Goal: Information Seeking & Learning: Learn about a topic

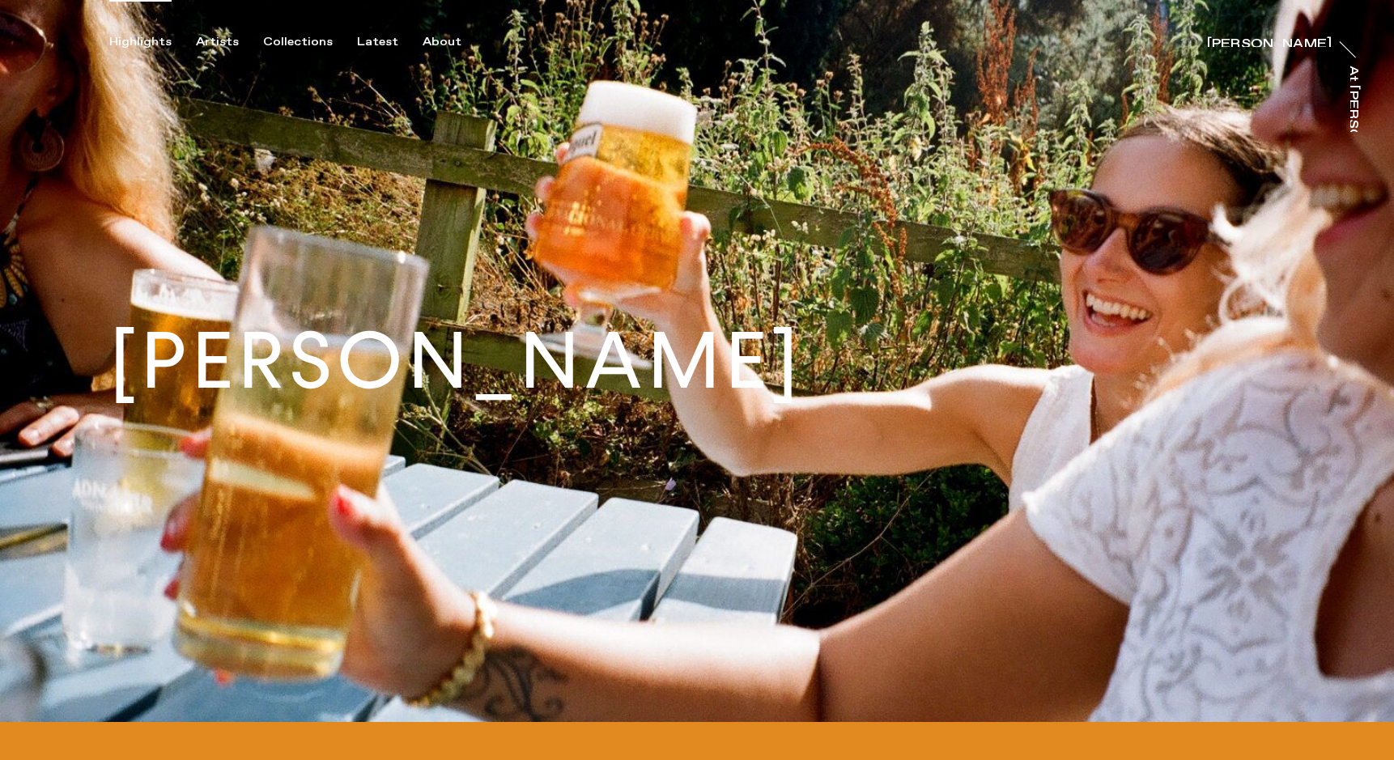
click at [142, 45] on div "Highlights" at bounding box center [140, 42] width 62 height 15
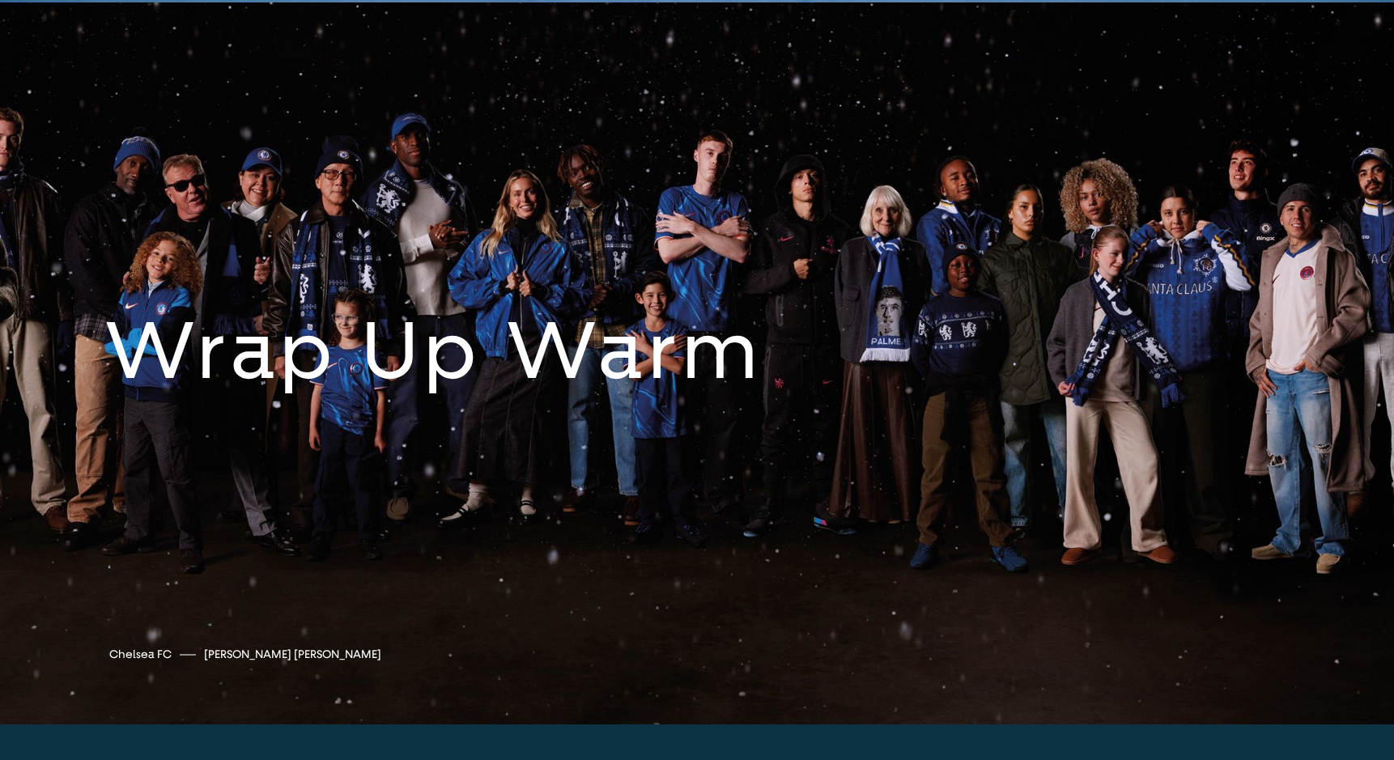
scroll to position [6486, 0]
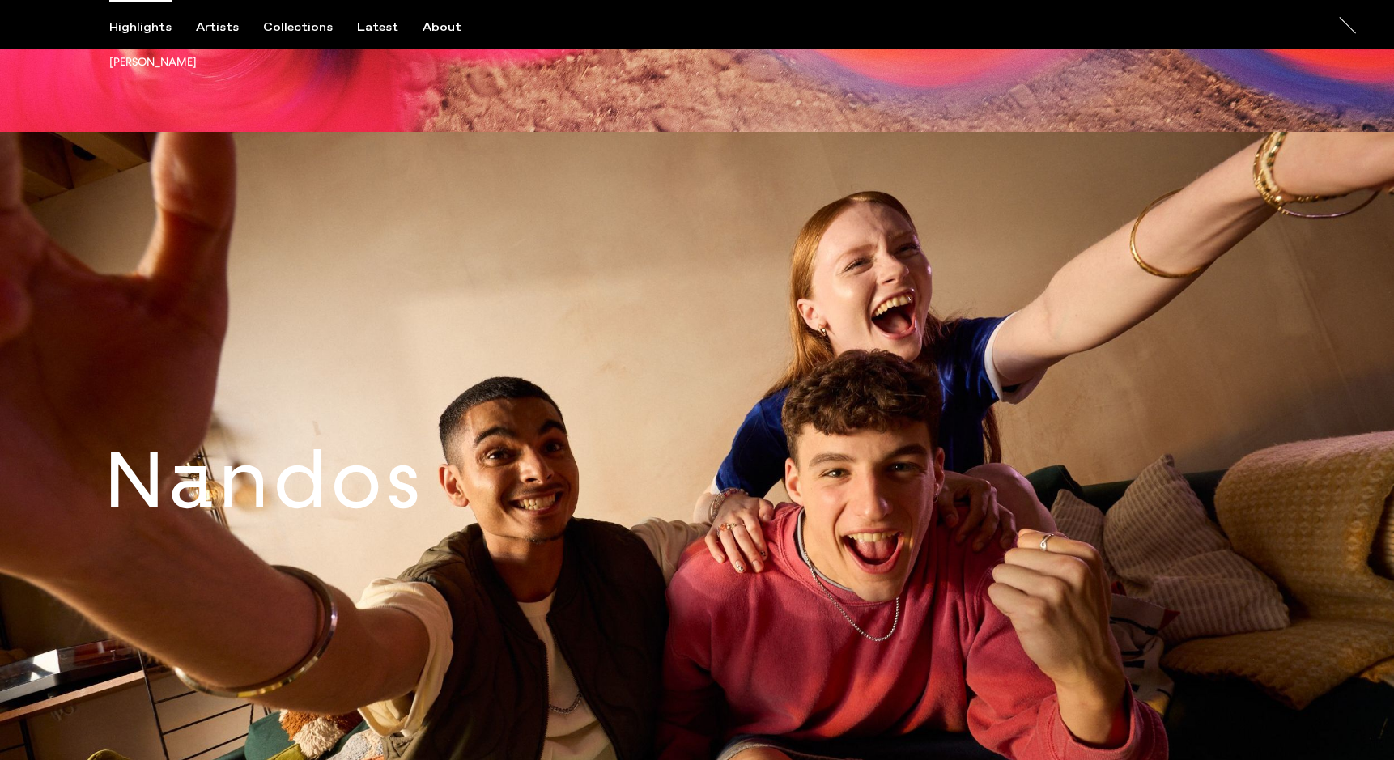
click at [478, 488] on link at bounding box center [697, 493] width 1394 height 722
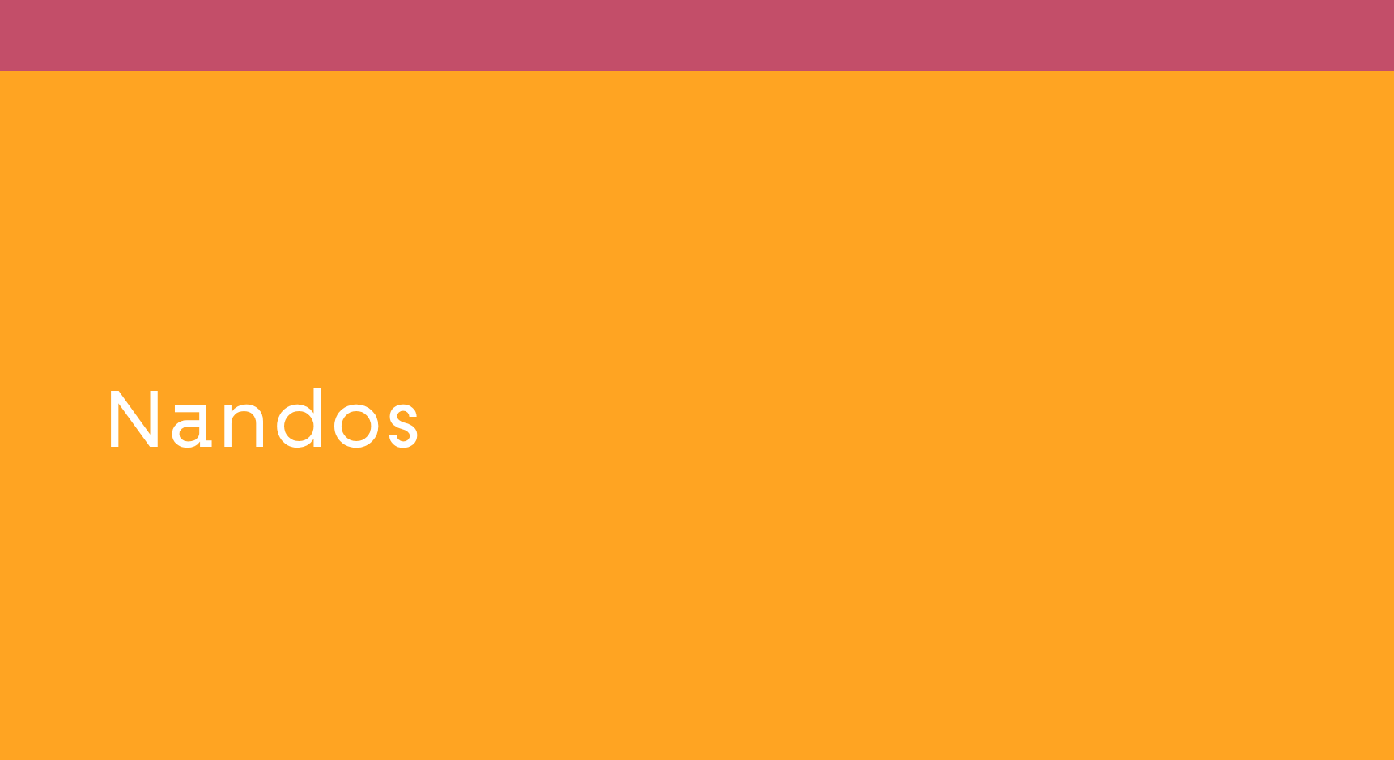
scroll to position [9386, 0]
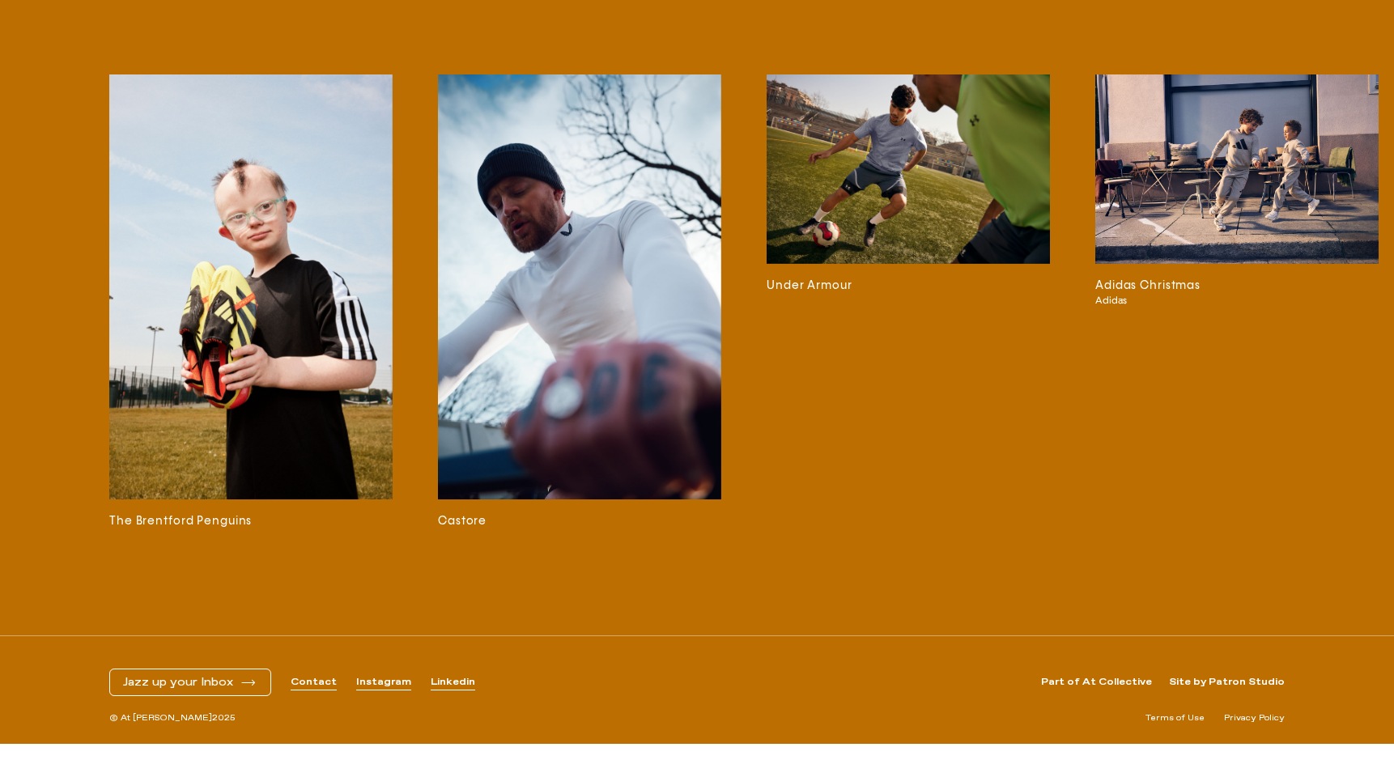
scroll to position [5055, 0]
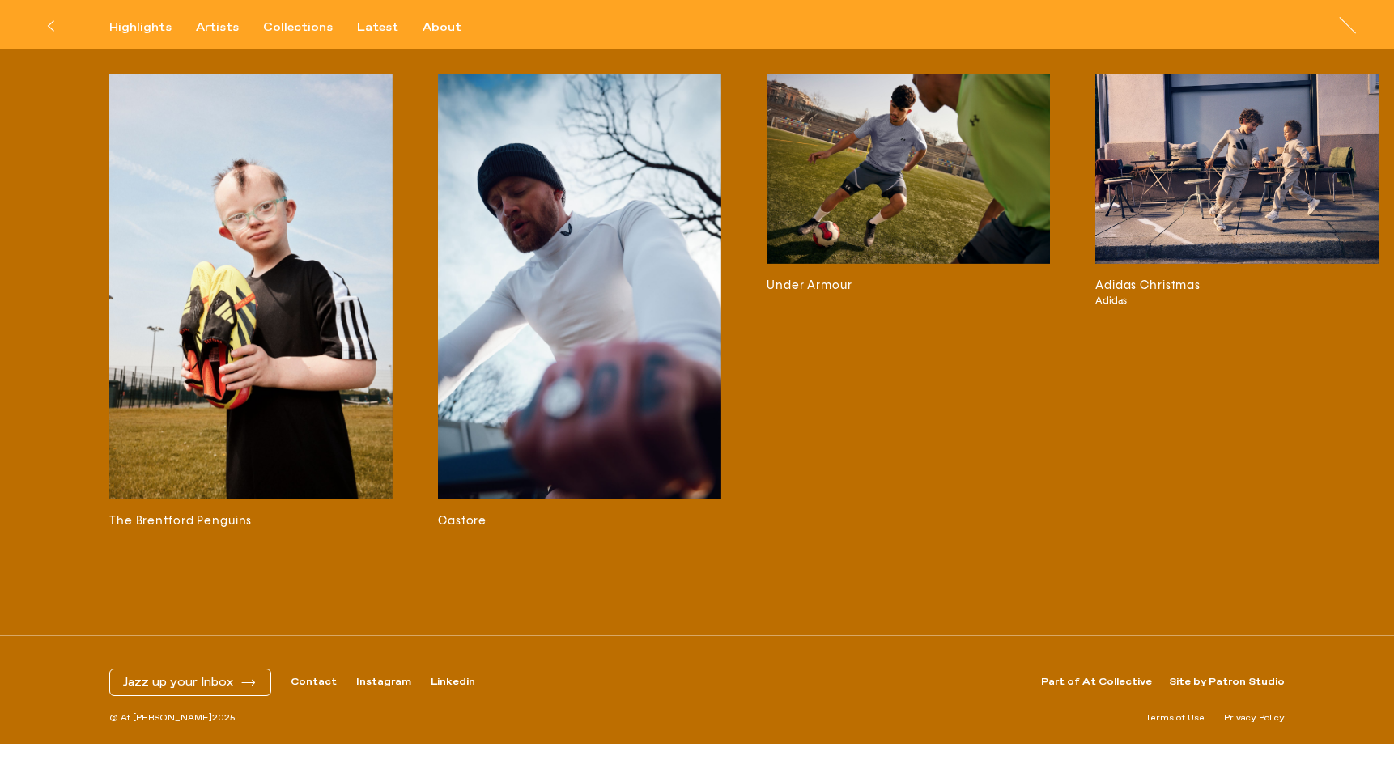
click at [288, 339] on img at bounding box center [250, 286] width 283 height 425
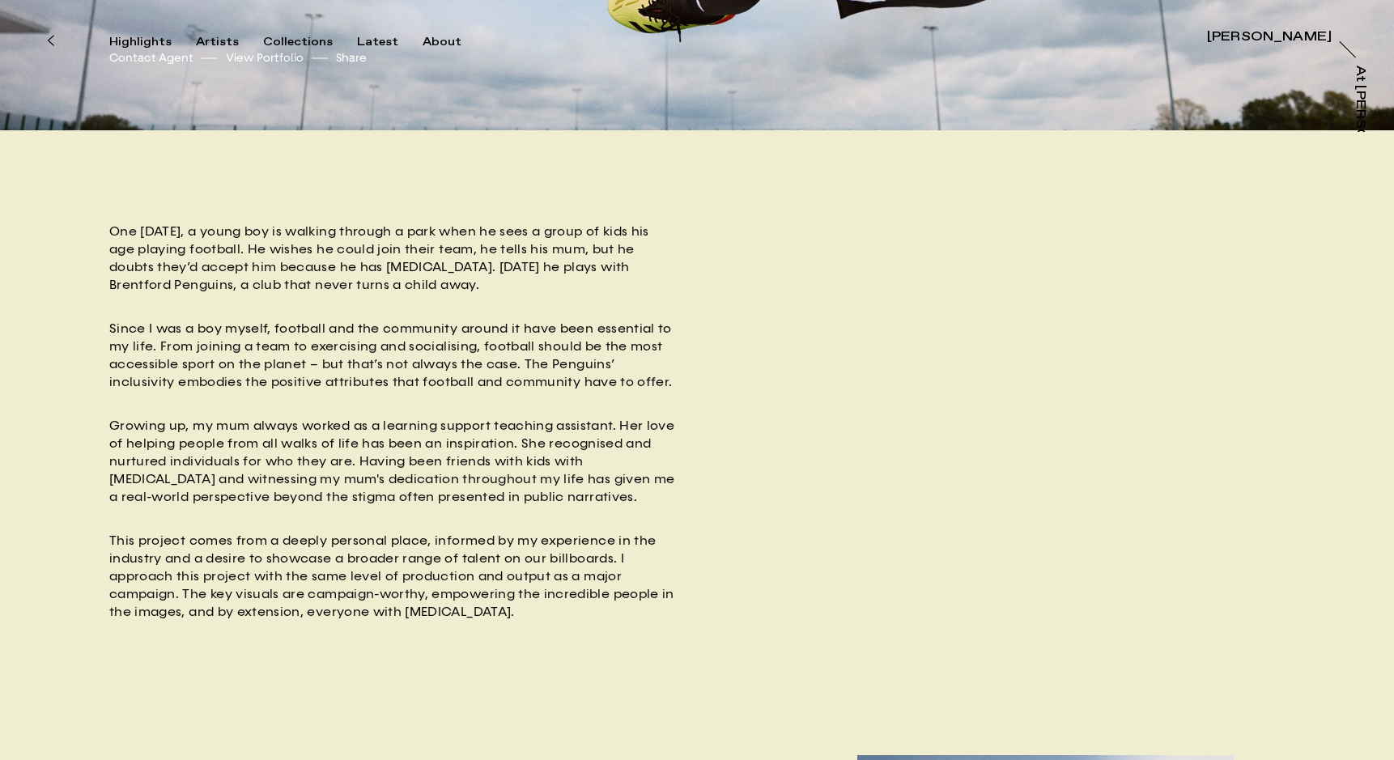
scroll to position [579, 0]
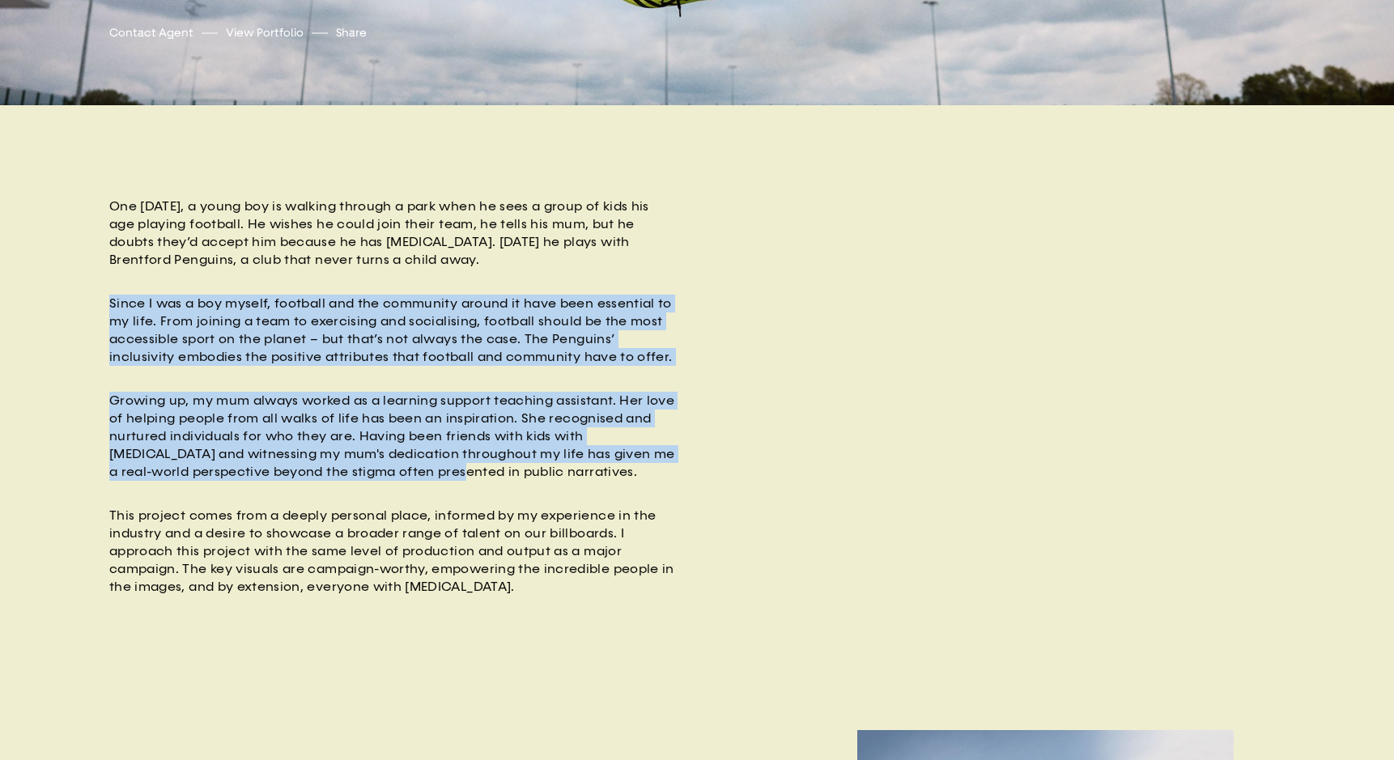
drag, startPoint x: 394, startPoint y: 274, endPoint x: 431, endPoint y: 469, distance: 198.6
click at [431, 470] on div "One Sunday, a young boy is walking through a park when he sees a group of kids …" at bounding box center [392, 396] width 567 height 398
click at [431, 469] on p "Growing up, my mum always worked as a learning support teaching assistant. Her …" at bounding box center [392, 436] width 567 height 89
drag, startPoint x: 475, startPoint y: 480, endPoint x: 301, endPoint y: 297, distance: 252.5
click at [301, 297] on div "One Sunday, a young boy is walking through a park when he sees a group of kids …" at bounding box center [392, 396] width 567 height 398
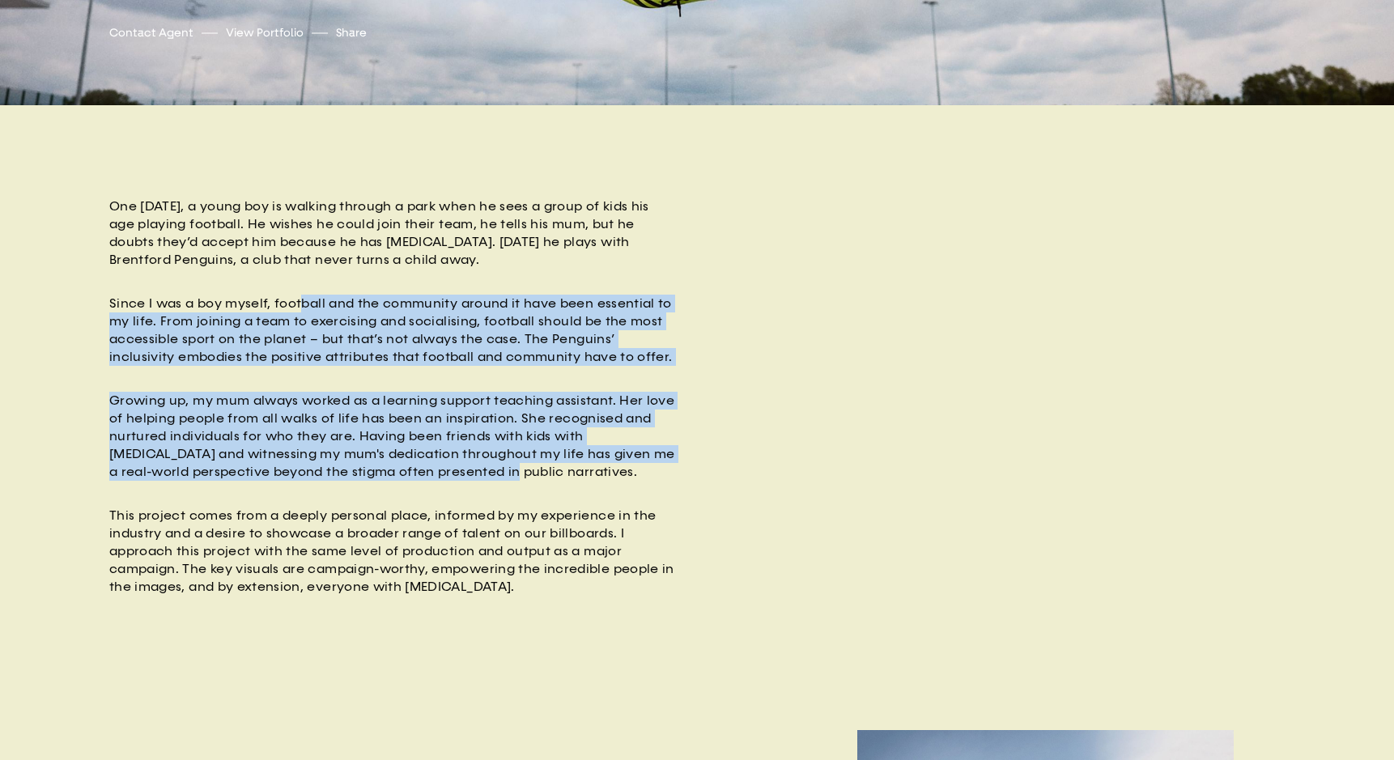
click at [301, 297] on p "Since I was a boy myself, football and the community around it have been essent…" at bounding box center [392, 330] width 567 height 71
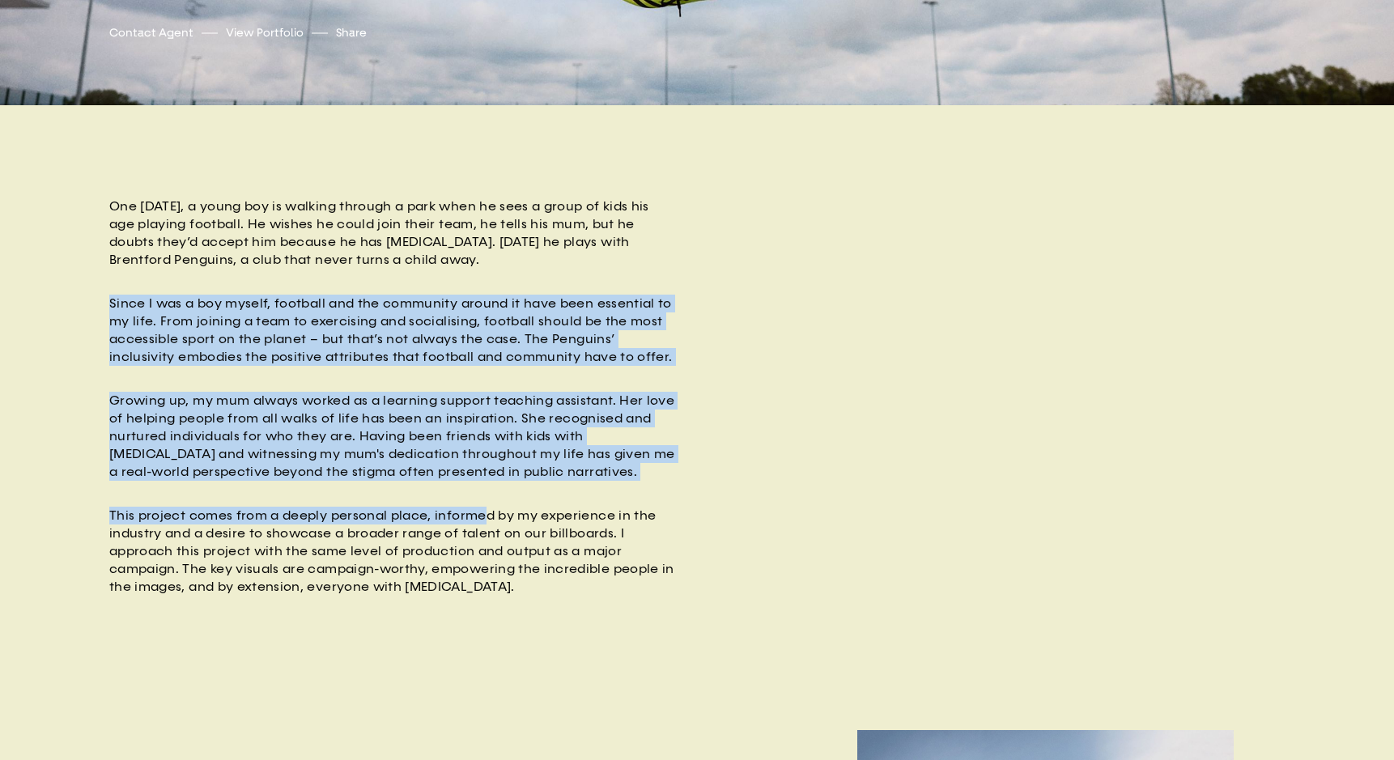
drag, startPoint x: 274, startPoint y: 272, endPoint x: 480, endPoint y: 507, distance: 312.6
click at [480, 507] on div "One Sunday, a young boy is walking through a park when he sees a group of kids …" at bounding box center [392, 396] width 567 height 398
click at [481, 507] on p "This project comes from a deeply personal place, informed by my experience in t…" at bounding box center [392, 551] width 567 height 89
drag, startPoint x: 467, startPoint y: 490, endPoint x: 314, endPoint y: 287, distance: 255.0
click at [314, 287] on div "One Sunday, a young boy is walking through a park when he sees a group of kids …" at bounding box center [392, 396] width 567 height 398
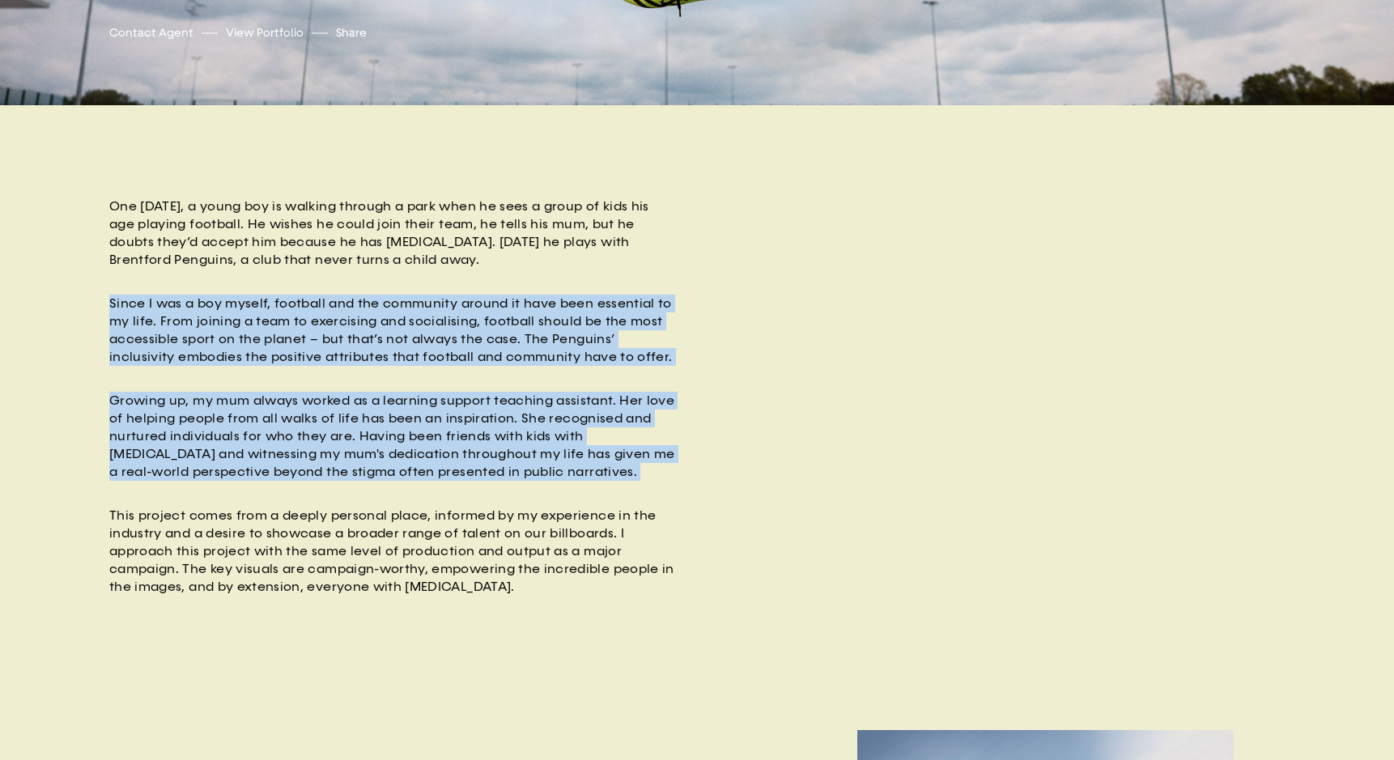
click at [312, 283] on div "One Sunday, a young boy is walking through a park when he sees a group of kids …" at bounding box center [392, 396] width 567 height 398
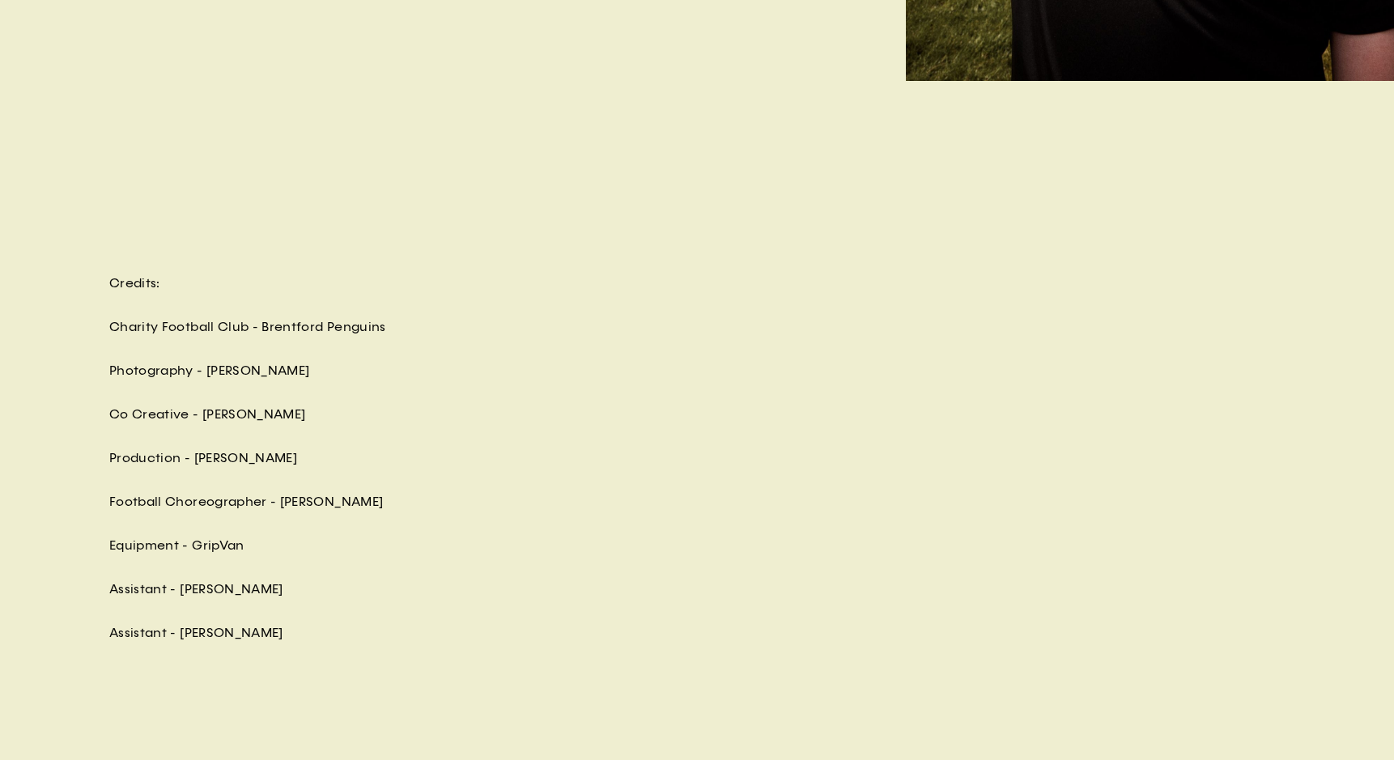
scroll to position [4333, 0]
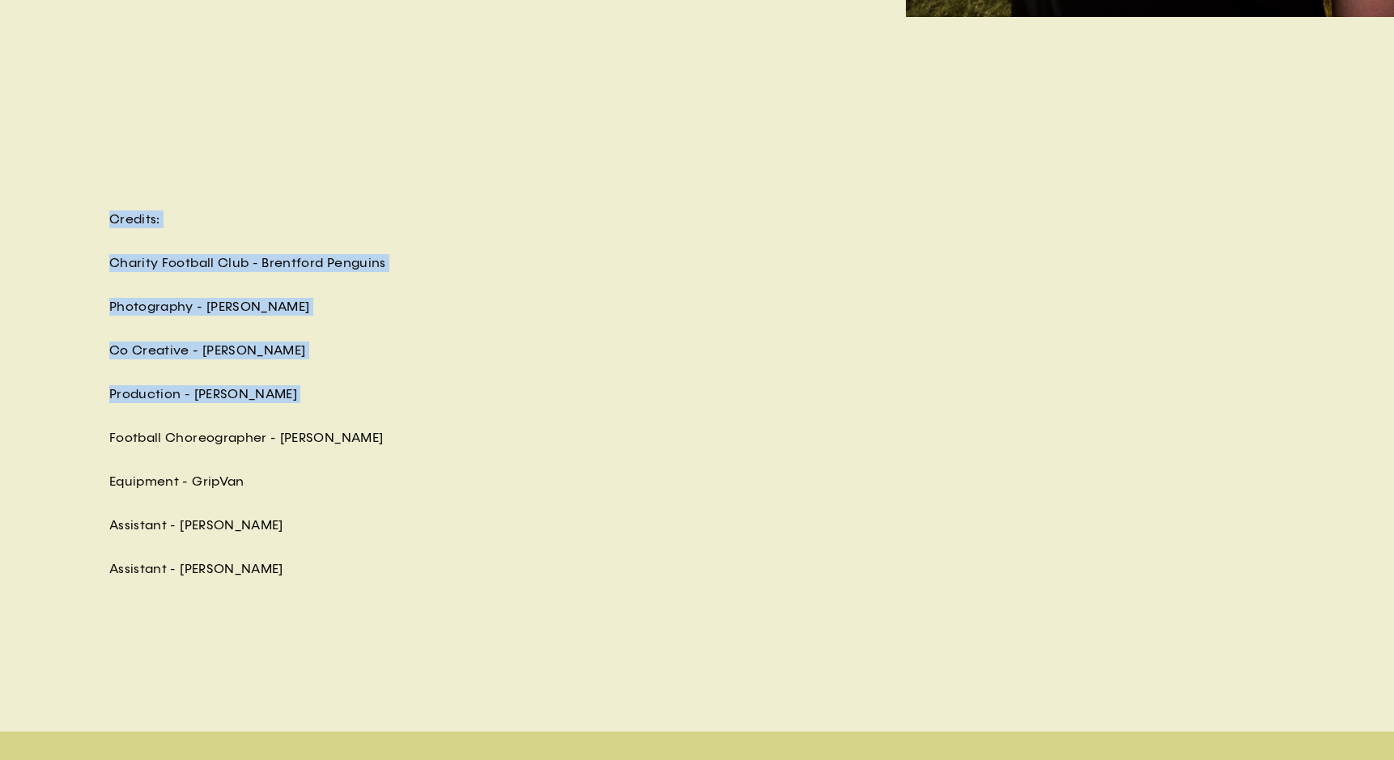
drag, startPoint x: 346, startPoint y: 410, endPoint x: 255, endPoint y: 188, distance: 239.6
click at [255, 189] on div "Credits: Charity Football Club - Brentford Penguins Photography - Will Douglas …" at bounding box center [697, 443] width 1394 height 575
click at [255, 188] on div "Credits: Charity Football Club - Brentford Penguins Photography - Will Douglas …" at bounding box center [697, 443] width 1394 height 575
drag, startPoint x: 255, startPoint y: 188, endPoint x: 392, endPoint y: 503, distance: 344.0
click at [392, 503] on div "Credits: Charity Football Club - Brentford Penguins Photography - Will Douglas …" at bounding box center [697, 443] width 1394 height 575
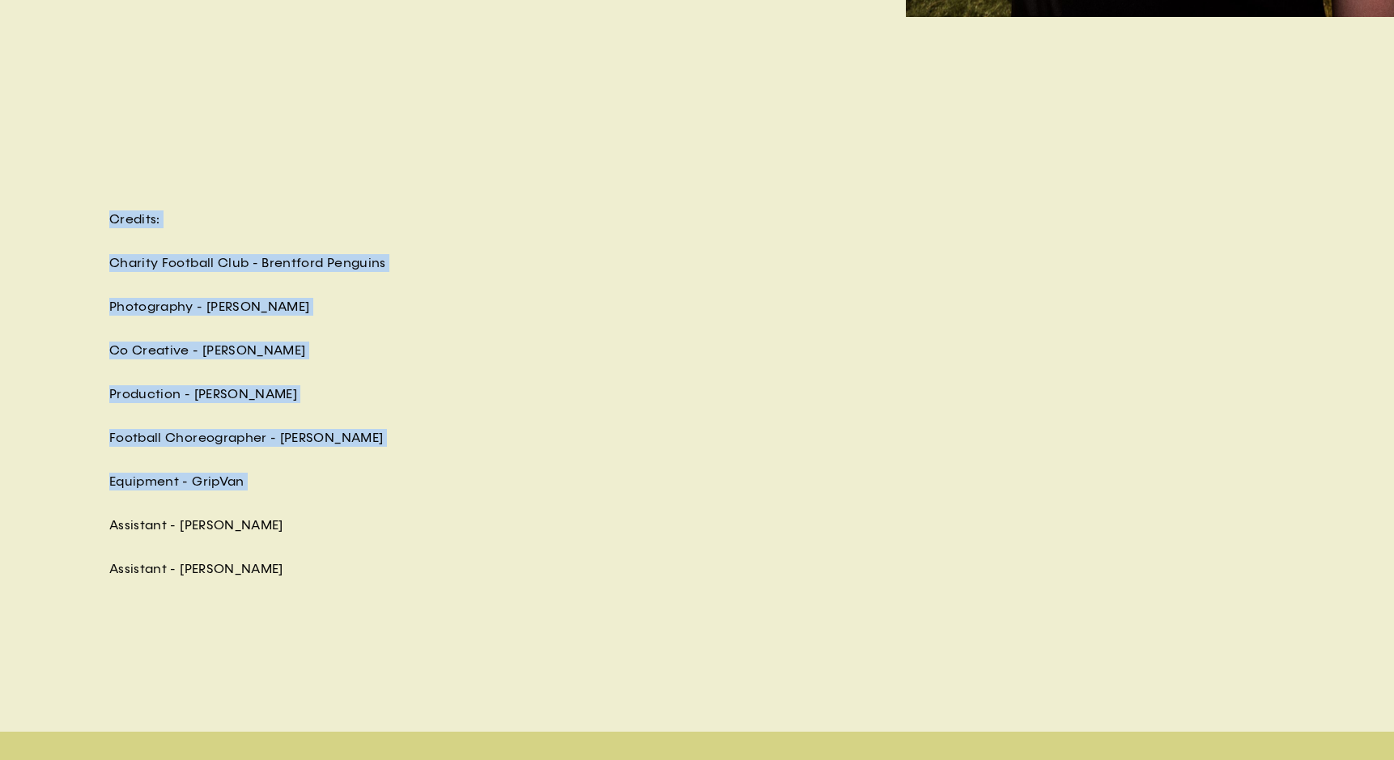
click at [393, 504] on div "Credits: Charity Football Club - Brentford Penguins Photography - Will Douglas …" at bounding box center [392, 424] width 567 height 429
drag, startPoint x: 379, startPoint y: 563, endPoint x: 282, endPoint y: 202, distance: 373.0
click at [282, 203] on div "Credits: Charity Football Club - Brentford Penguins Photography - Will Douglas …" at bounding box center [697, 443] width 1394 height 575
click at [282, 202] on div "Credits: Charity Football Club - Brentford Penguins Photography - Will Douglas …" at bounding box center [697, 443] width 1394 height 575
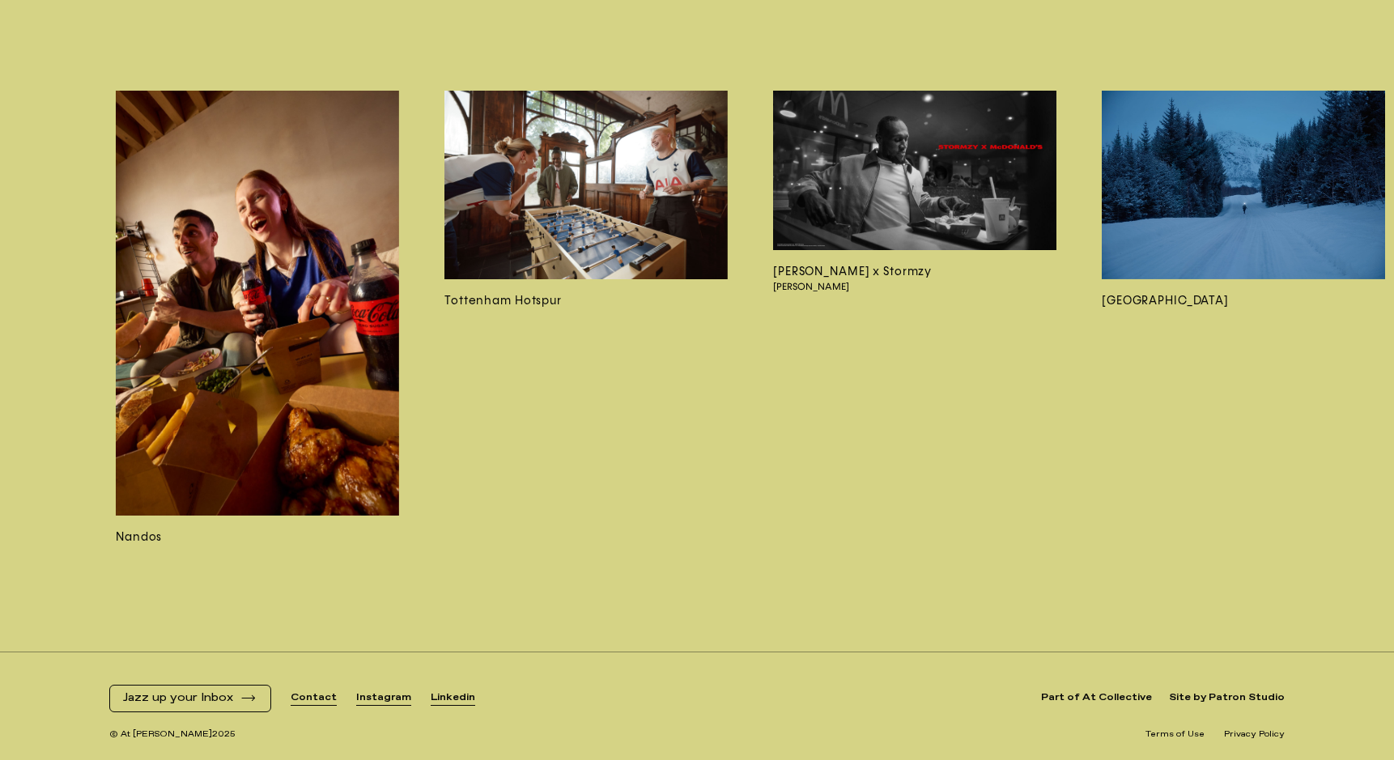
scroll to position [0, 1321]
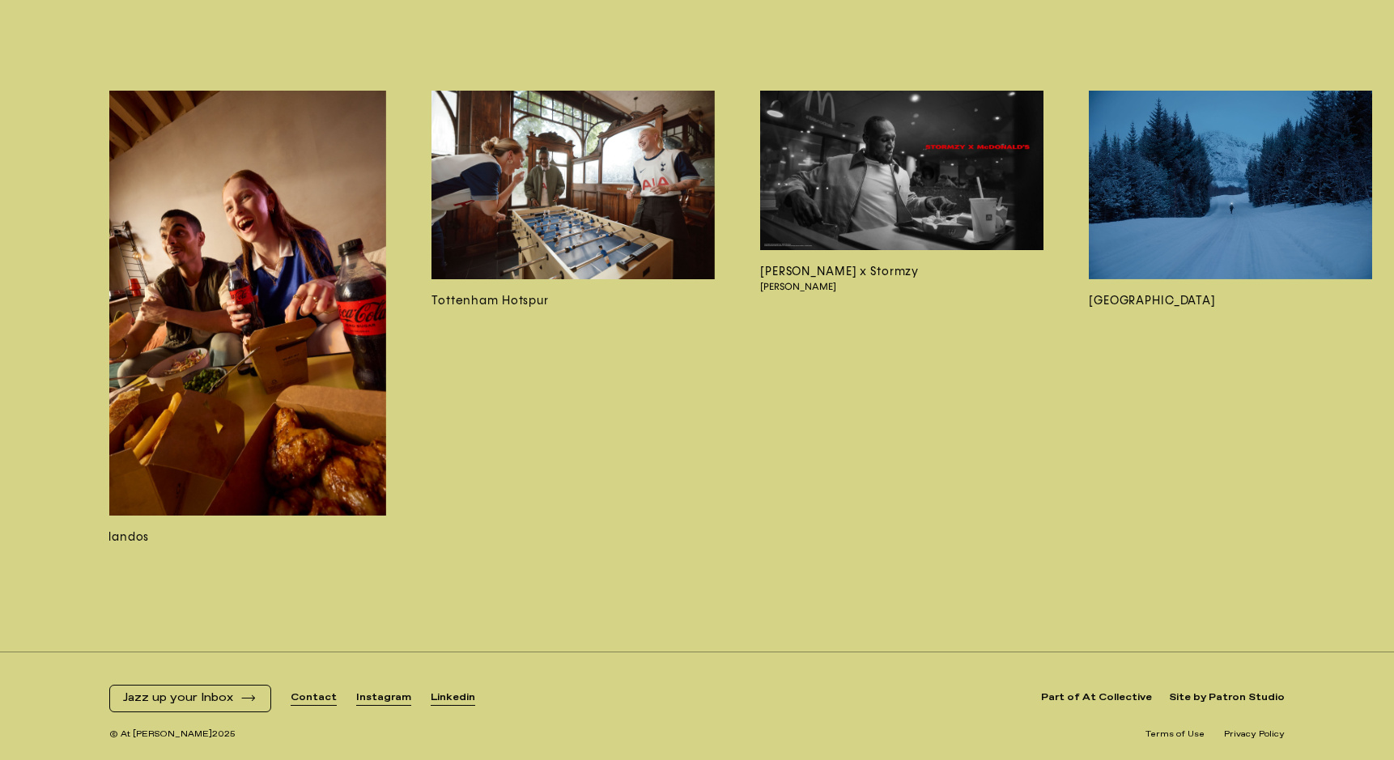
click at [532, 195] on img at bounding box center [572, 185] width 283 height 189
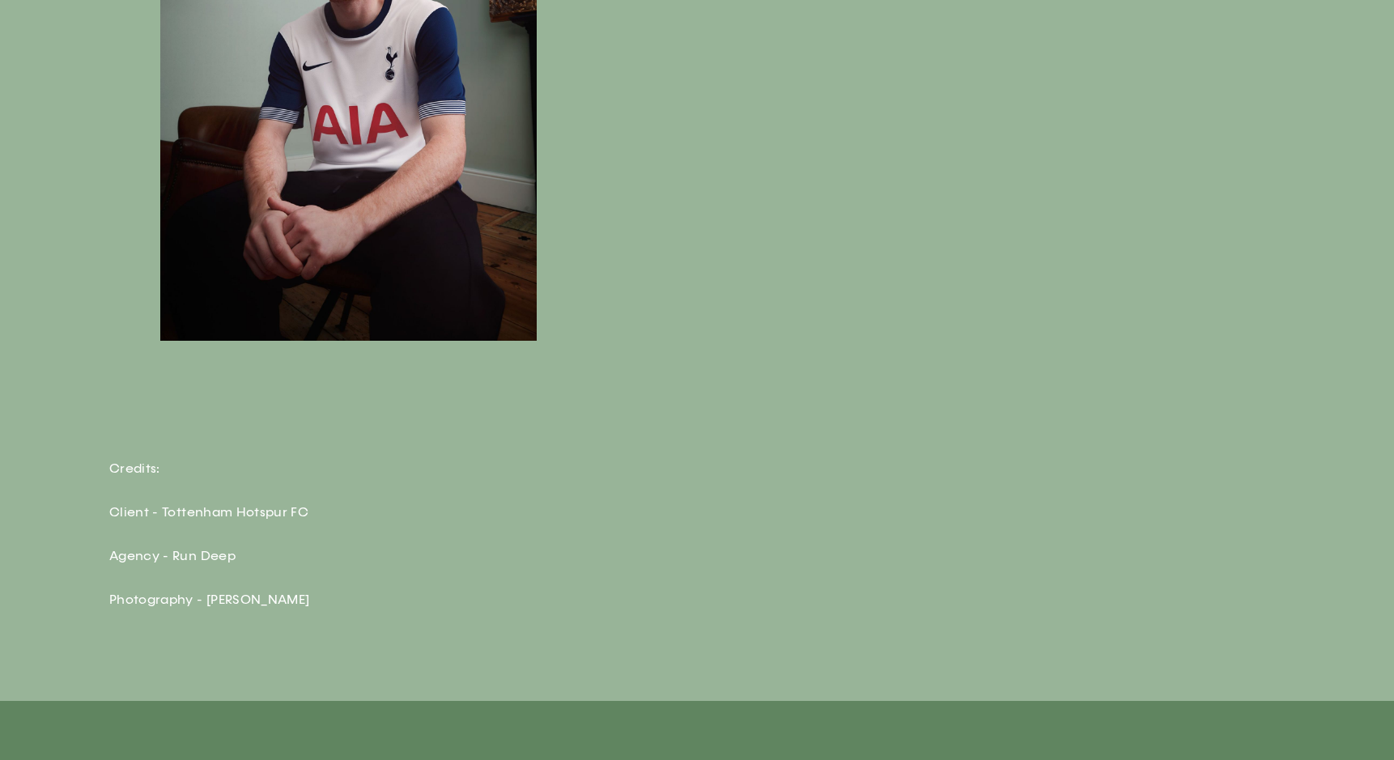
scroll to position [3992, 0]
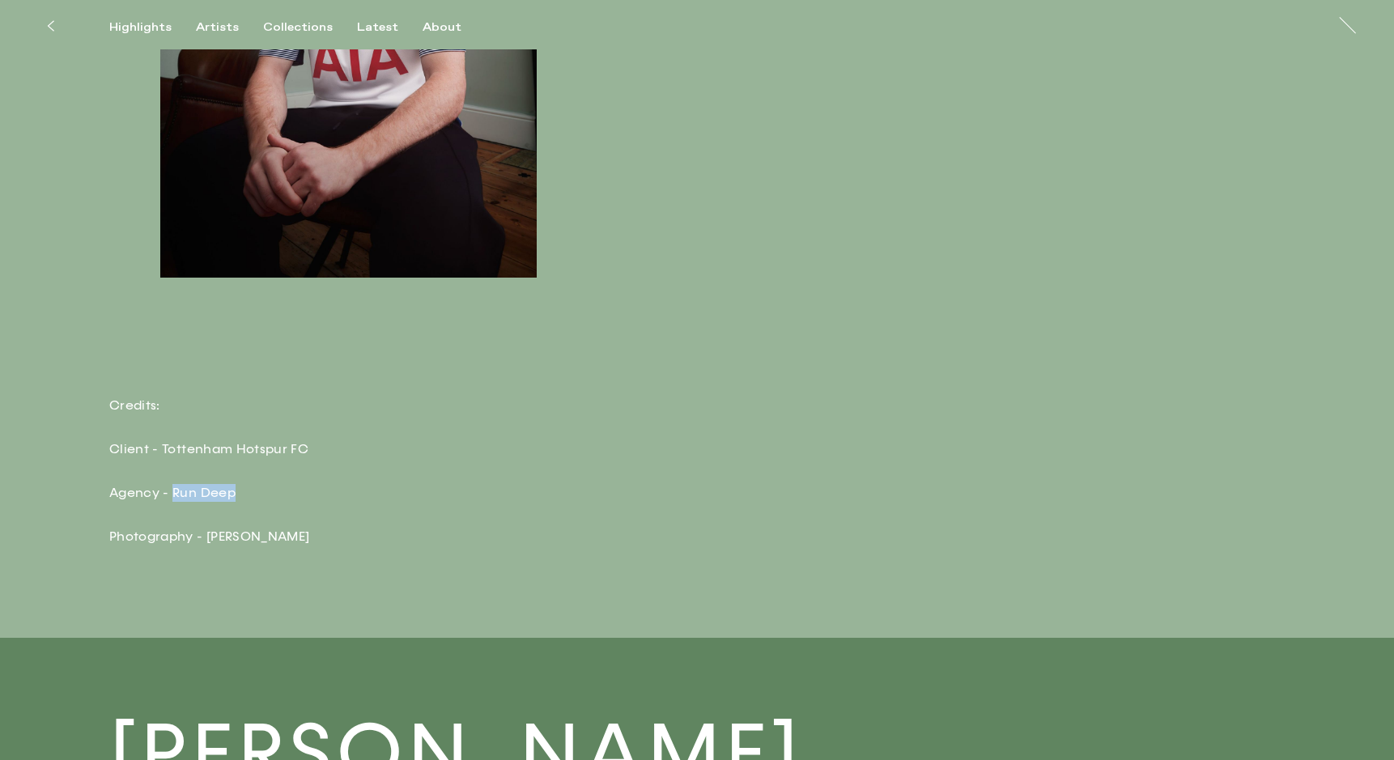
drag, startPoint x: 251, startPoint y: 497, endPoint x: 172, endPoint y: 495, distance: 78.5
click at [172, 495] on p "Agency - Run Deep" at bounding box center [392, 493] width 567 height 18
copy p "Run Deep"
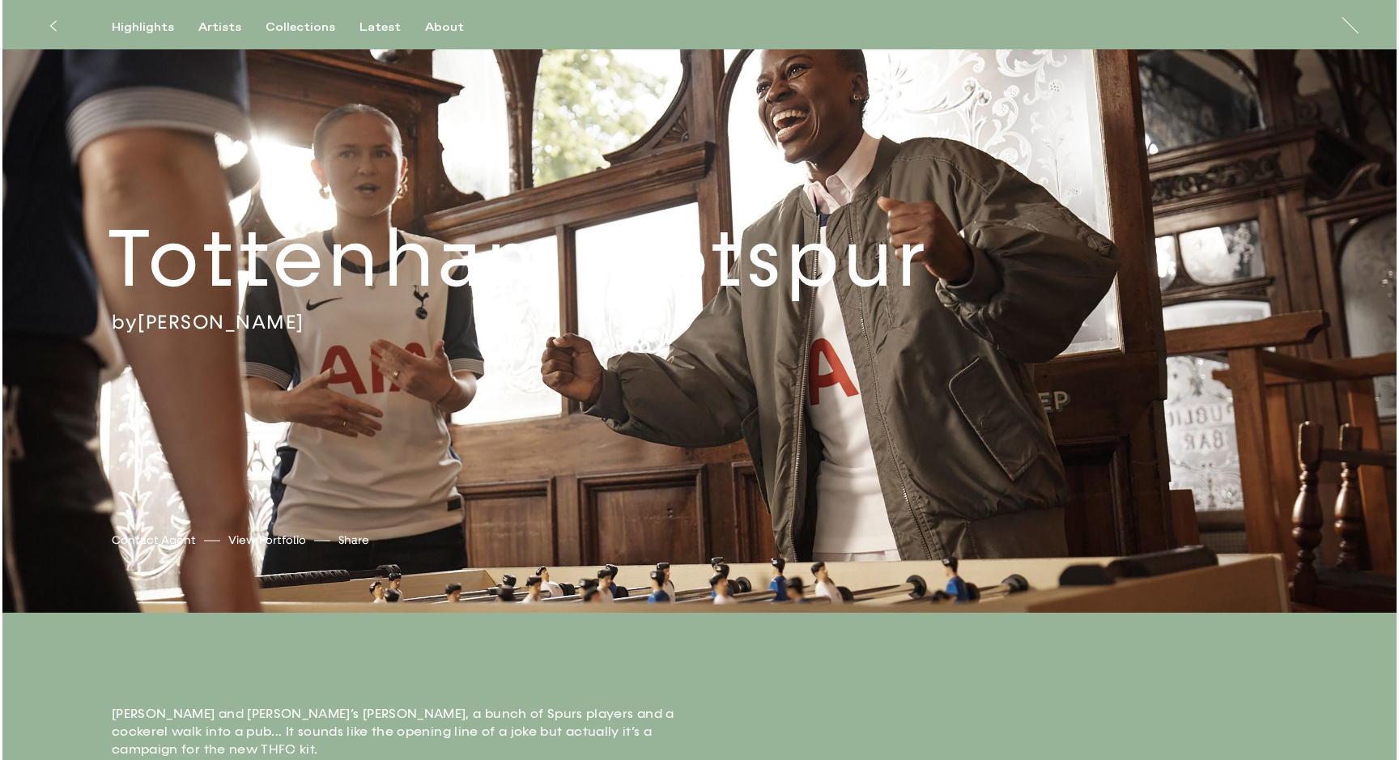
scroll to position [0, 0]
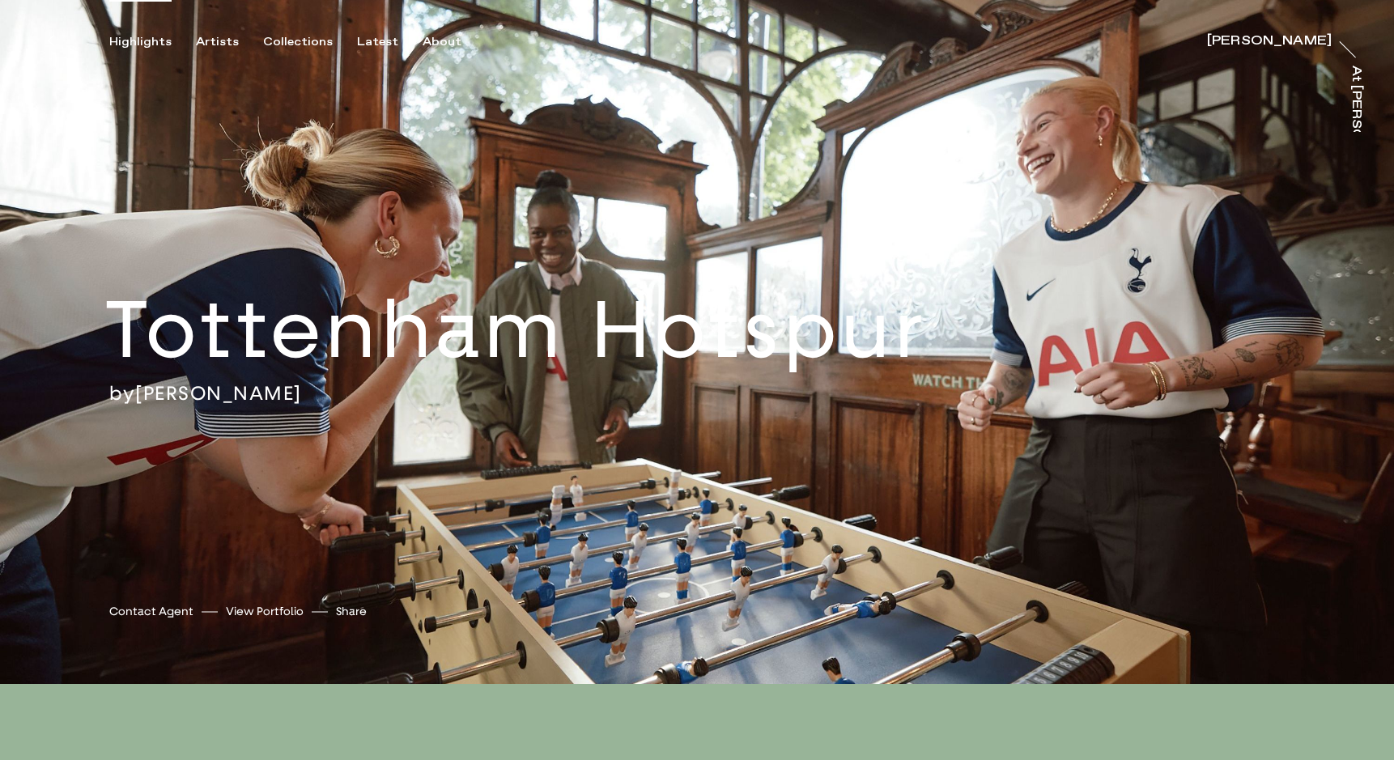
click at [130, 45] on div "Highlights" at bounding box center [140, 42] width 62 height 15
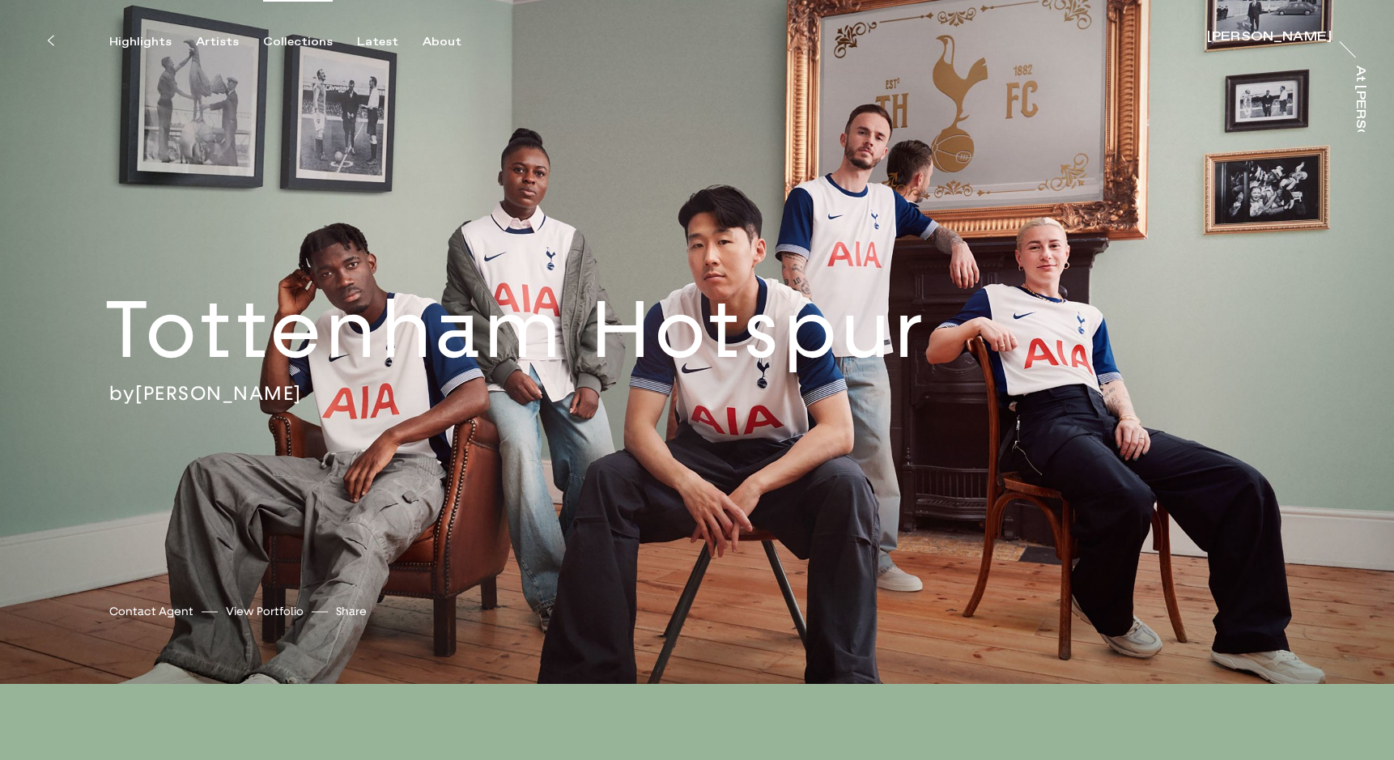
click at [291, 42] on div "Collections" at bounding box center [298, 42] width 70 height 15
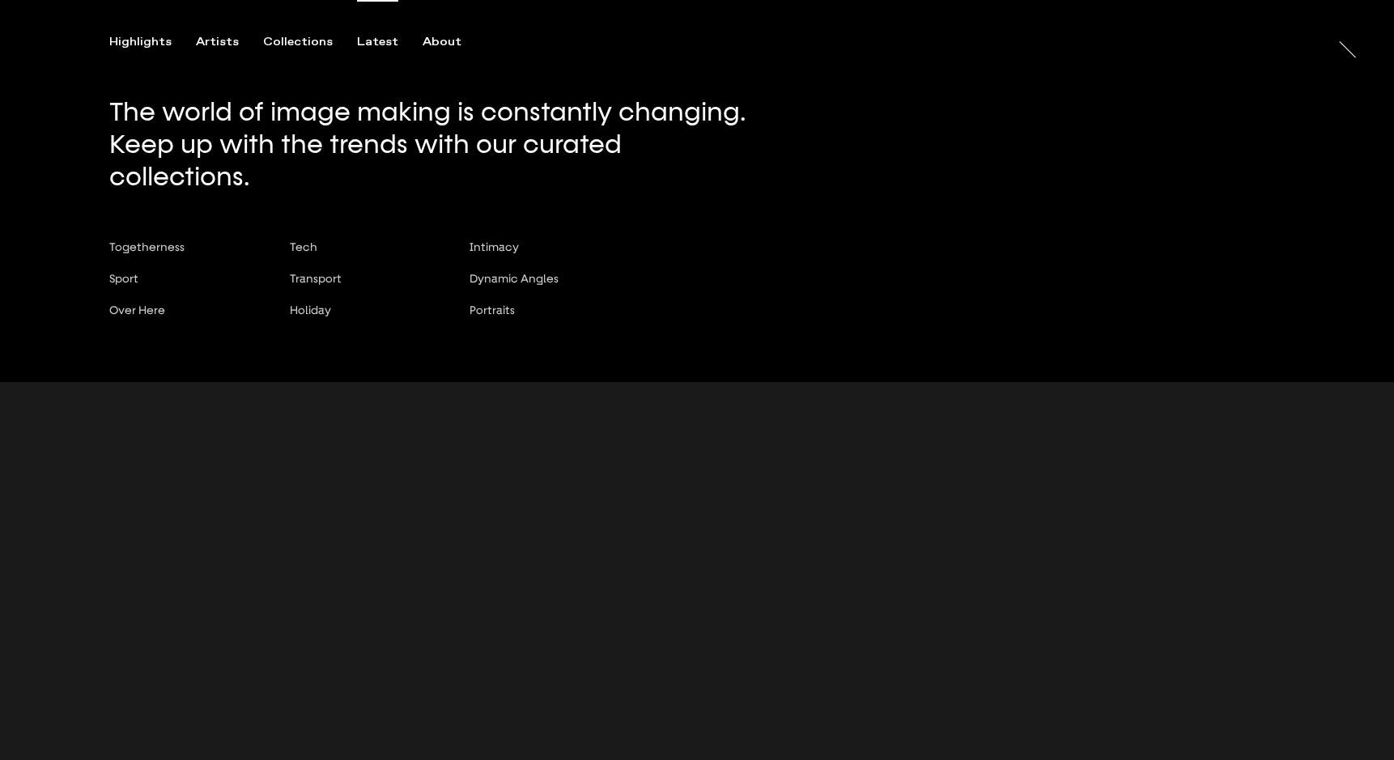
click at [368, 44] on div "Latest" at bounding box center [377, 42] width 41 height 15
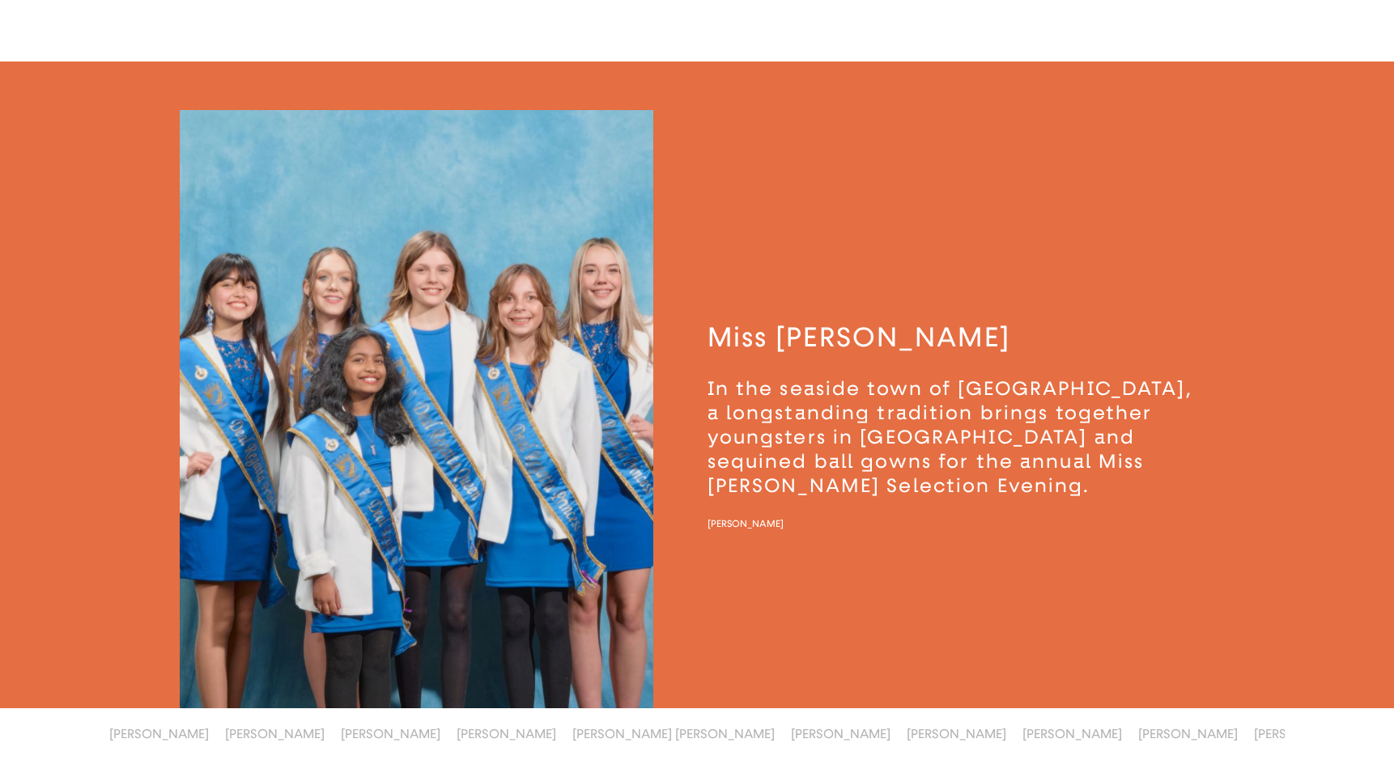
scroll to position [1202, 0]
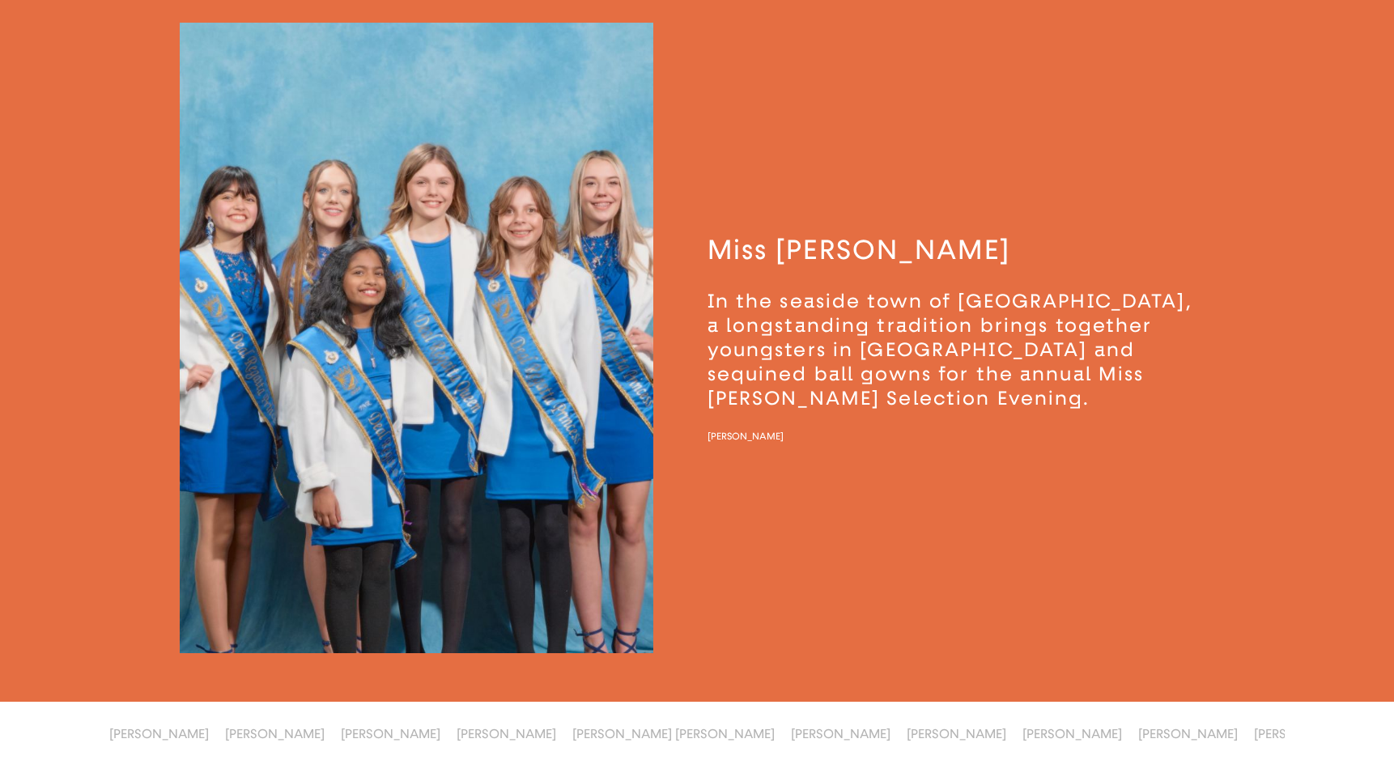
drag, startPoint x: 830, startPoint y: 291, endPoint x: 800, endPoint y: 452, distance: 164.6
click at [800, 452] on button "Miss [PERSON_NAME] In the seaside town of [GEOGRAPHIC_DATA], a longstanding tra…" at bounding box center [706, 338] width 1163 height 631
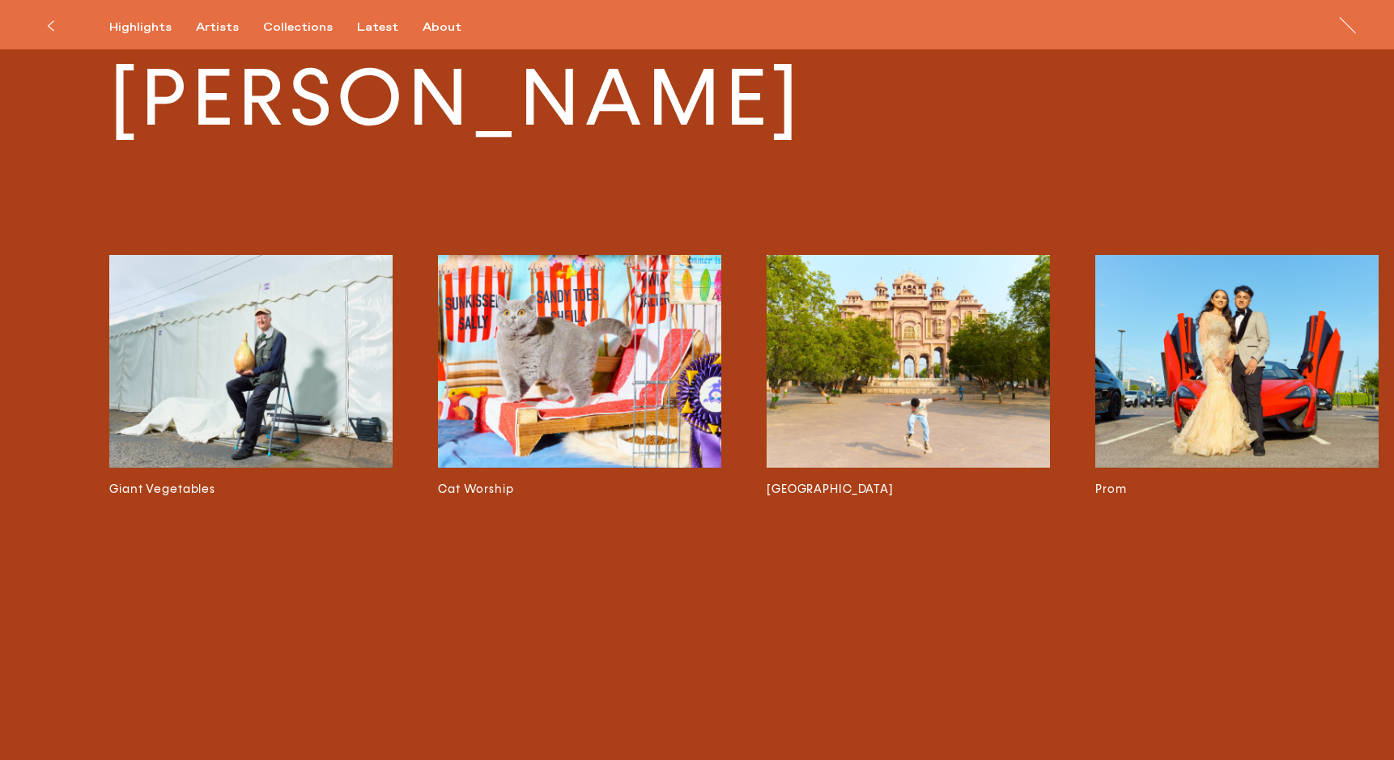
scroll to position [3990, 0]
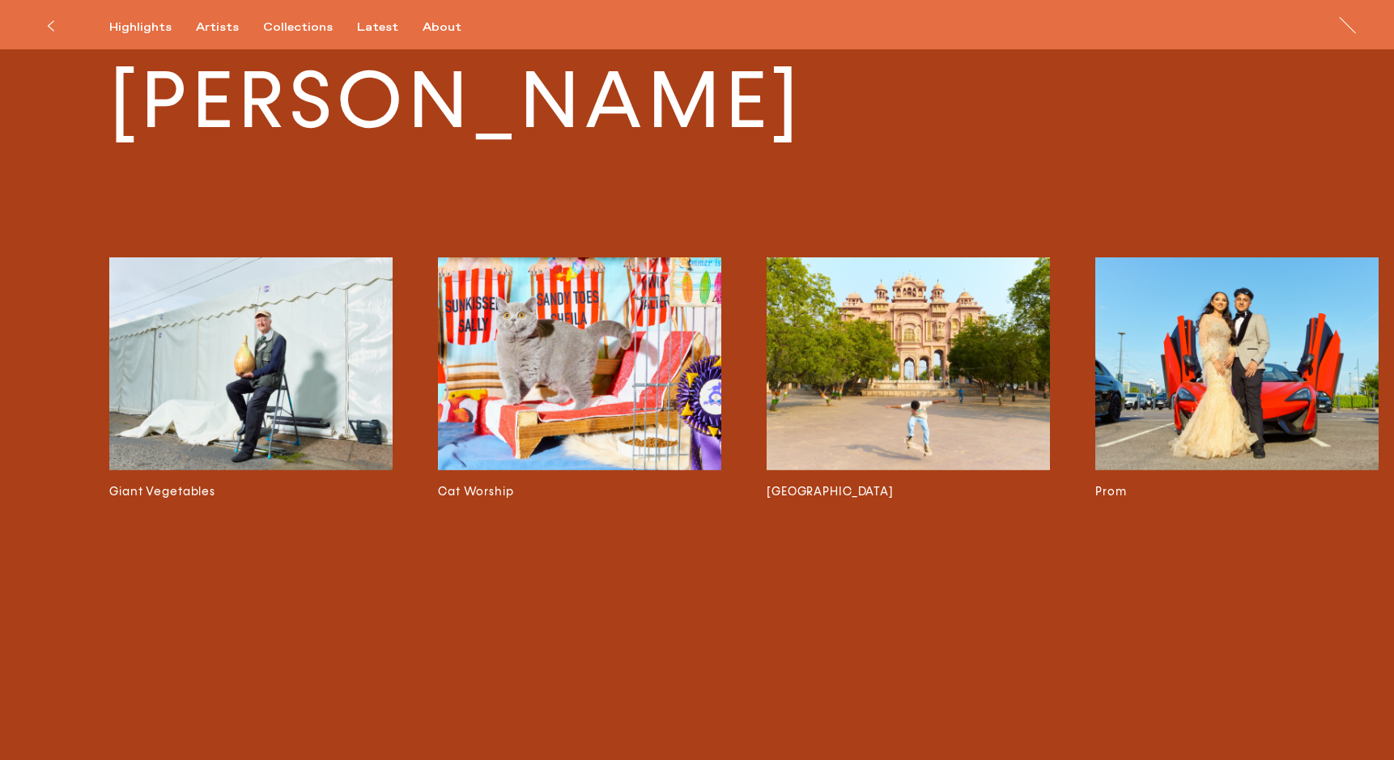
click at [237, 332] on img at bounding box center [250, 363] width 283 height 212
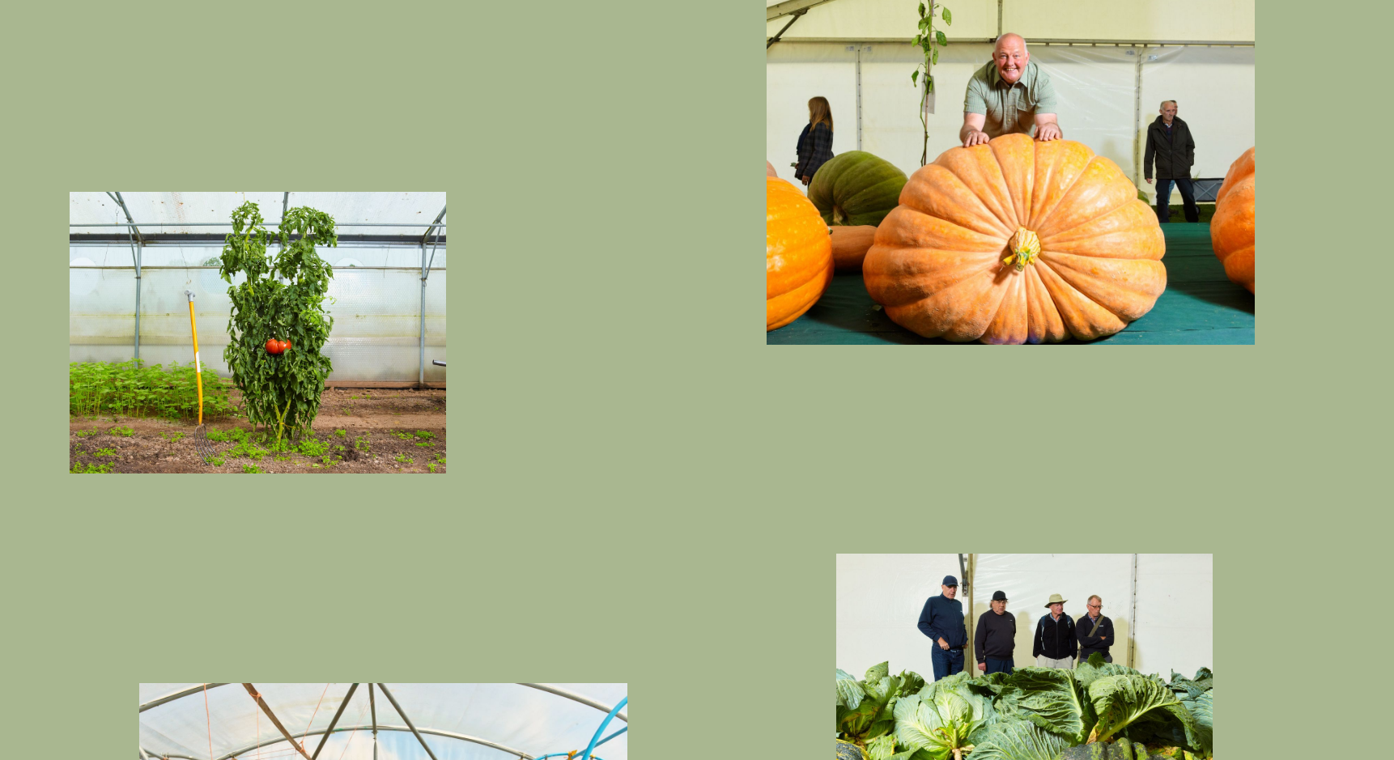
scroll to position [1021, 0]
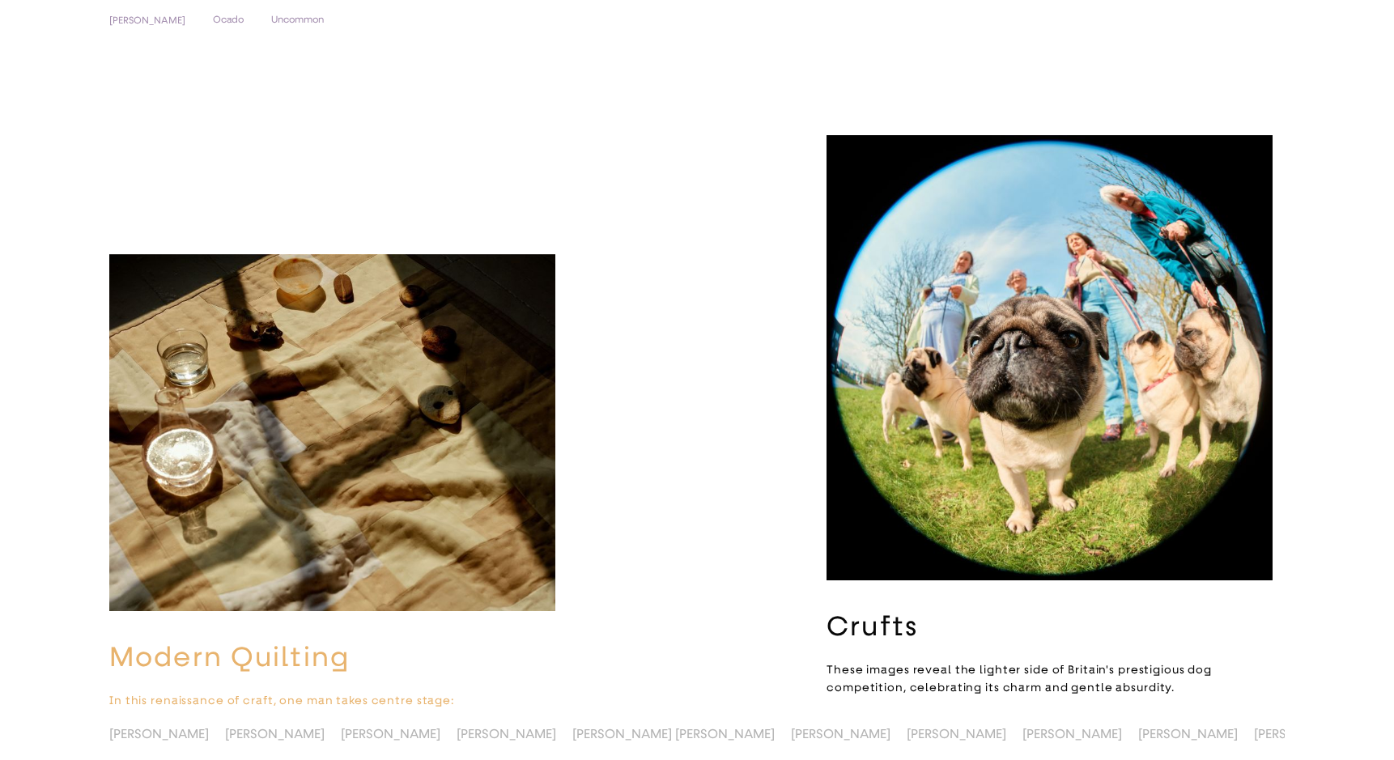
scroll to position [3111, 0]
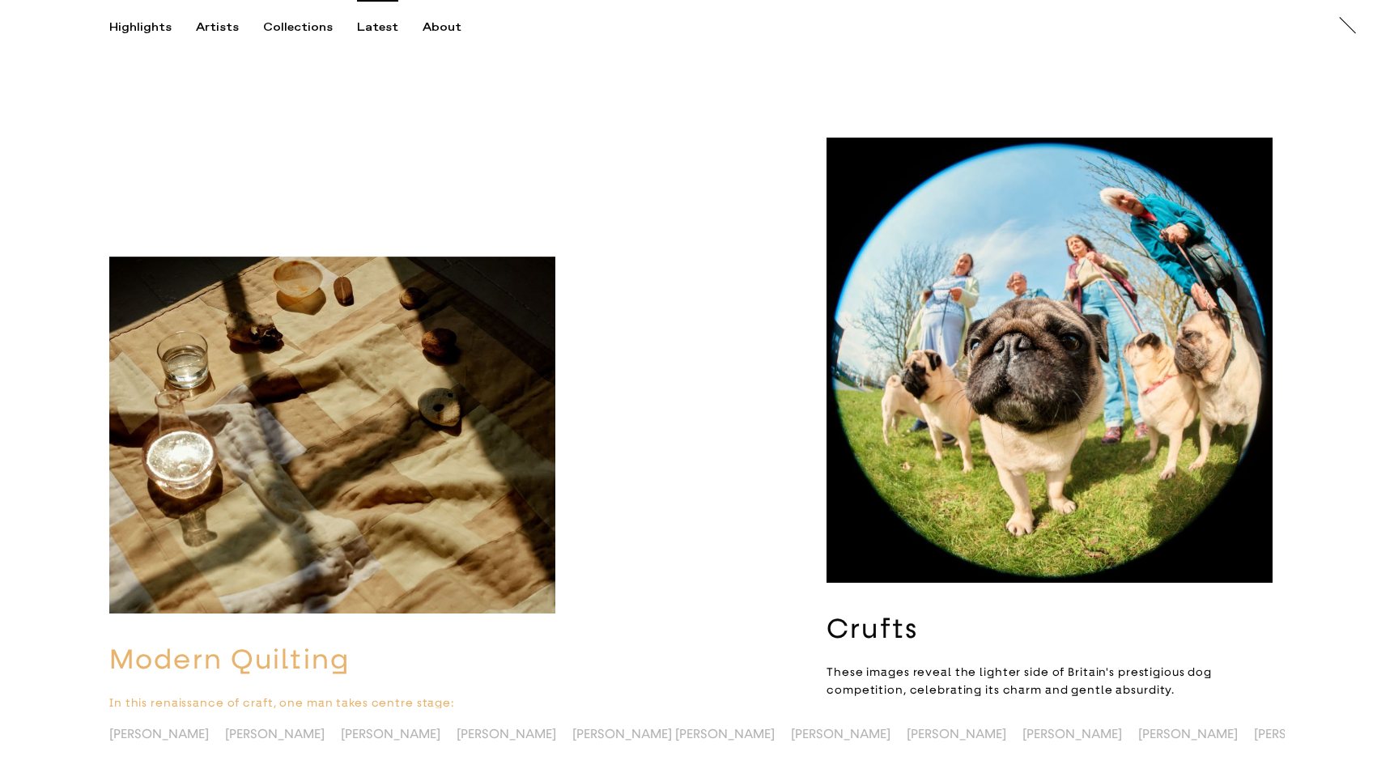
click at [871, 618] on h3 "Crufts" at bounding box center [1049, 629] width 446 height 34
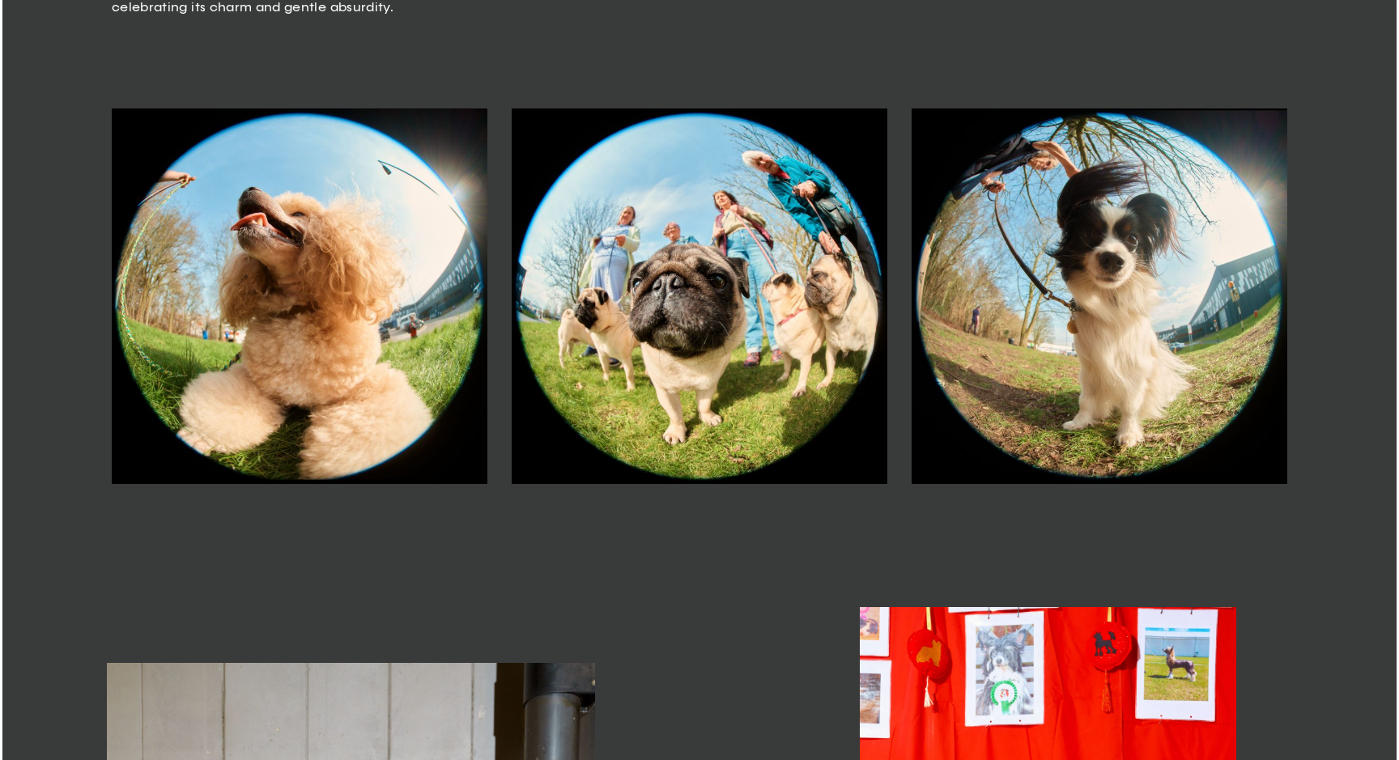
scroll to position [960, 0]
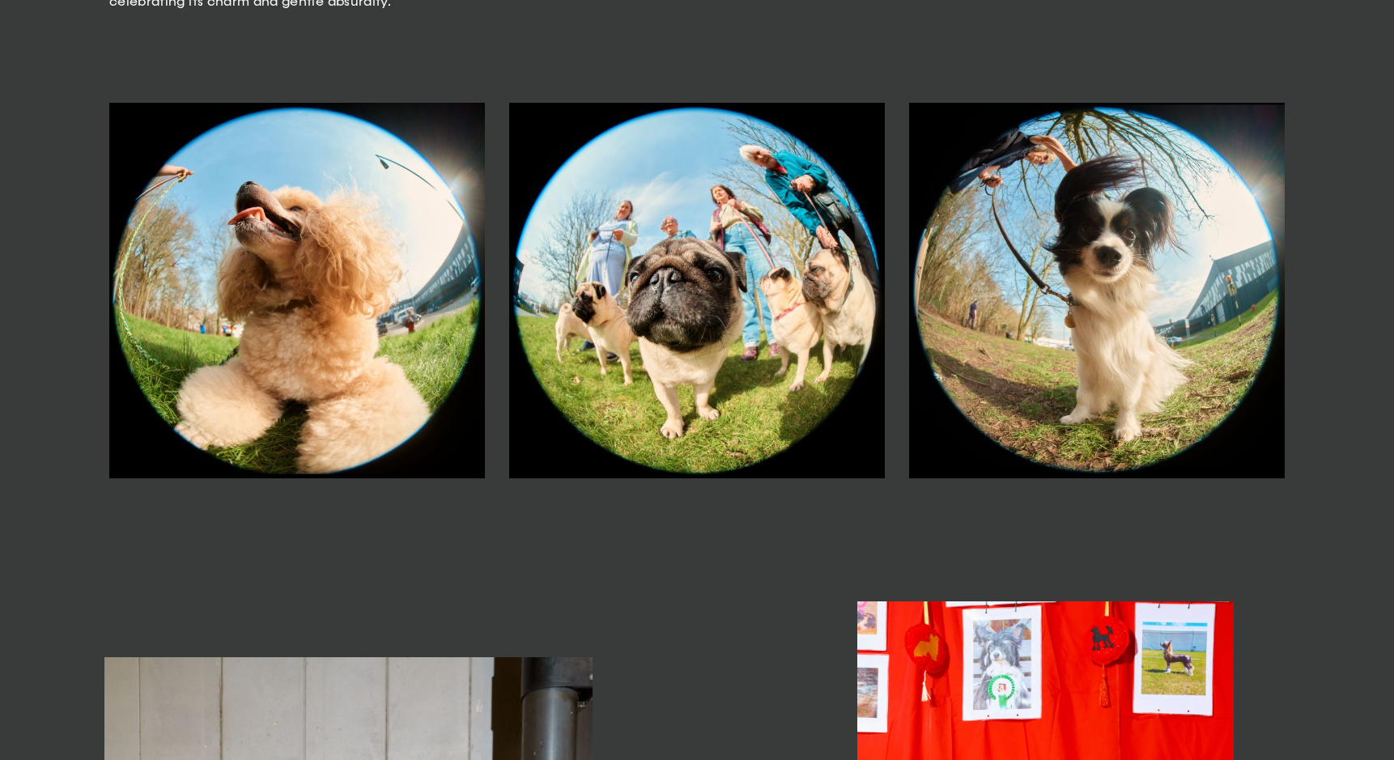
click at [356, 304] on img at bounding box center [297, 291] width 376 height 376
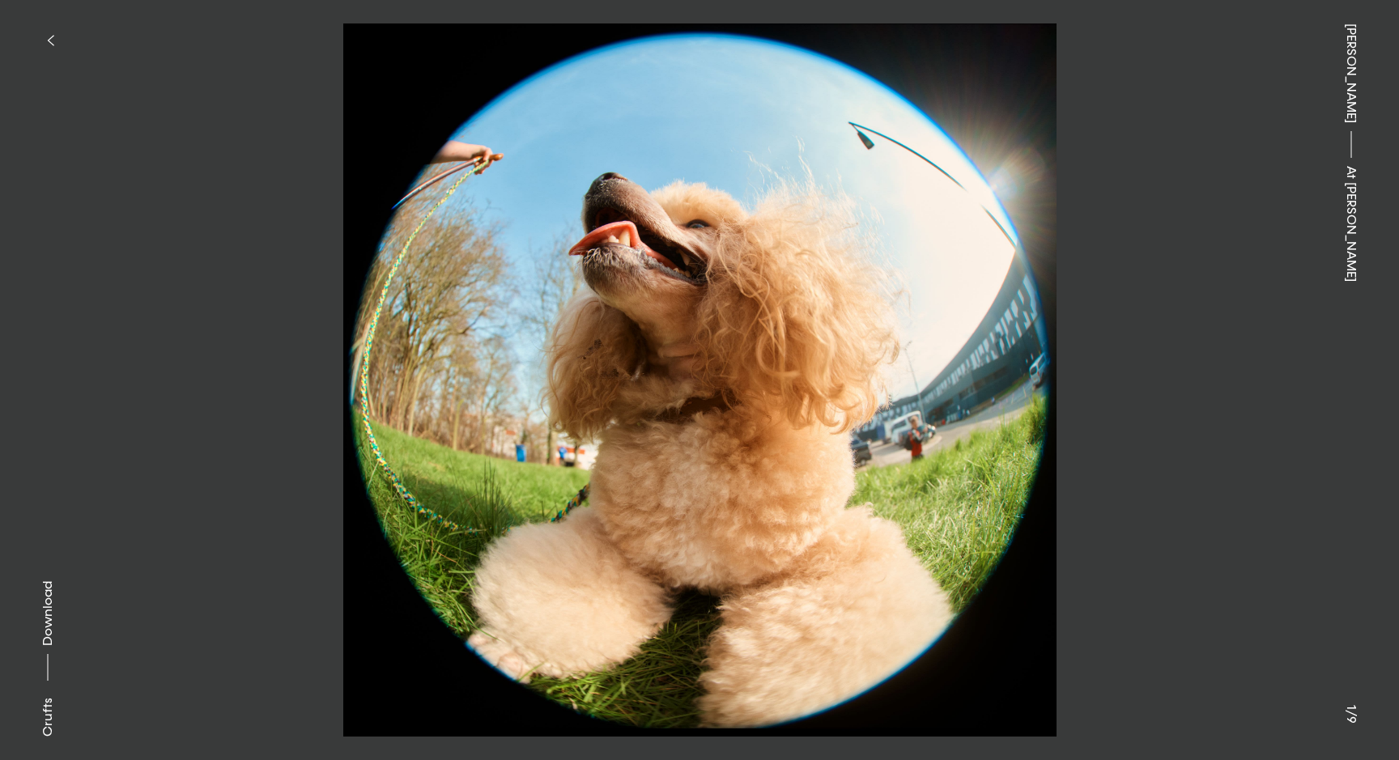
click at [551, 363] on button at bounding box center [349, 190] width 699 height 380
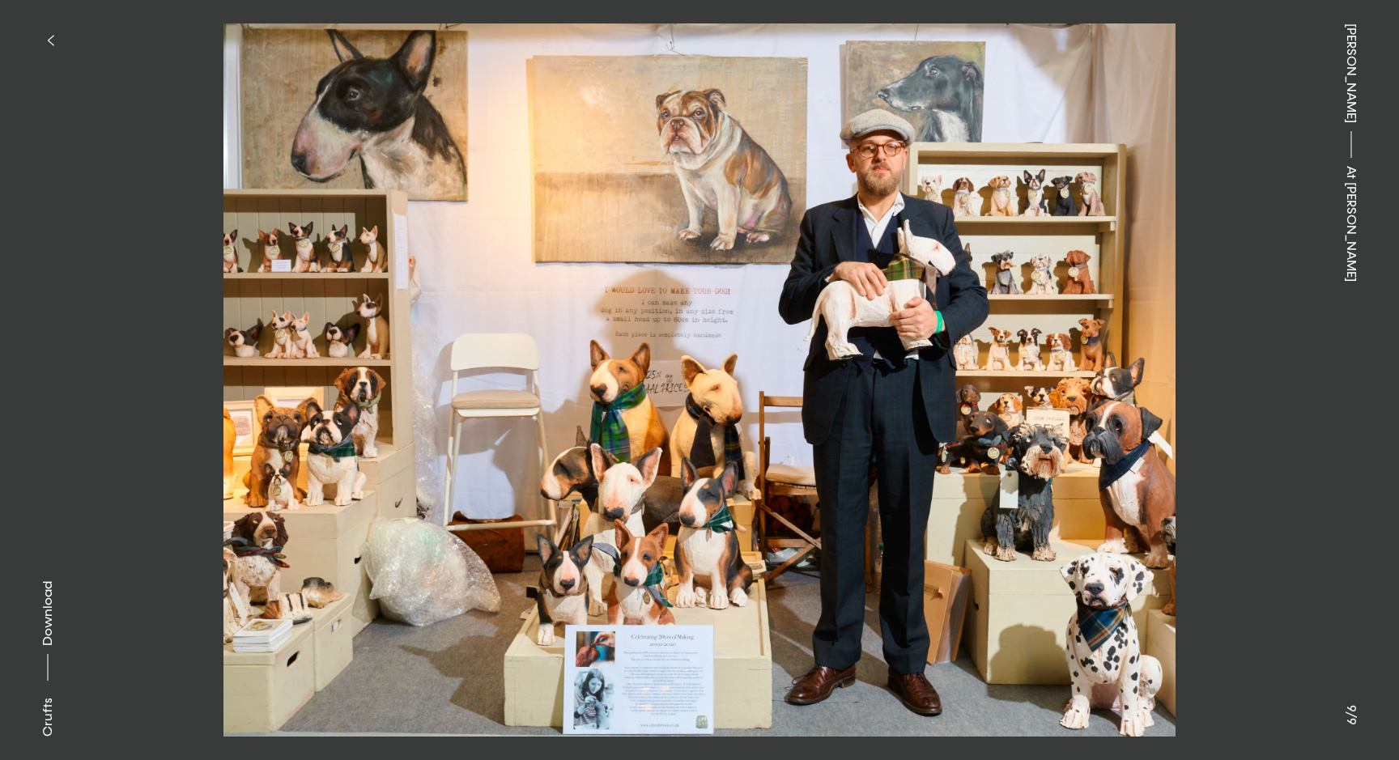
click at [1067, 339] on button at bounding box center [1048, 190] width 699 height 380
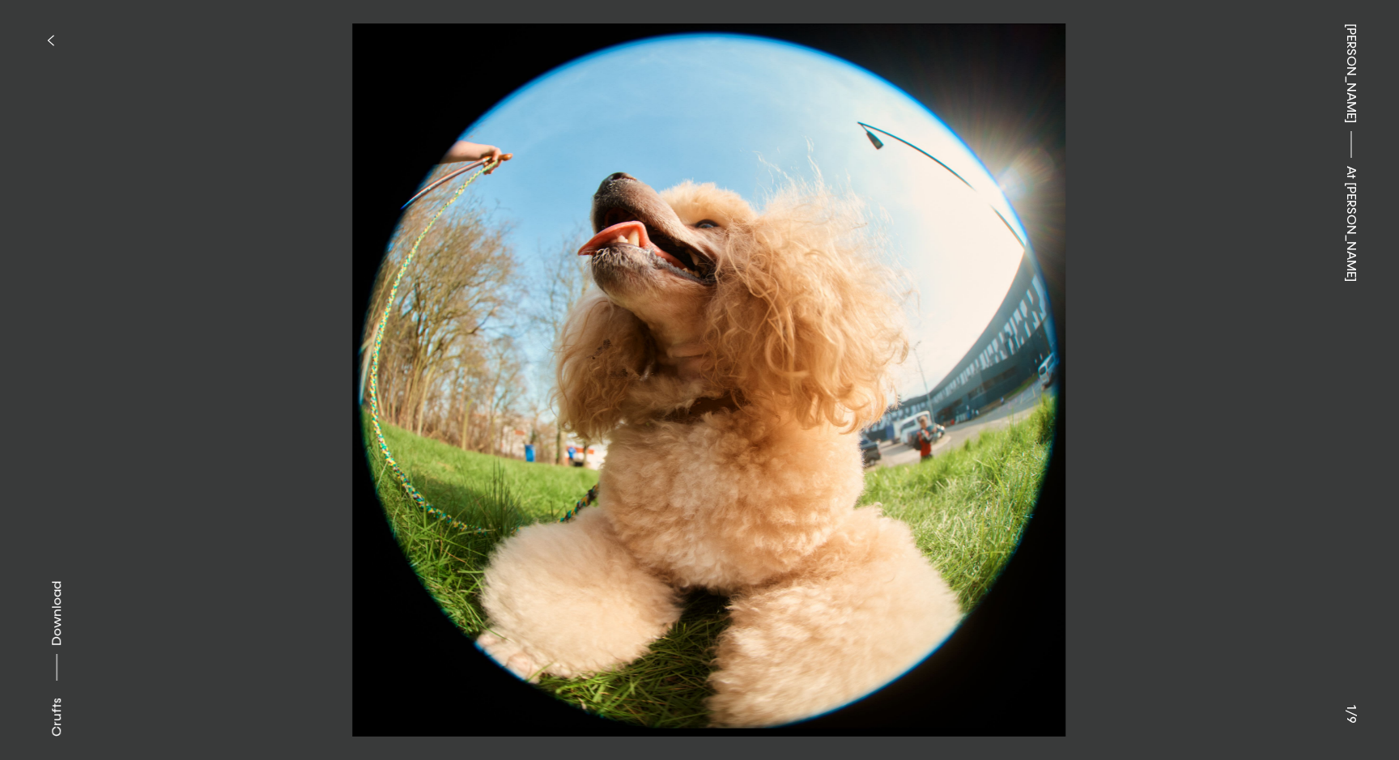
click at [1067, 339] on button at bounding box center [1048, 190] width 699 height 380
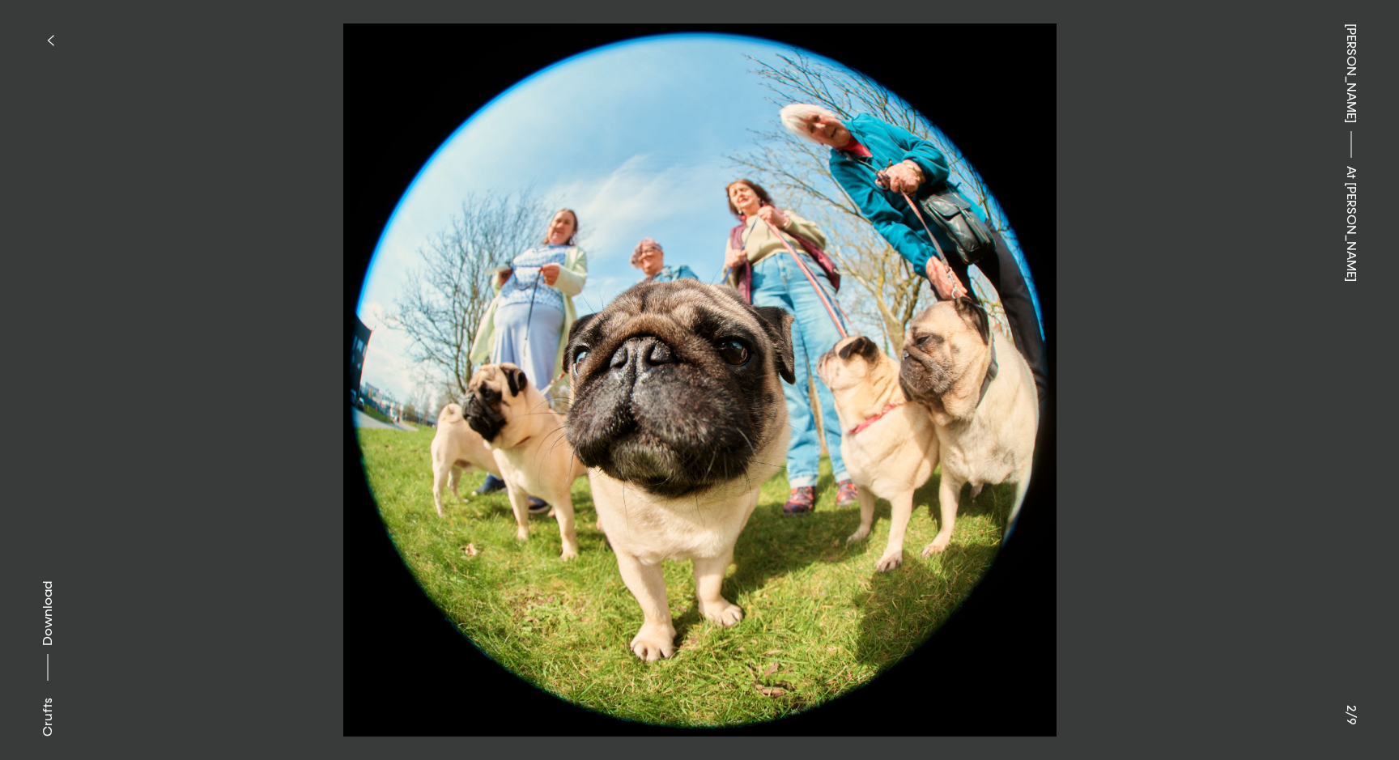
click at [1067, 339] on button at bounding box center [1048, 190] width 699 height 380
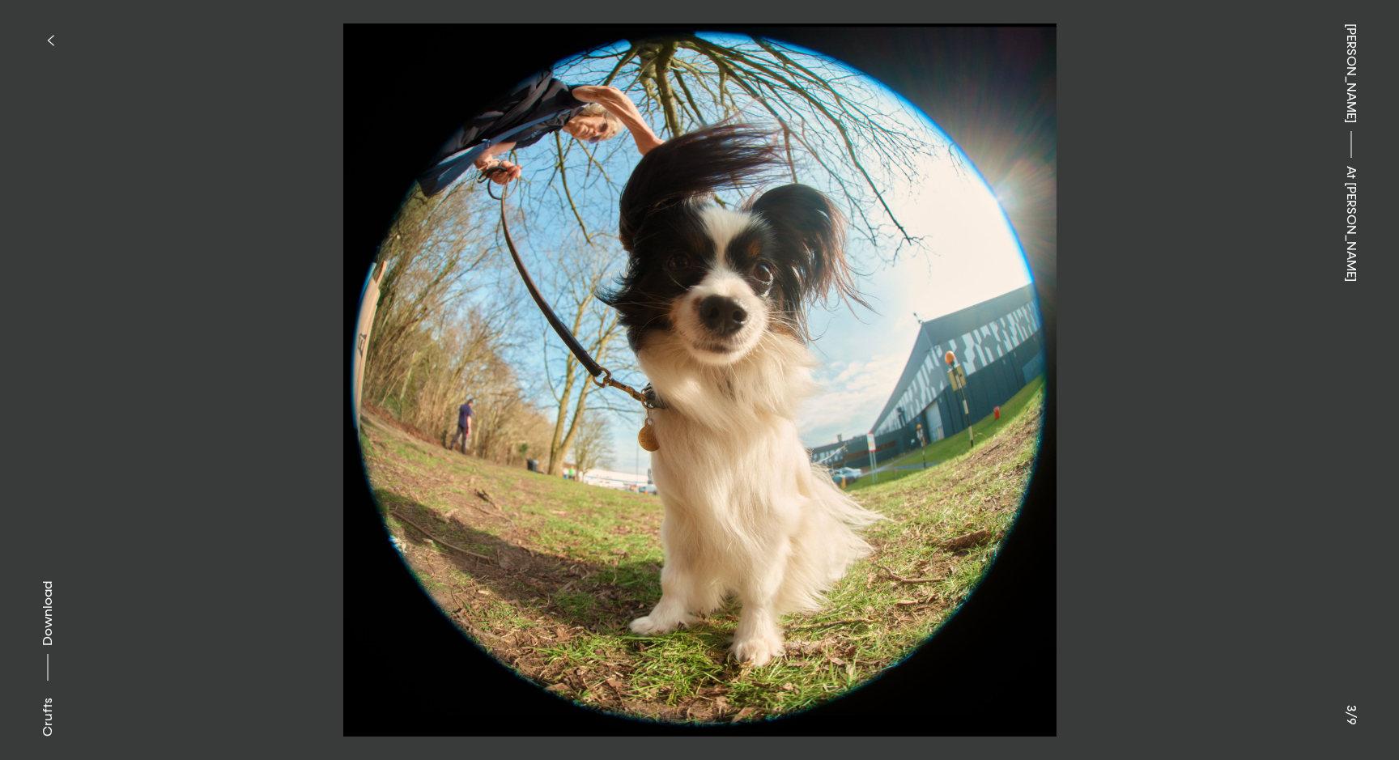
click at [1067, 339] on button at bounding box center [1048, 190] width 699 height 380
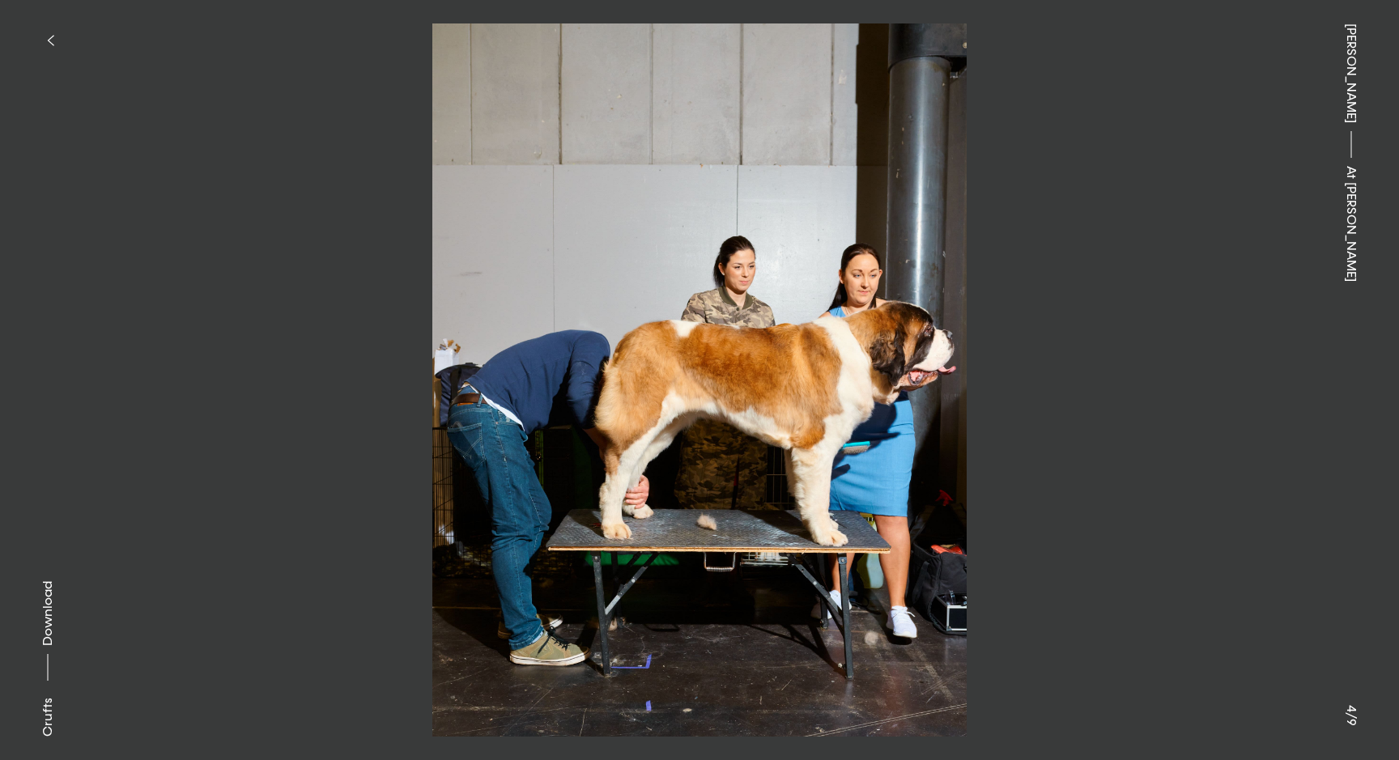
click at [1067, 339] on button at bounding box center [1048, 190] width 699 height 380
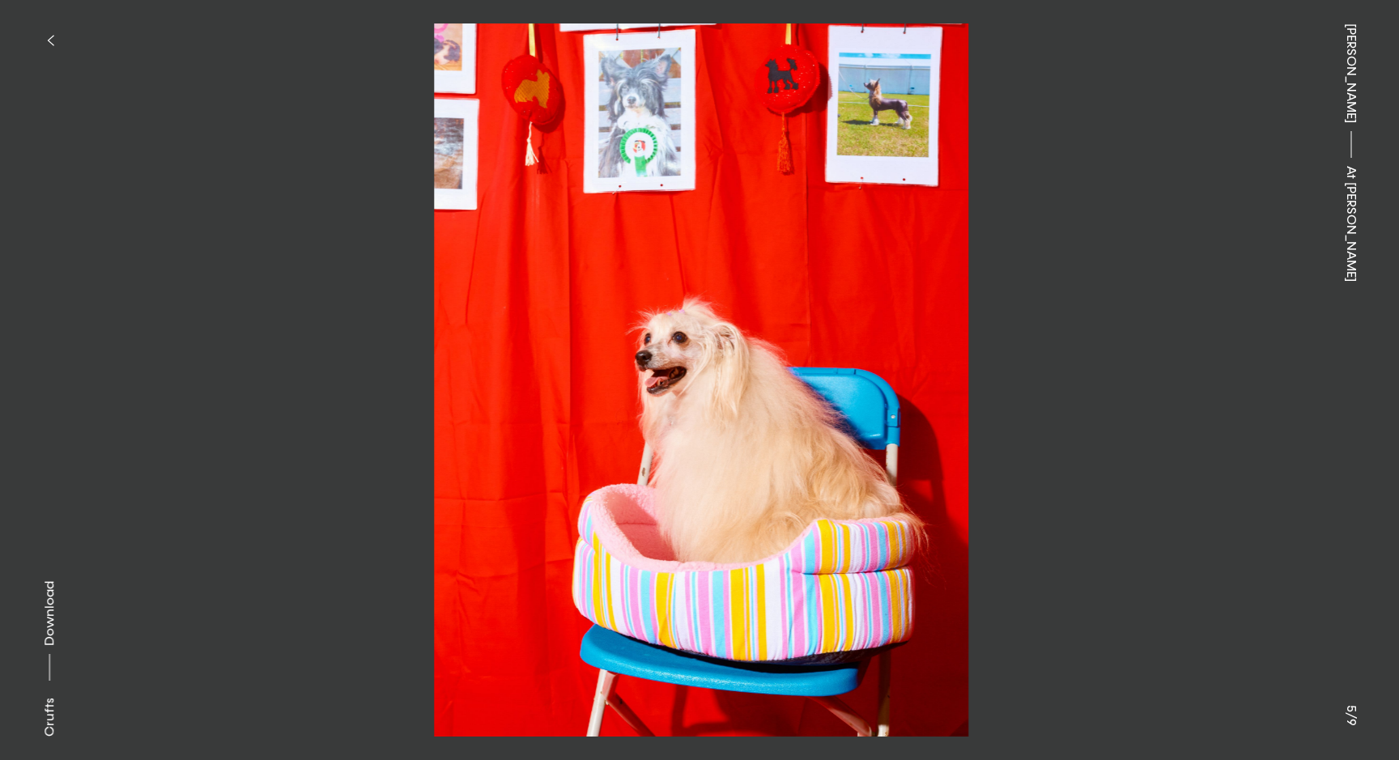
click at [1067, 339] on button at bounding box center [1048, 190] width 699 height 380
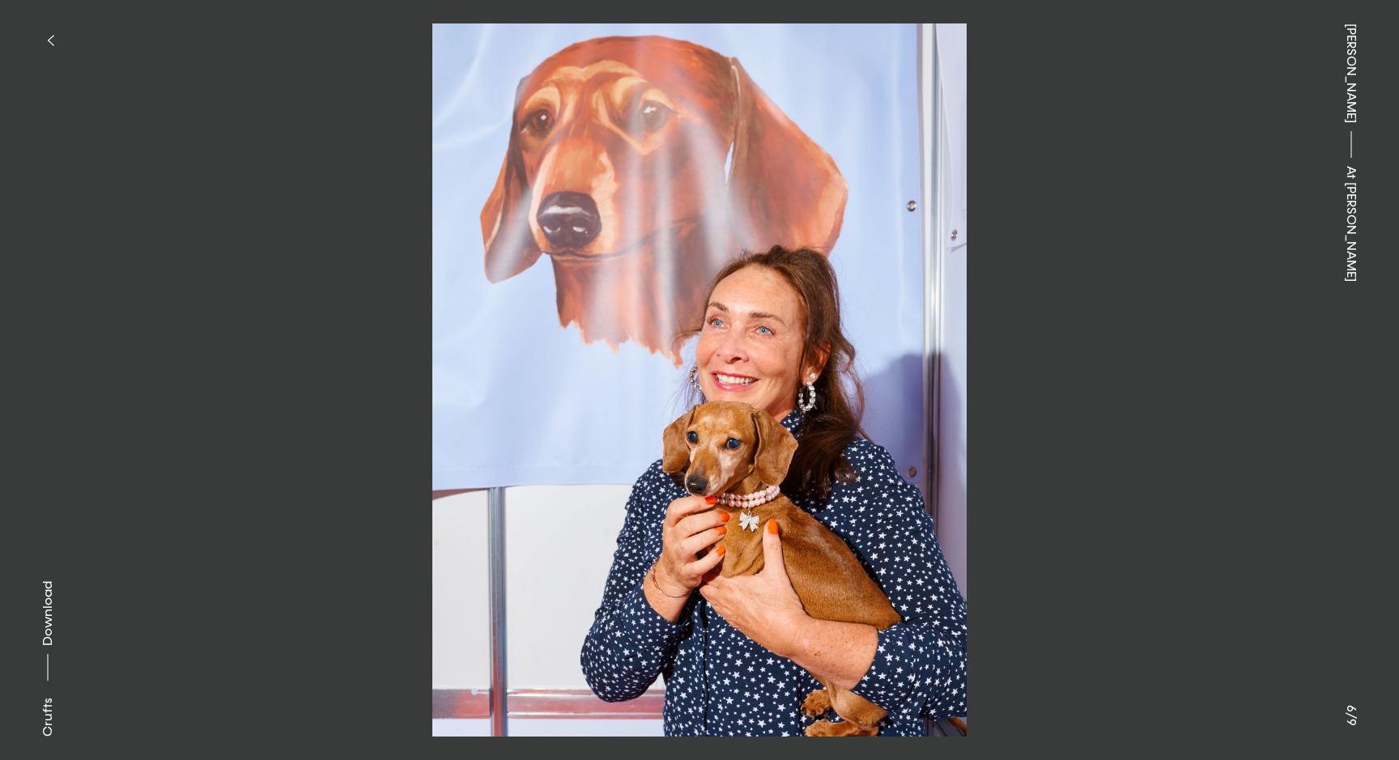
click at [1067, 339] on button at bounding box center [1048, 190] width 699 height 380
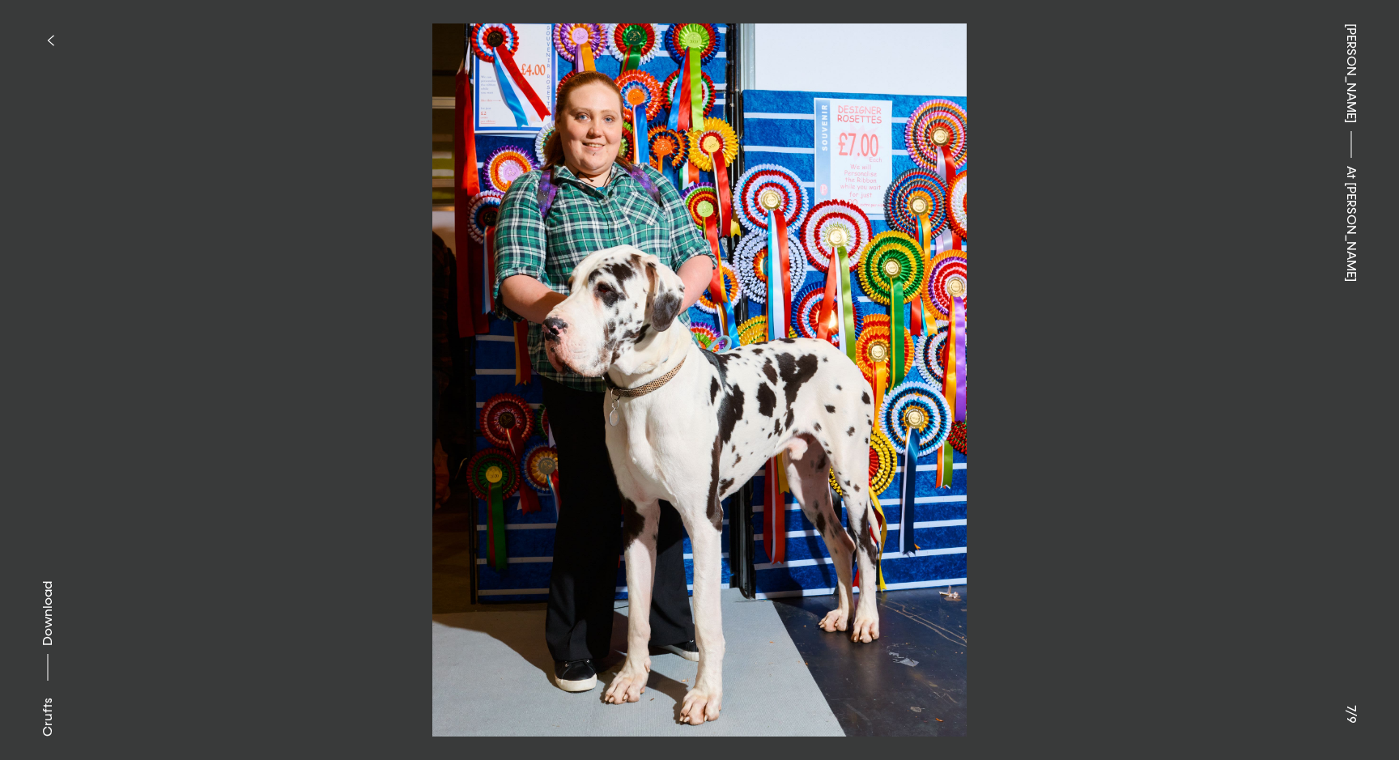
click at [1067, 339] on button at bounding box center [1048, 190] width 699 height 380
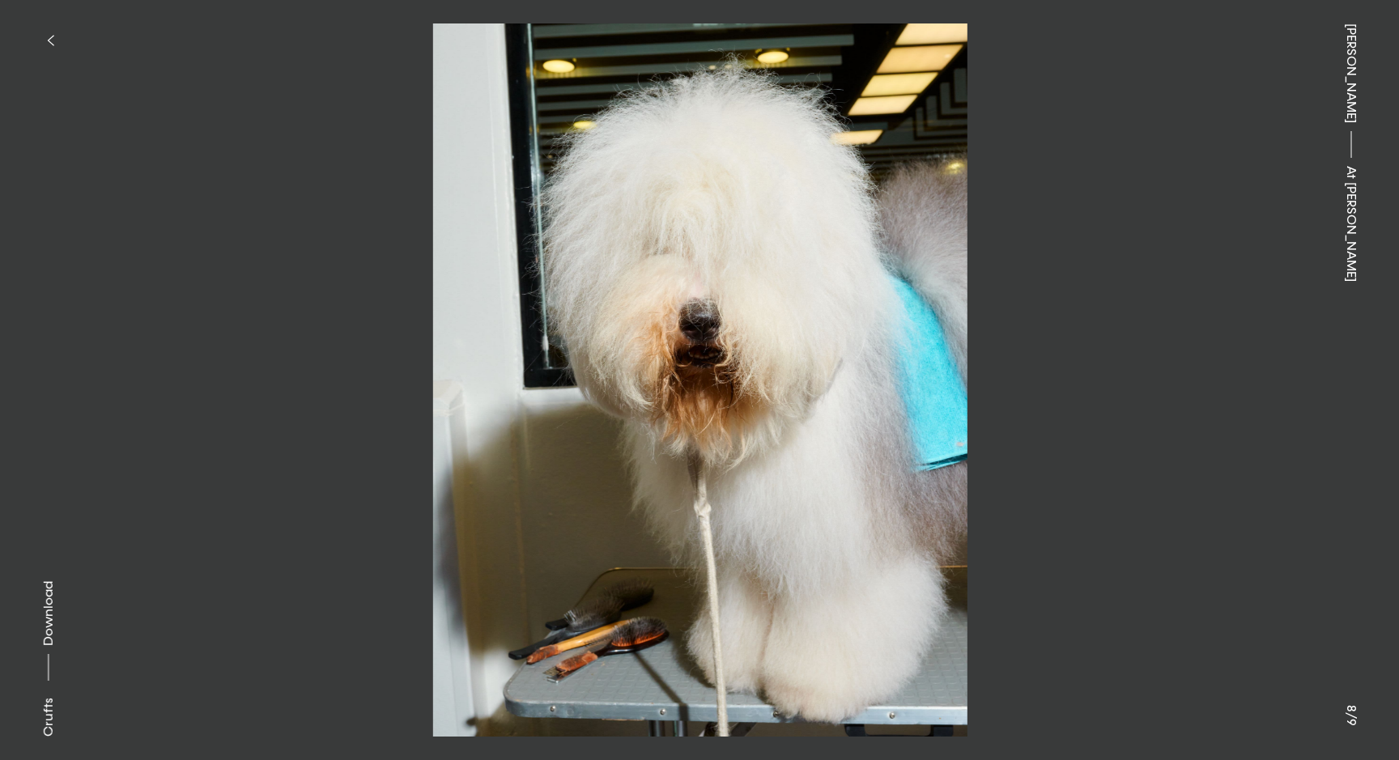
click at [1067, 339] on button at bounding box center [1048, 190] width 699 height 380
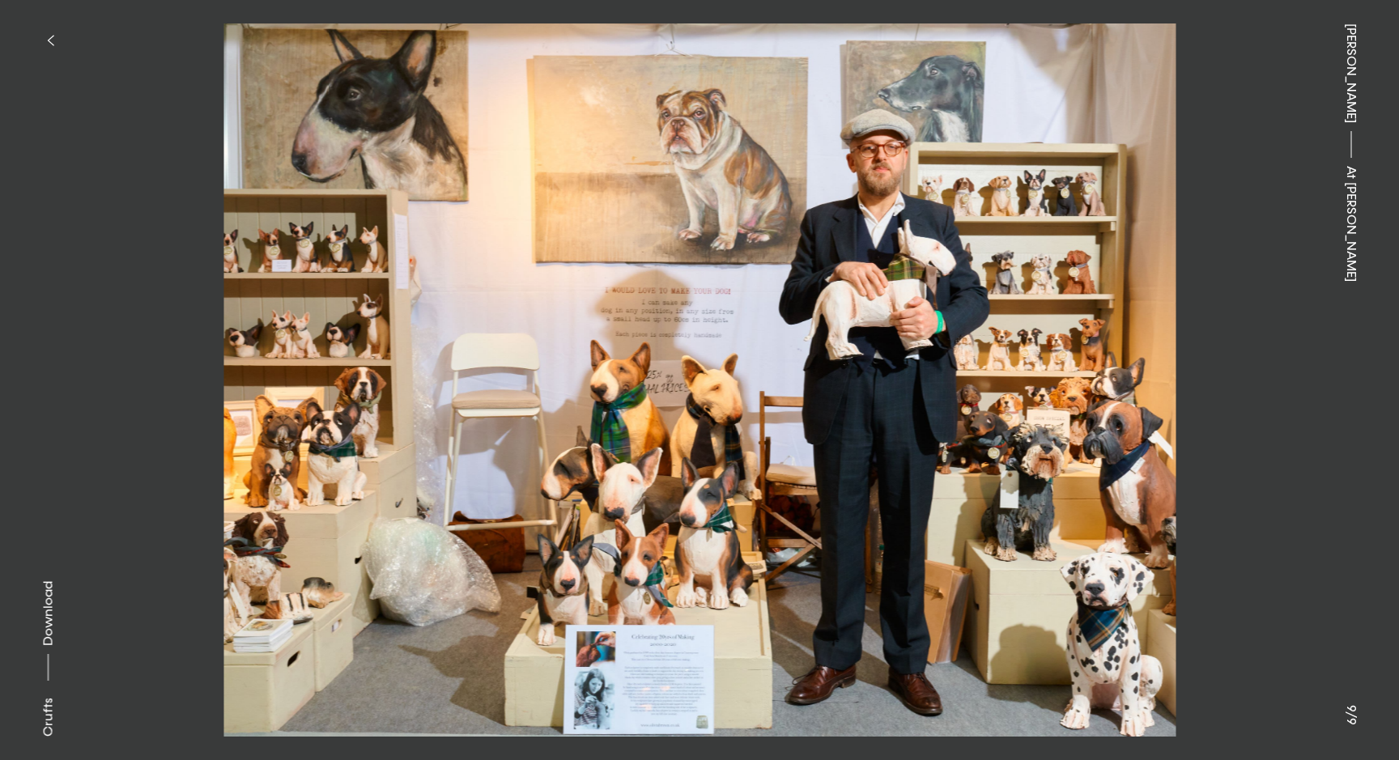
click at [1067, 339] on button at bounding box center [1048, 190] width 699 height 380
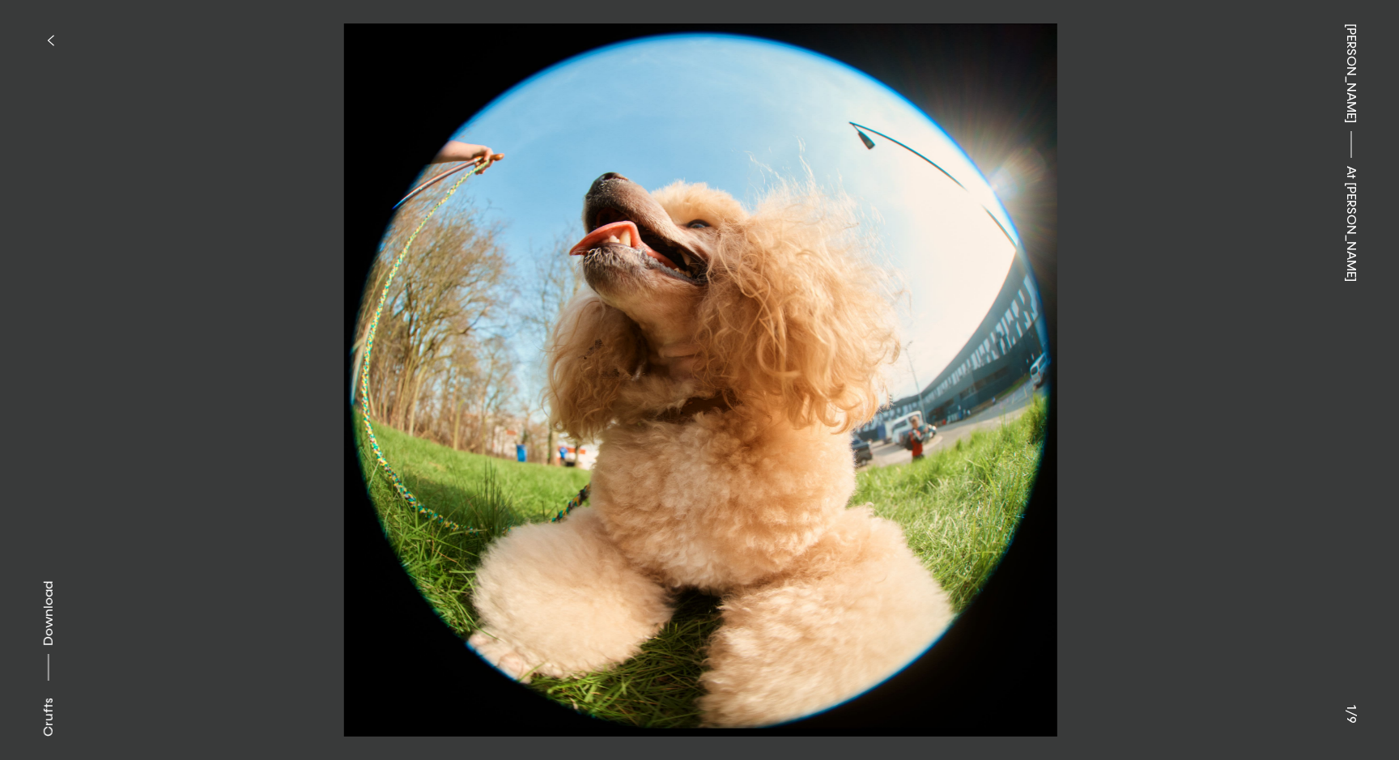
click at [1067, 339] on button at bounding box center [1048, 190] width 699 height 380
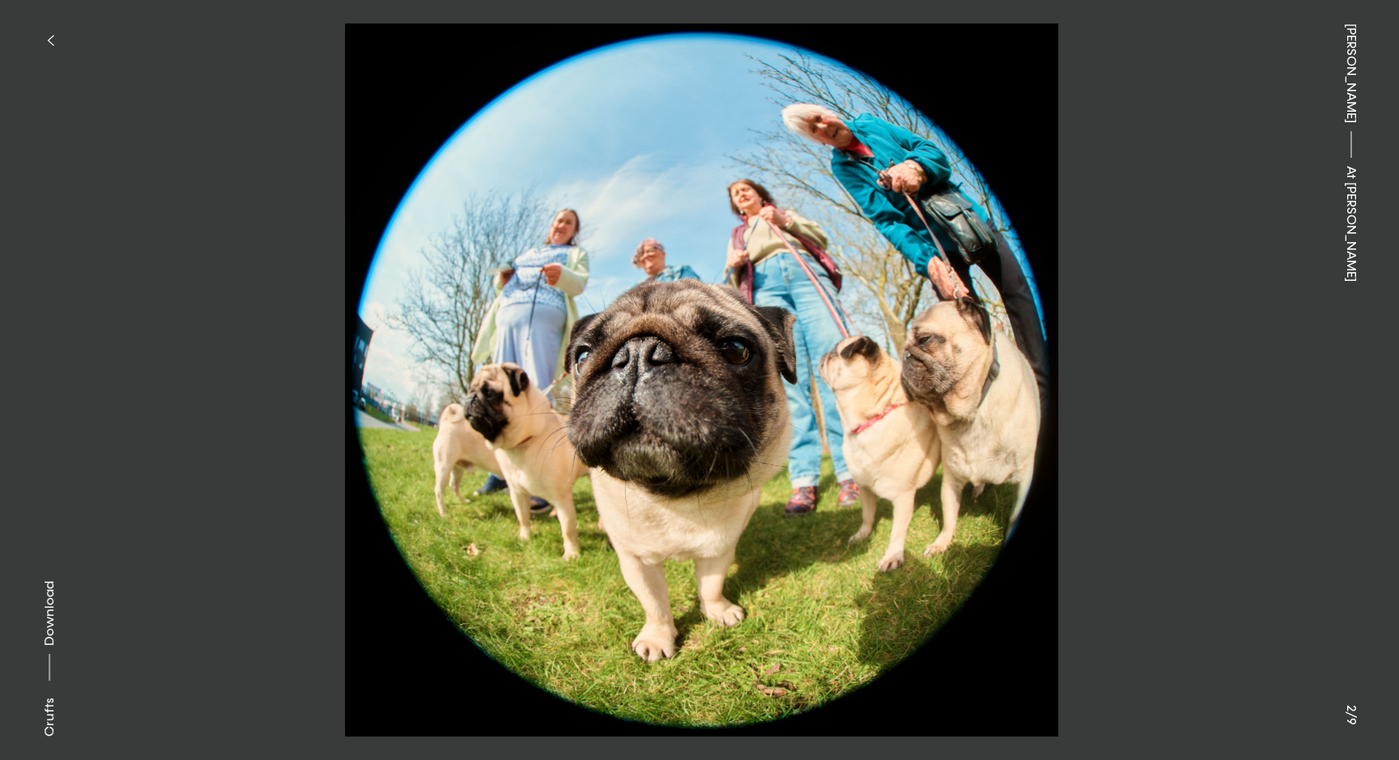
click at [684, 70] on button at bounding box center [349, 190] width 699 height 380
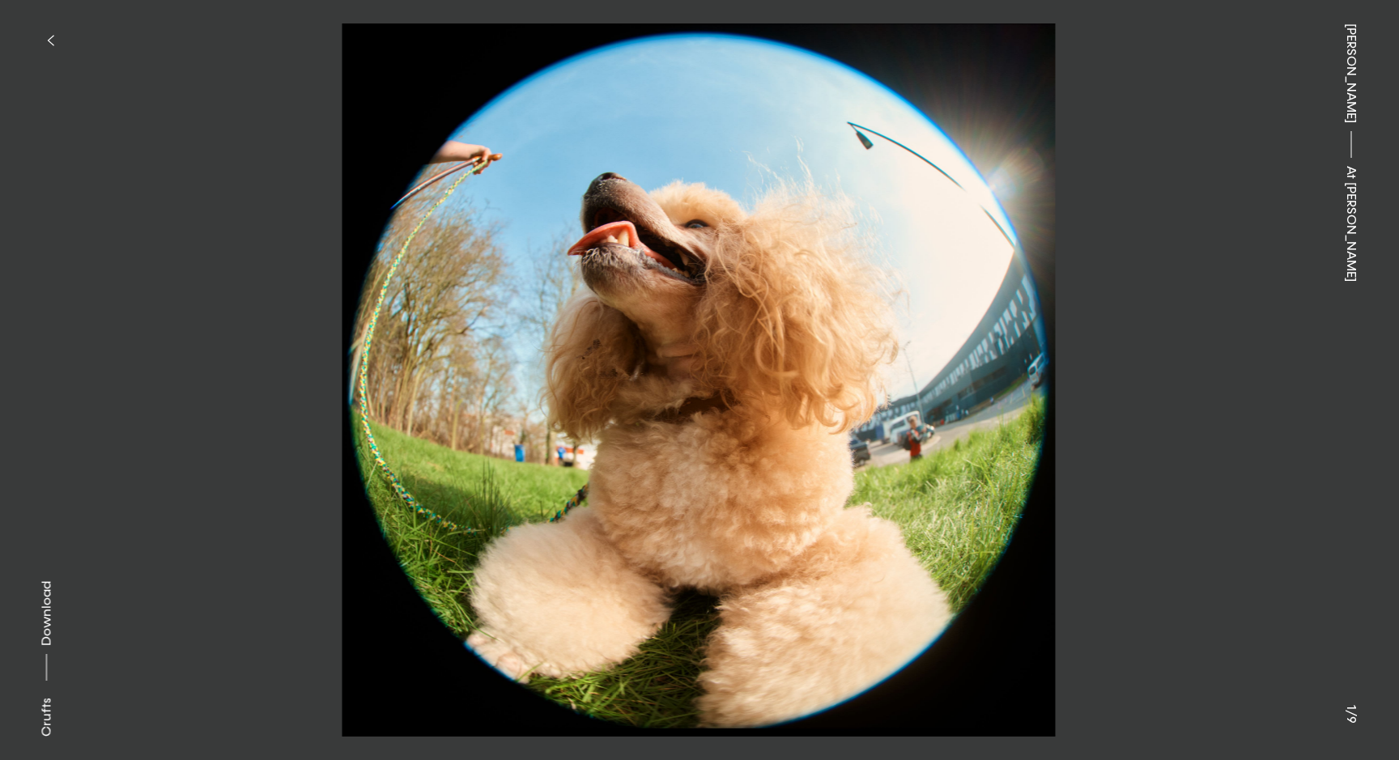
click at [42, 32] on button "button" at bounding box center [50, 41] width 36 height 36
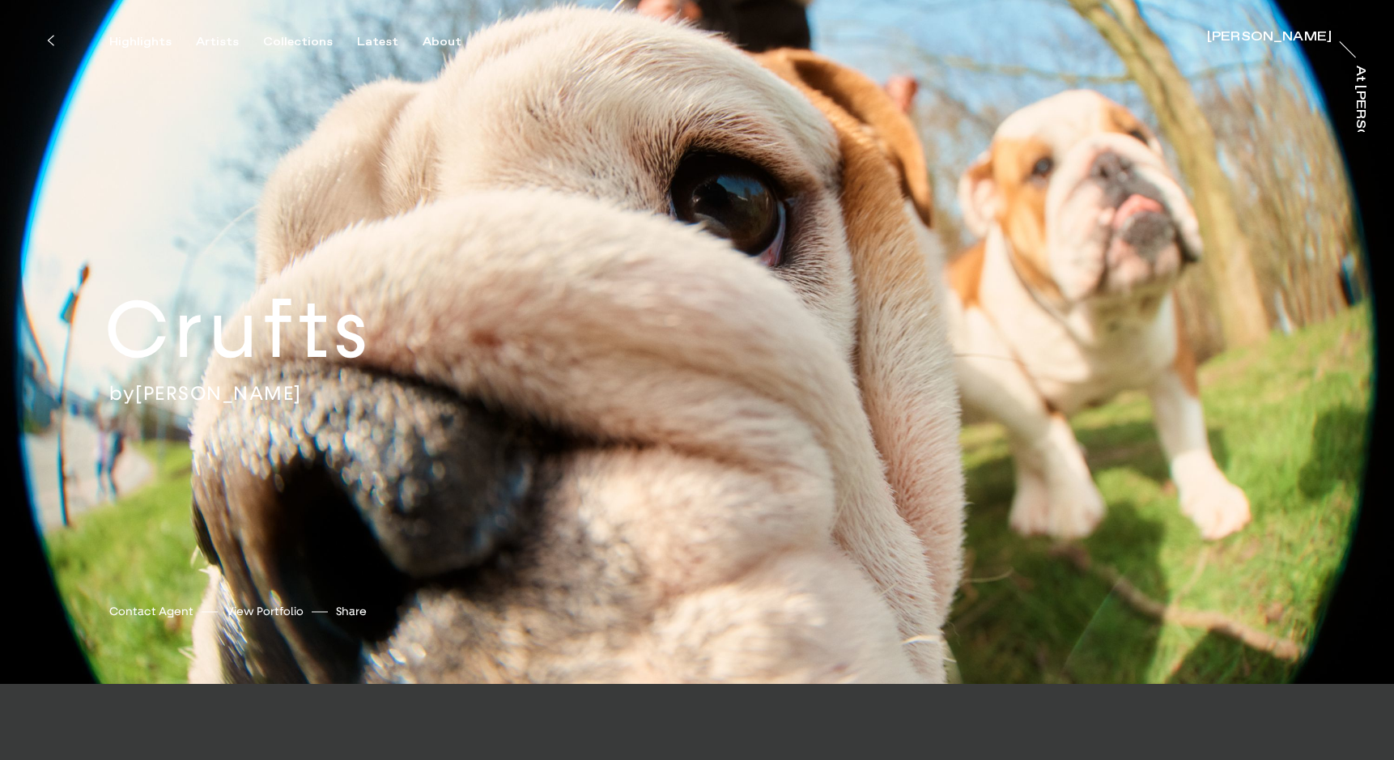
click at [54, 41] on button at bounding box center [50, 41] width 36 height 36
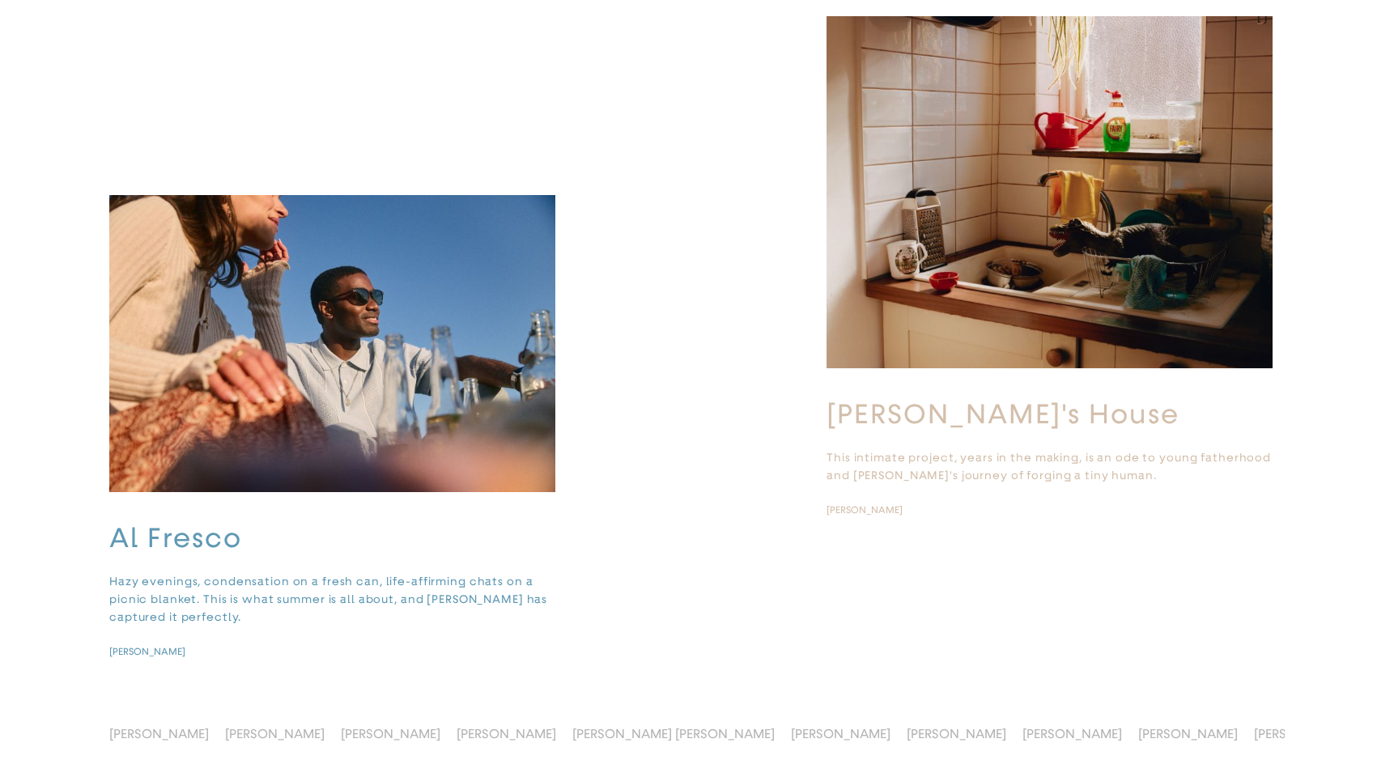
scroll to position [4847, 0]
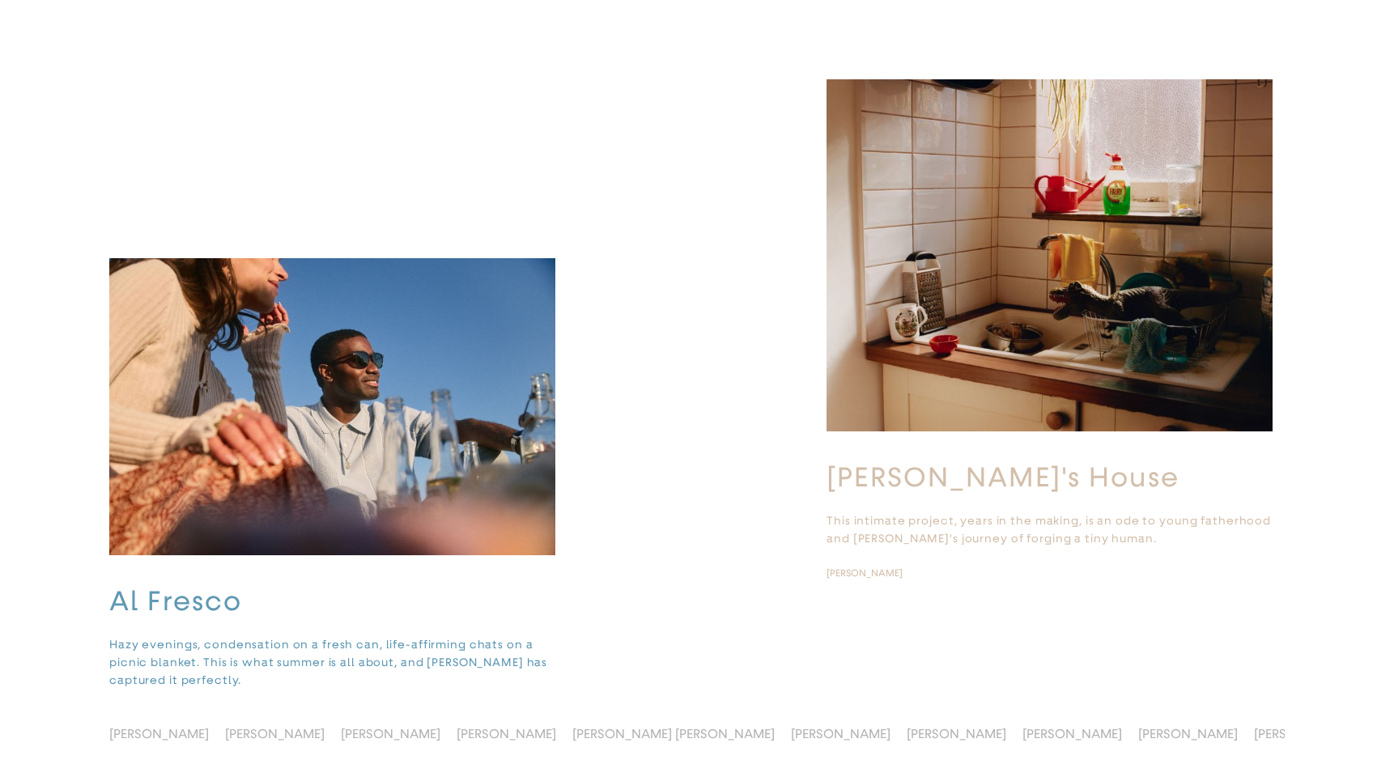
click at [897, 466] on h3 "[PERSON_NAME]'s House" at bounding box center [1049, 478] width 446 height 34
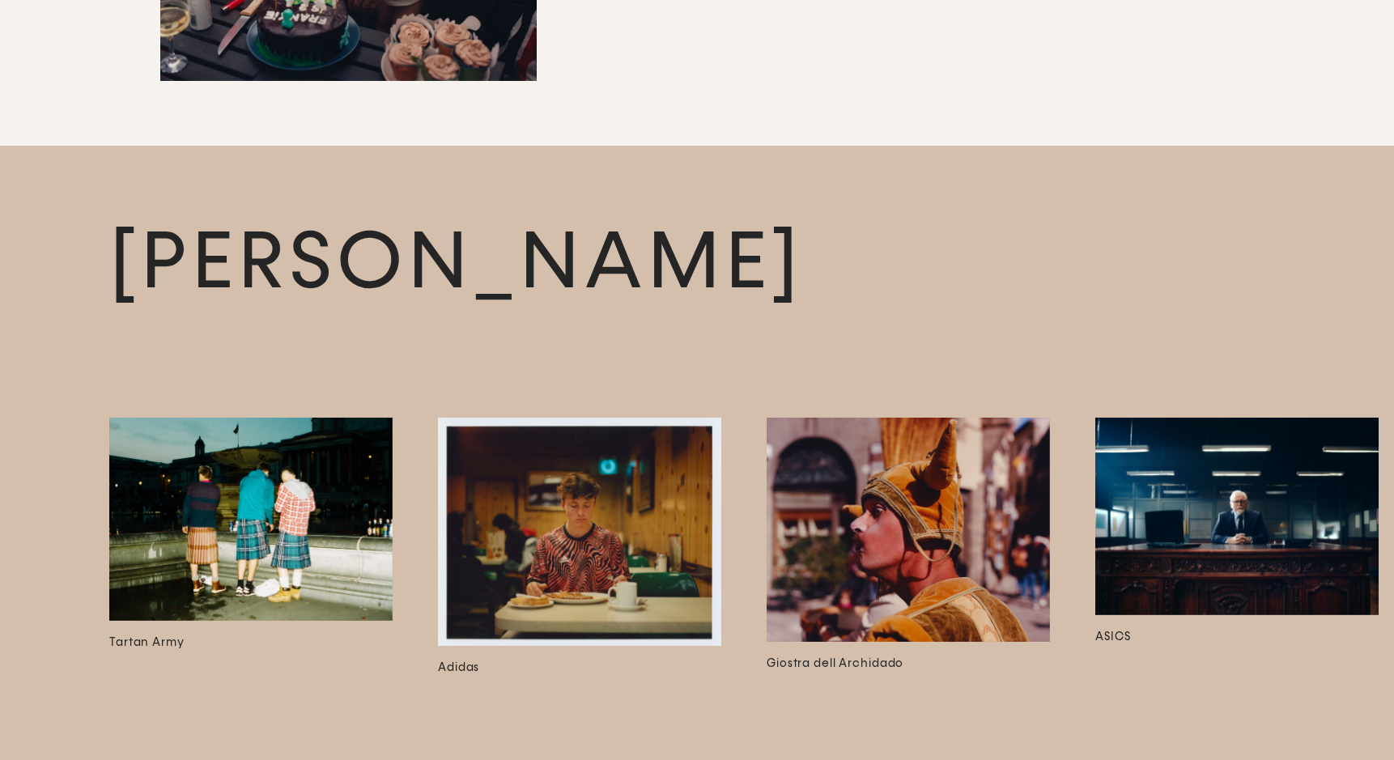
scroll to position [6033, 0]
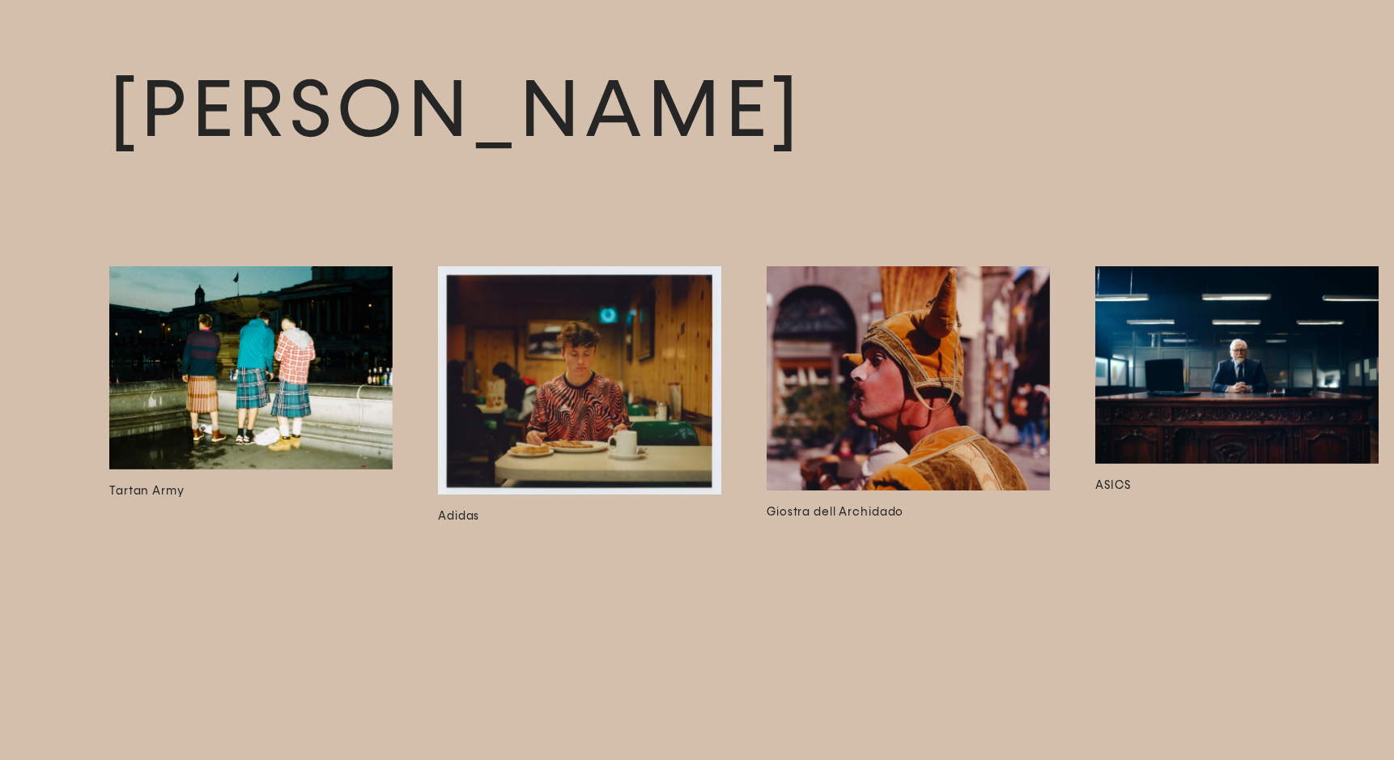
click at [623, 348] on img at bounding box center [579, 379] width 283 height 227
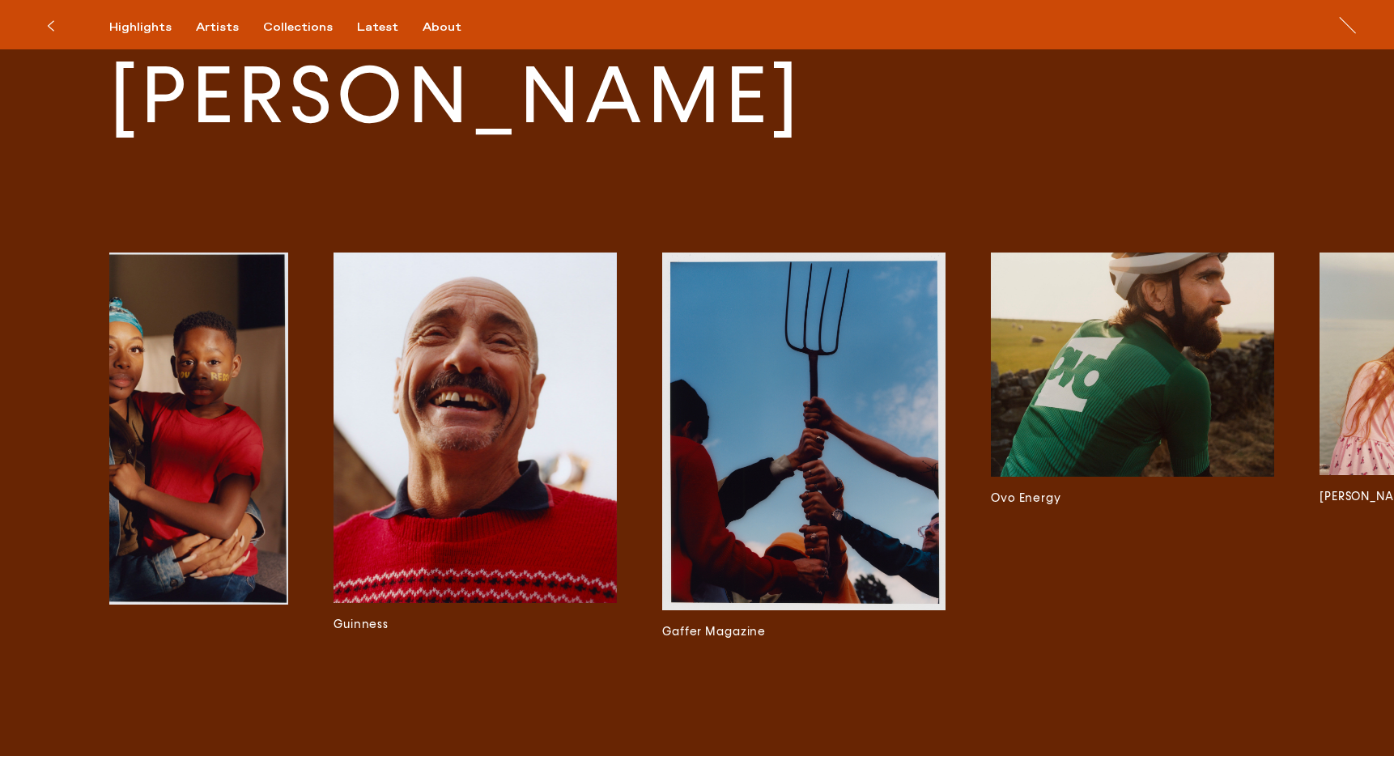
scroll to position [0, 1759]
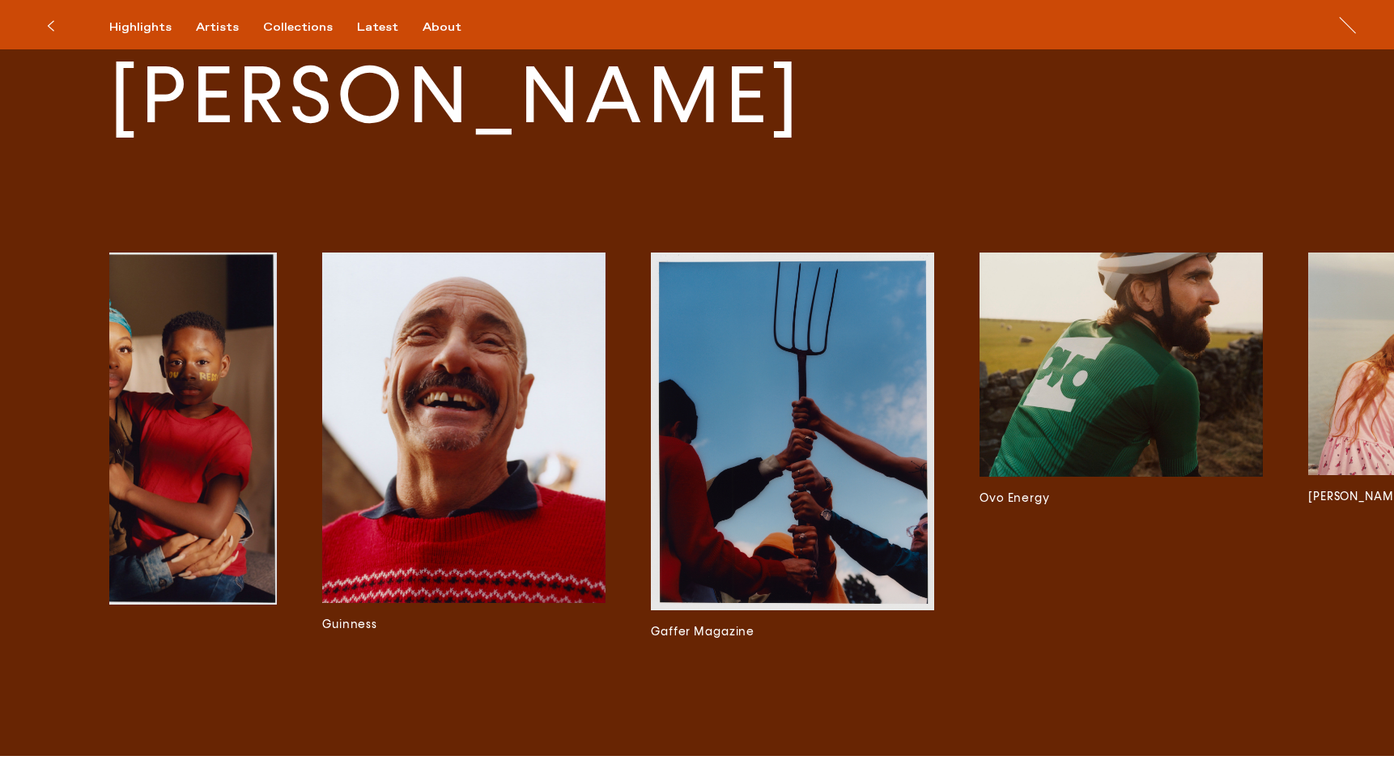
click at [521, 420] on img at bounding box center [463, 428] width 283 height 351
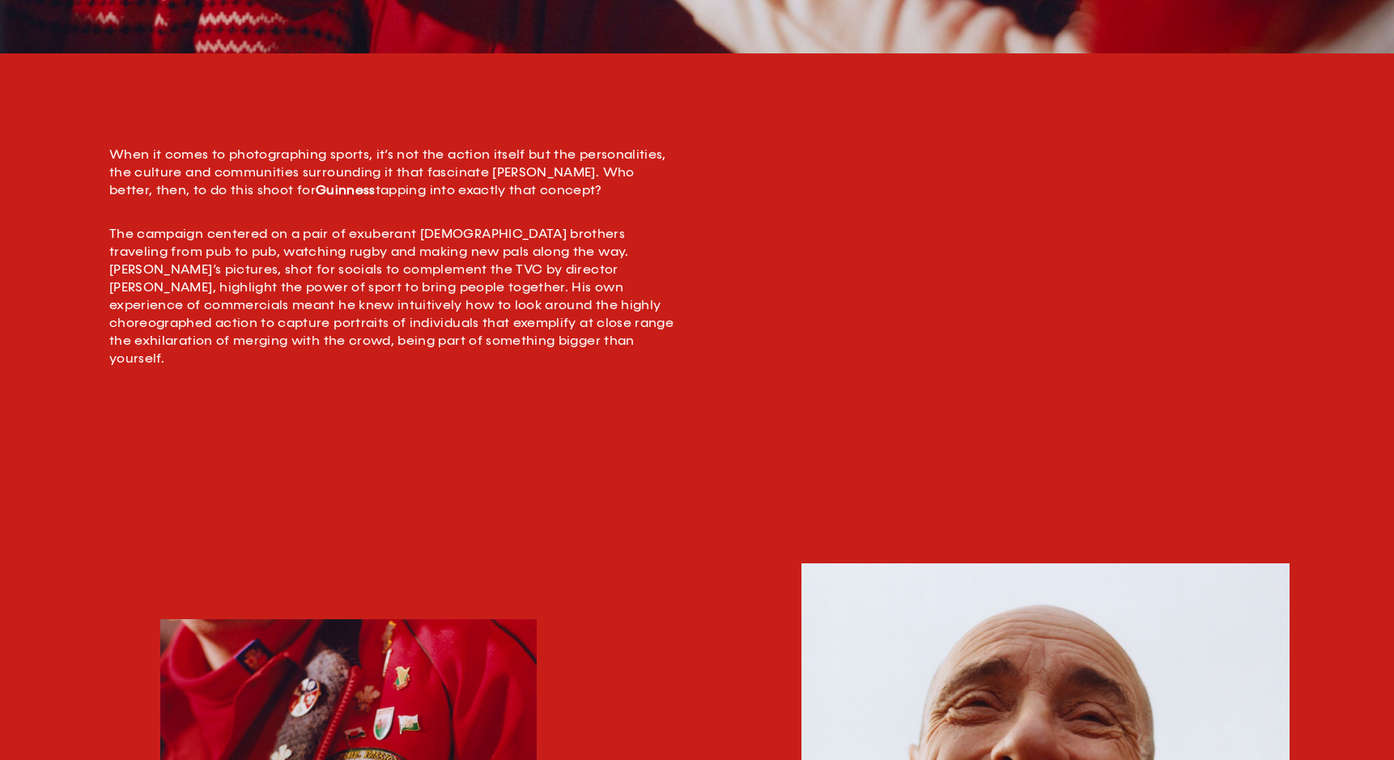
scroll to position [631, 0]
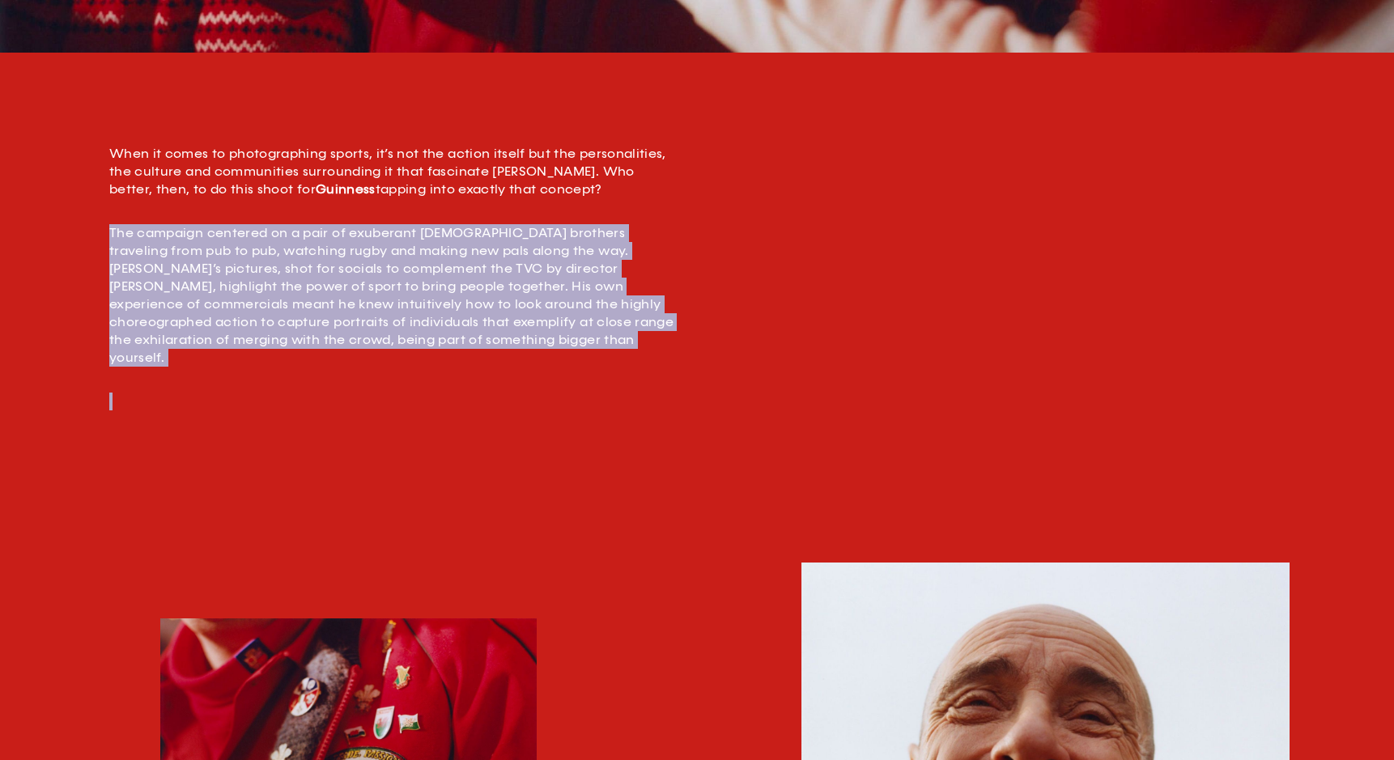
drag, startPoint x: 484, startPoint y: 361, endPoint x: 406, endPoint y: 215, distance: 165.5
click at [406, 218] on div "When it comes to photographing sports, it’s not the action itself but the perso…" at bounding box center [392, 286] width 567 height 283
click at [406, 215] on div "When it comes to photographing sports, it’s not the action itself but the perso…" at bounding box center [392, 286] width 567 height 283
drag, startPoint x: 406, startPoint y: 215, endPoint x: 469, endPoint y: 376, distance: 172.2
click at [469, 376] on div "When it comes to photographing sports, it’s not the action itself but the perso…" at bounding box center [392, 286] width 567 height 283
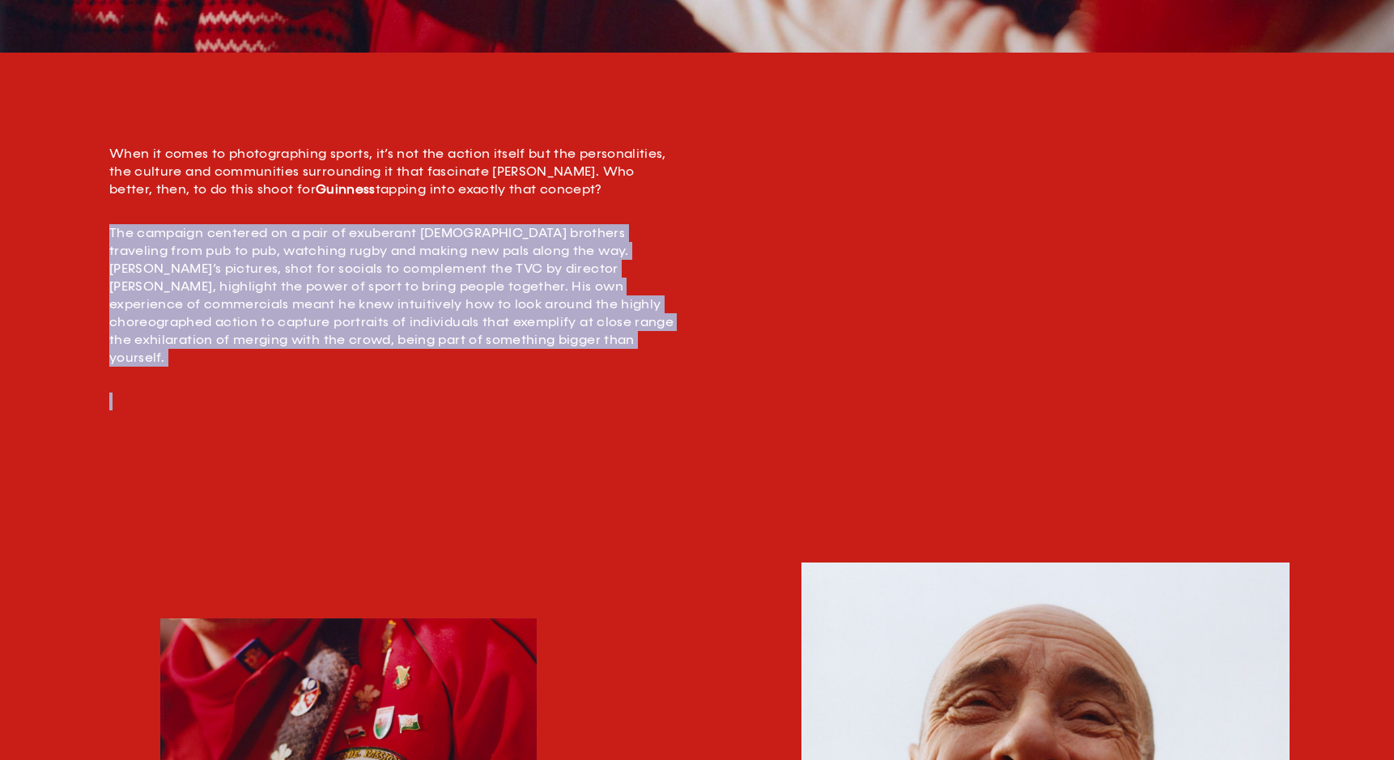
click at [469, 393] on p at bounding box center [392, 411] width 567 height 36
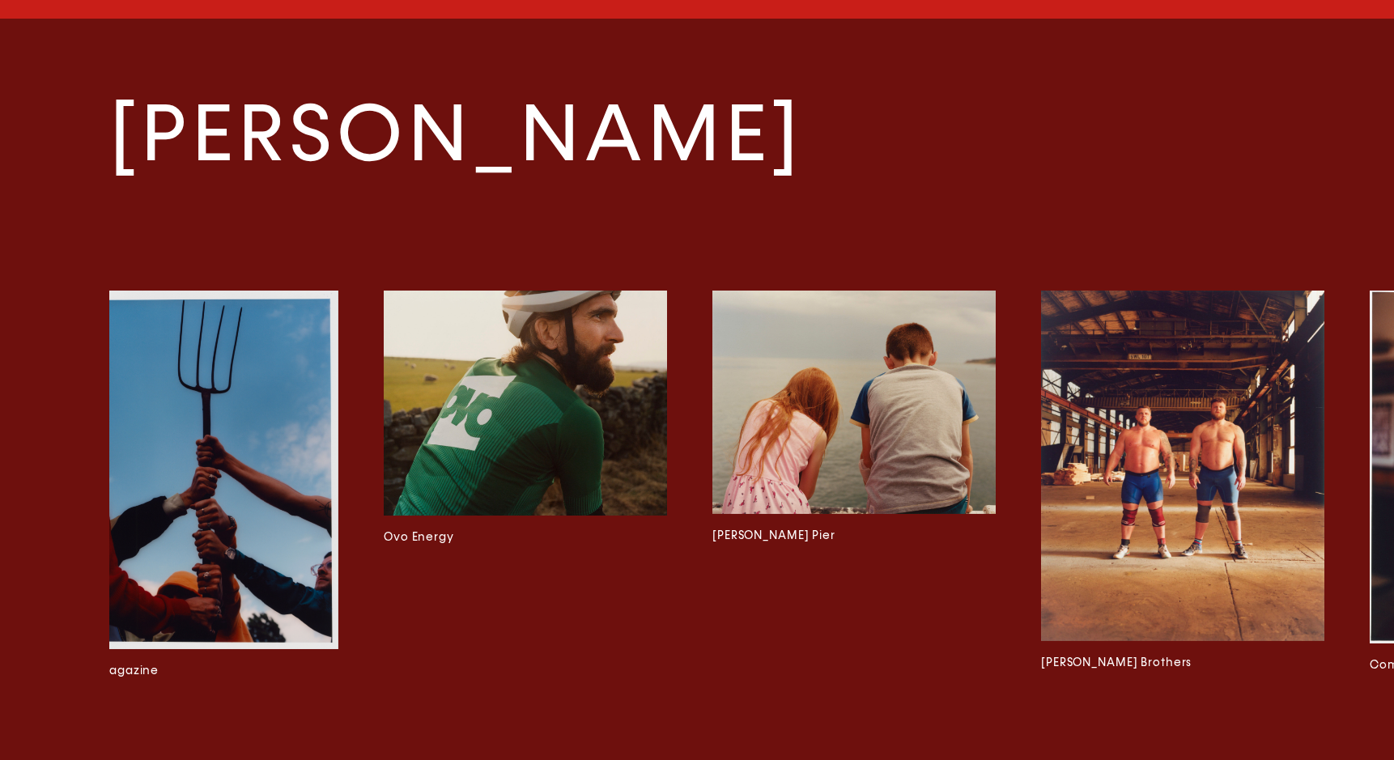
scroll to position [0, 2355]
click at [563, 450] on img at bounding box center [524, 403] width 283 height 224
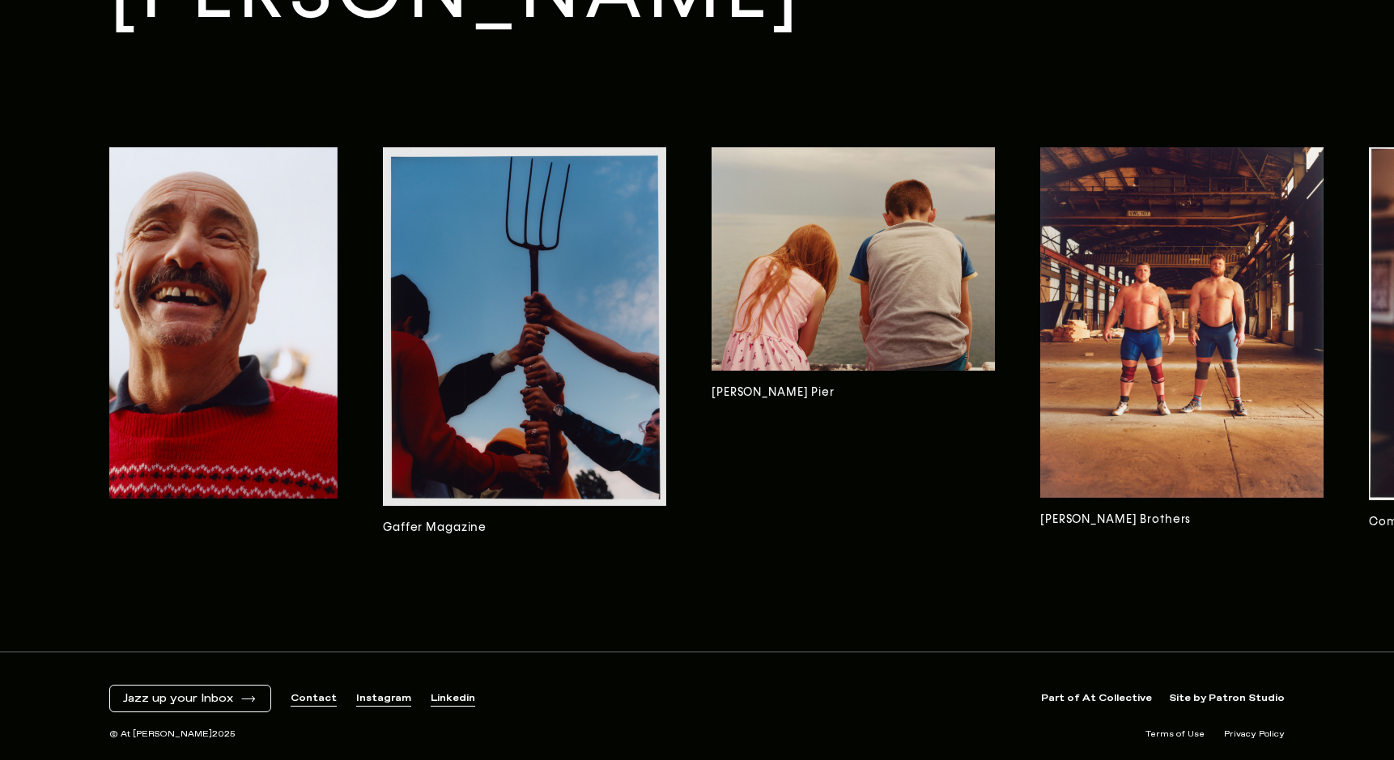
scroll to position [4373, 0]
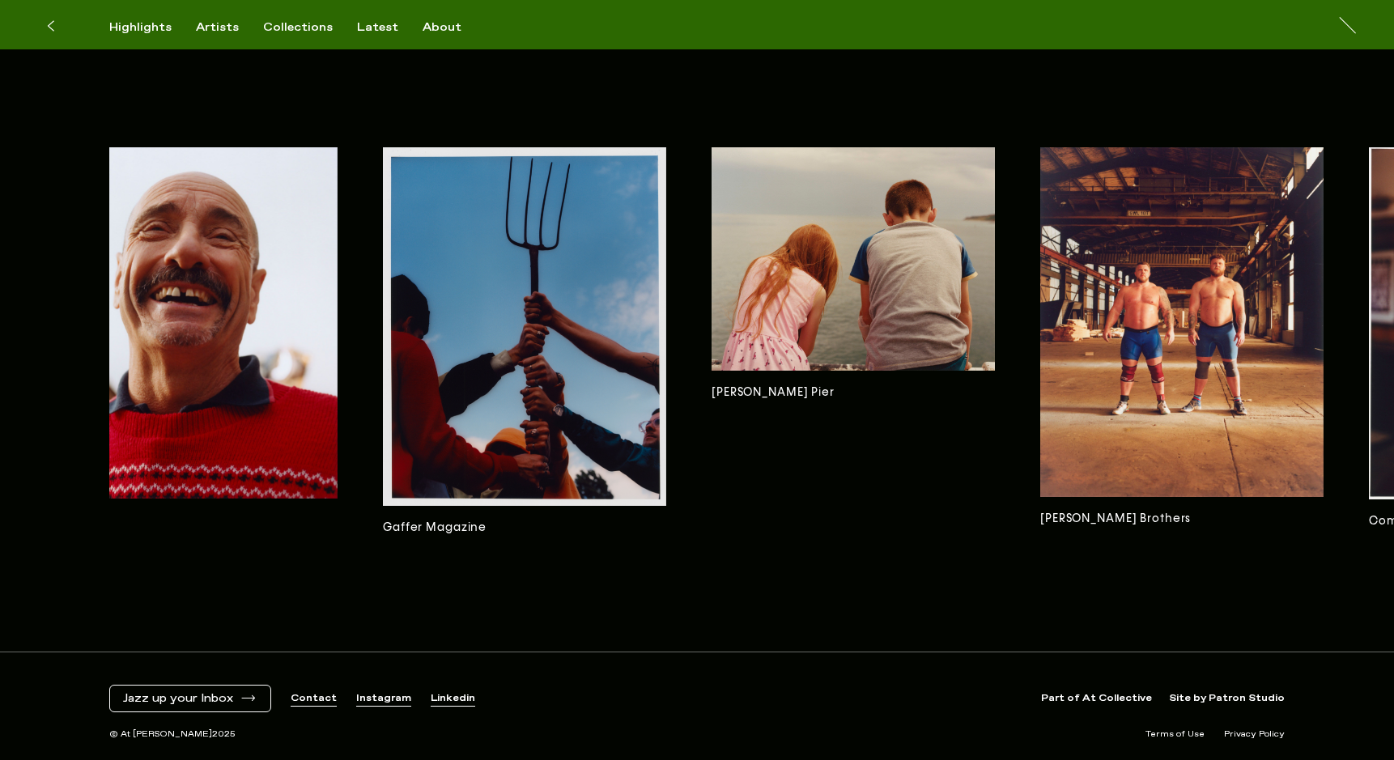
click at [745, 353] on img at bounding box center [852, 258] width 283 height 223
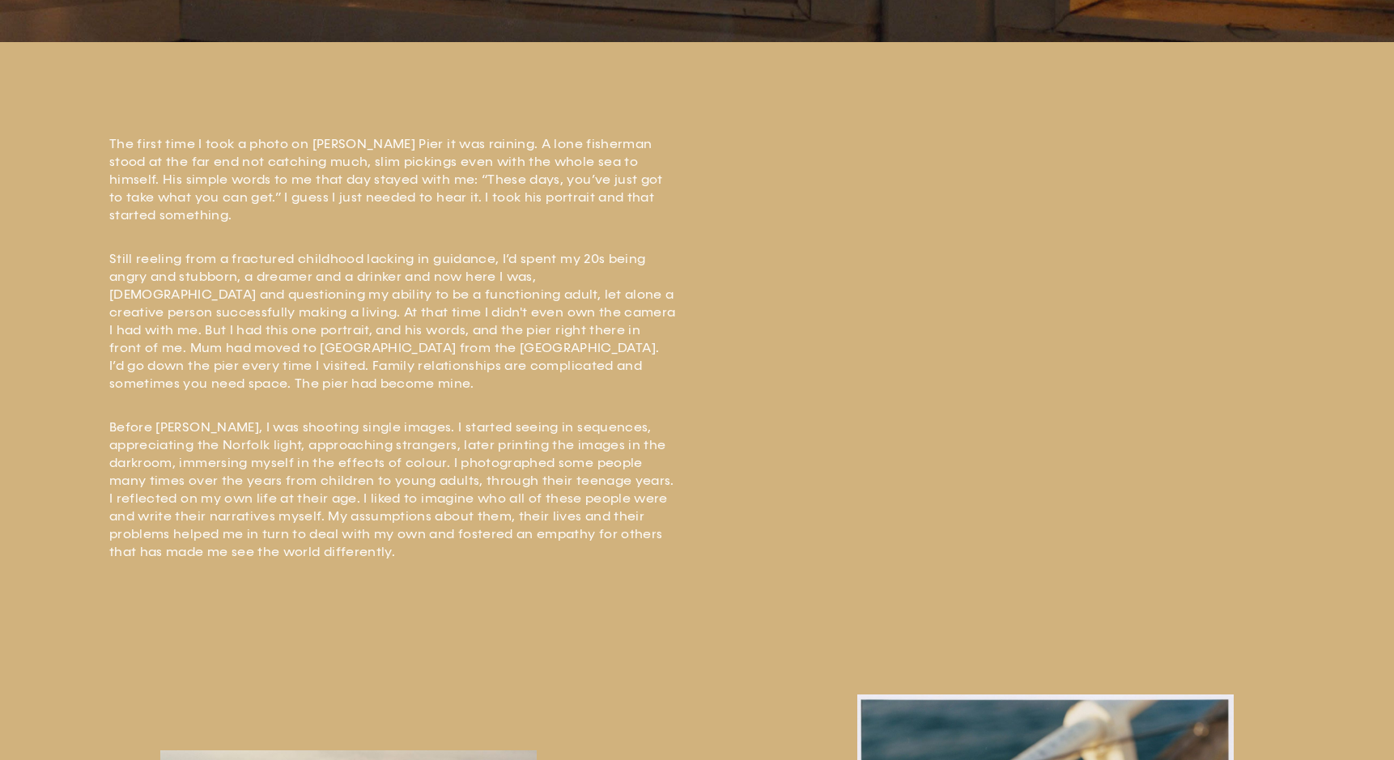
scroll to position [687, 0]
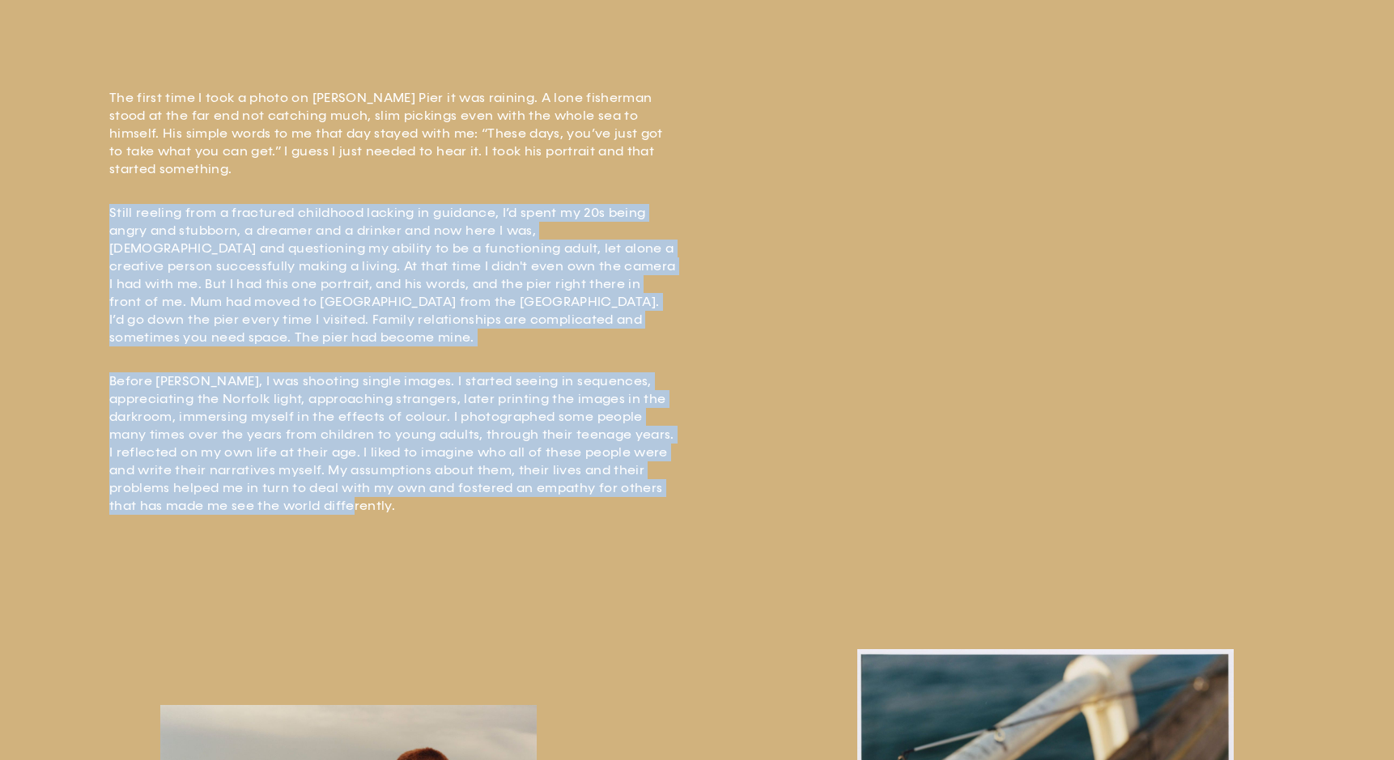
drag, startPoint x: 641, startPoint y: 499, endPoint x: 413, endPoint y: 172, distance: 399.4
click at [413, 172] on div "The first time I took a photo on [PERSON_NAME] Pier it was raining. A lone fish…" at bounding box center [697, 321] width 1394 height 572
click at [413, 172] on div "The first time I took a photo on [PERSON_NAME] Pier it was raining. A lone fish…" at bounding box center [392, 302] width 567 height 426
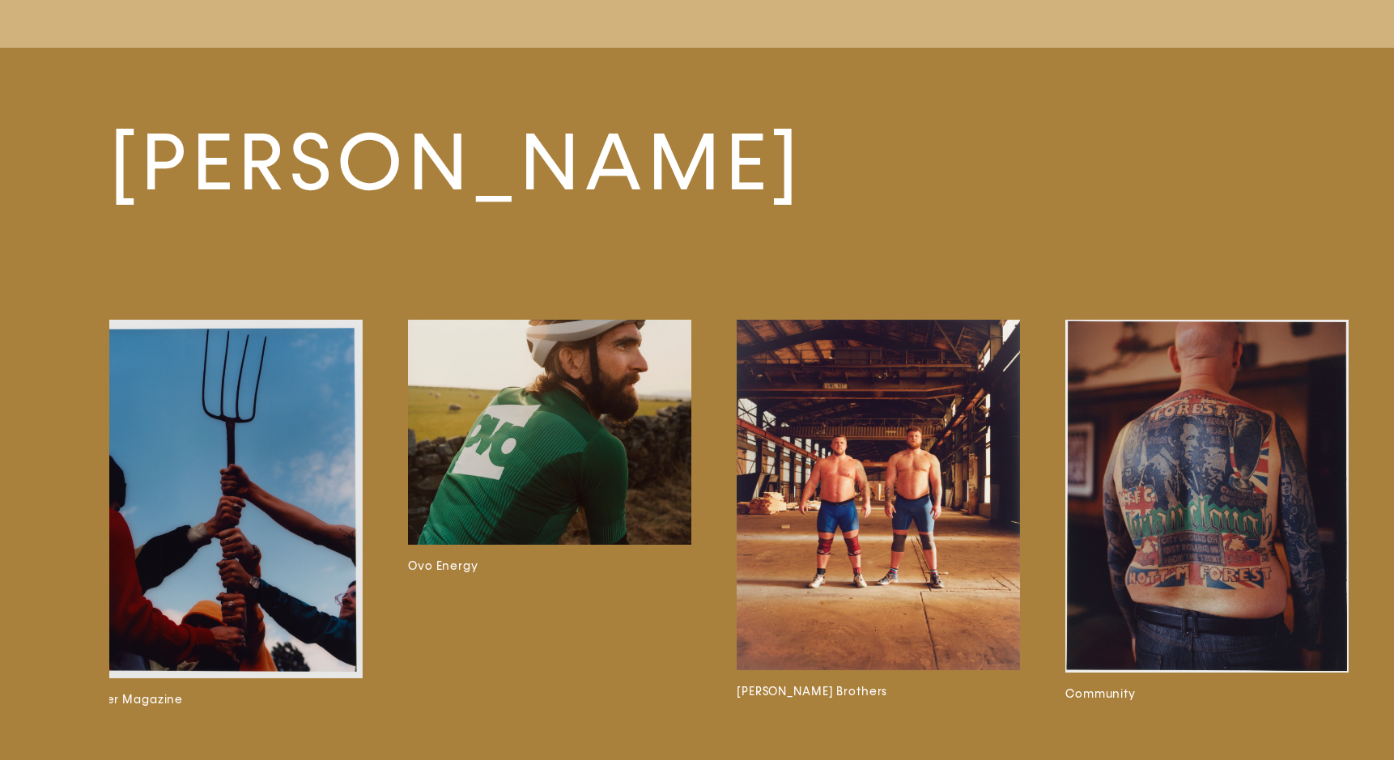
scroll to position [6245, 0]
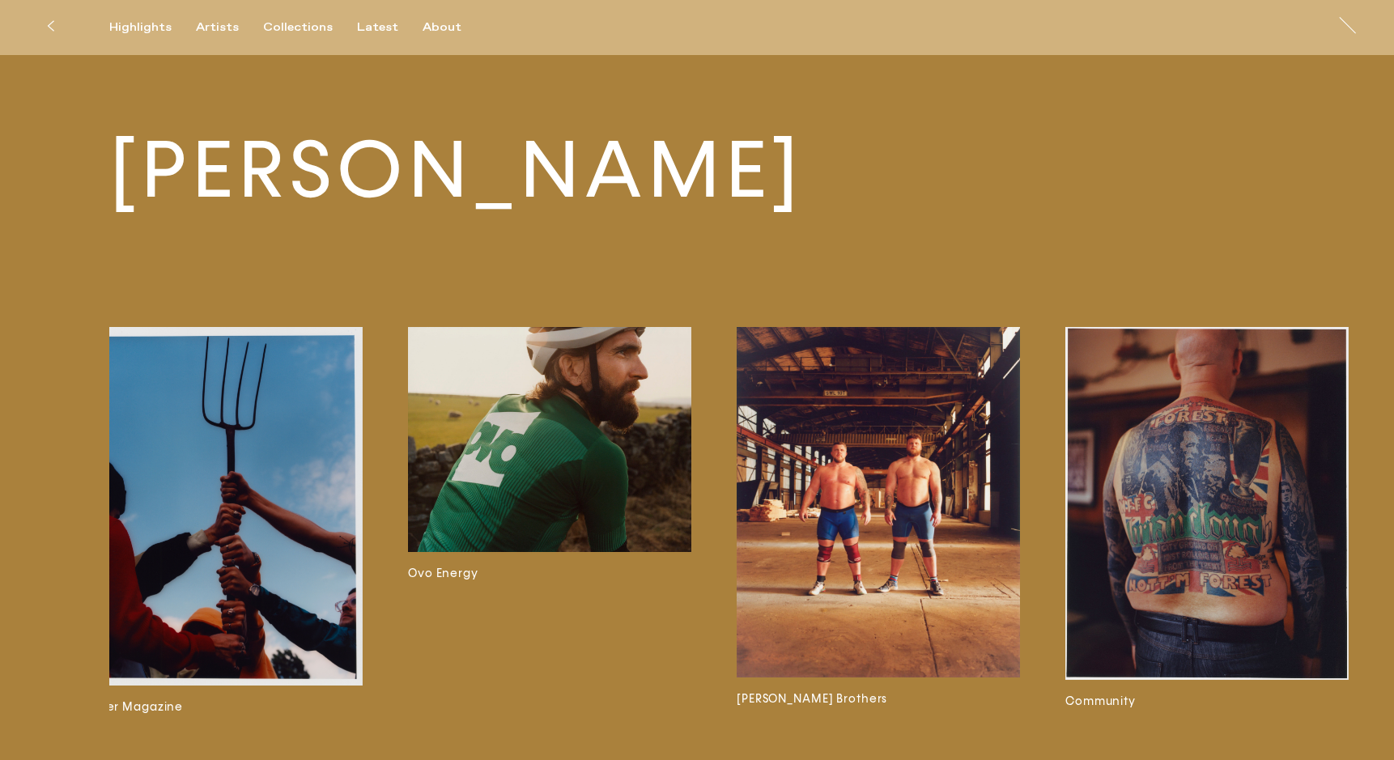
click at [851, 486] on img at bounding box center [878, 502] width 283 height 350
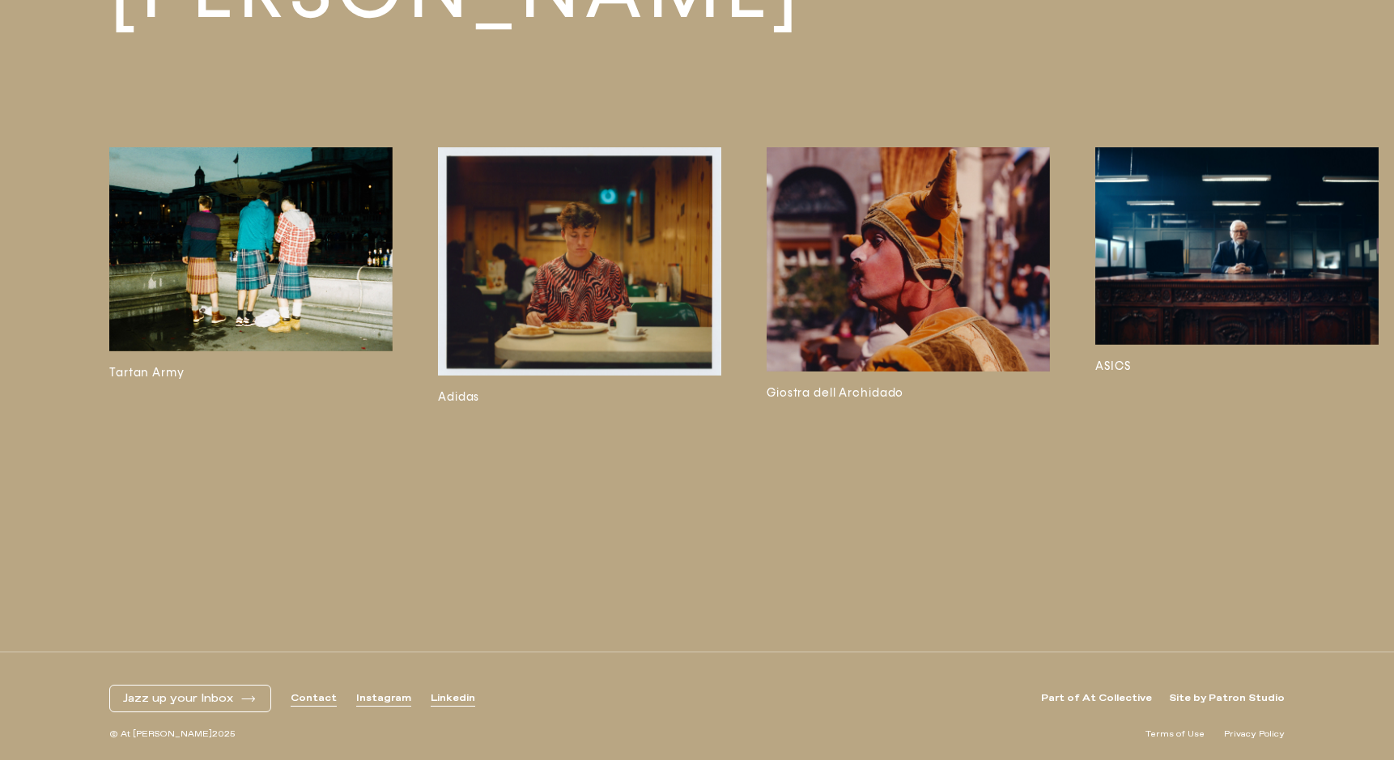
click at [324, 330] on img at bounding box center [250, 355] width 283 height 203
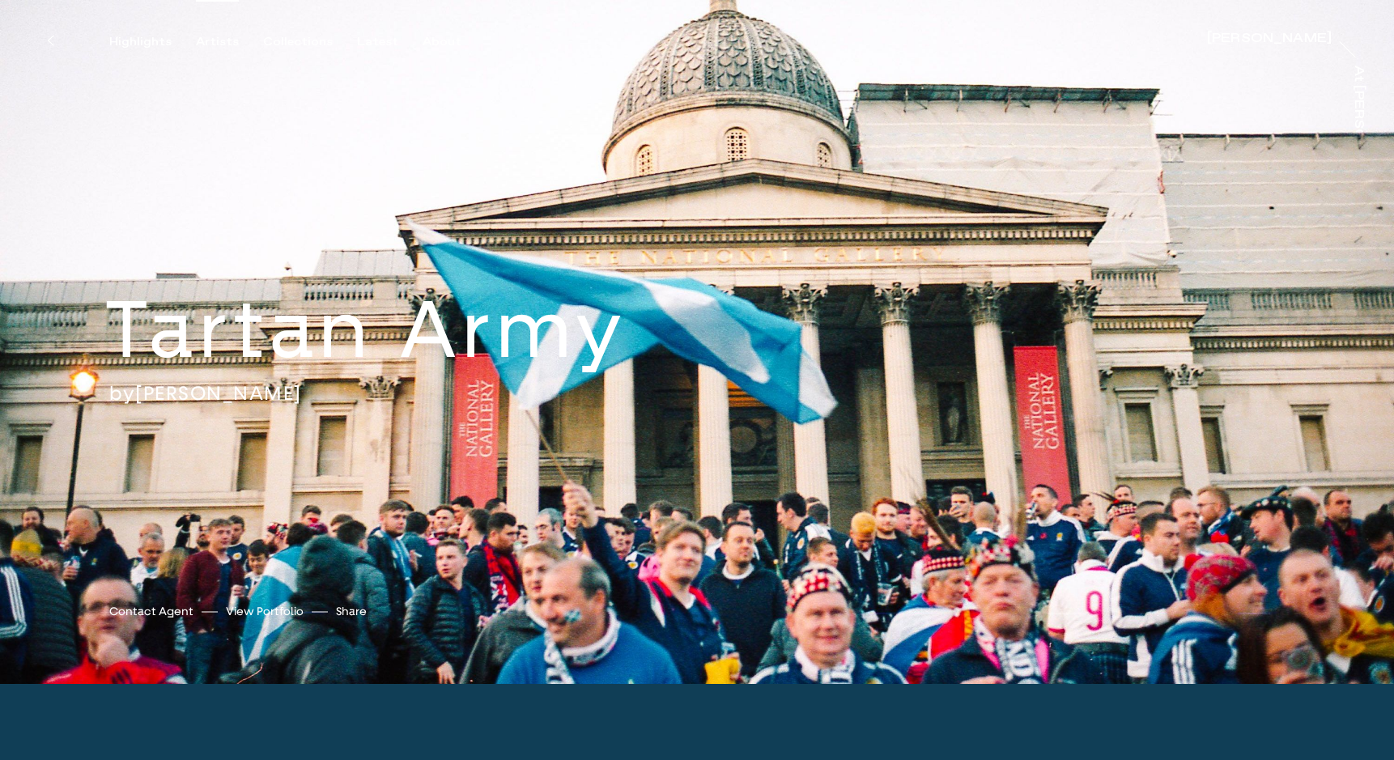
click at [202, 44] on div "Artists" at bounding box center [217, 42] width 43 height 15
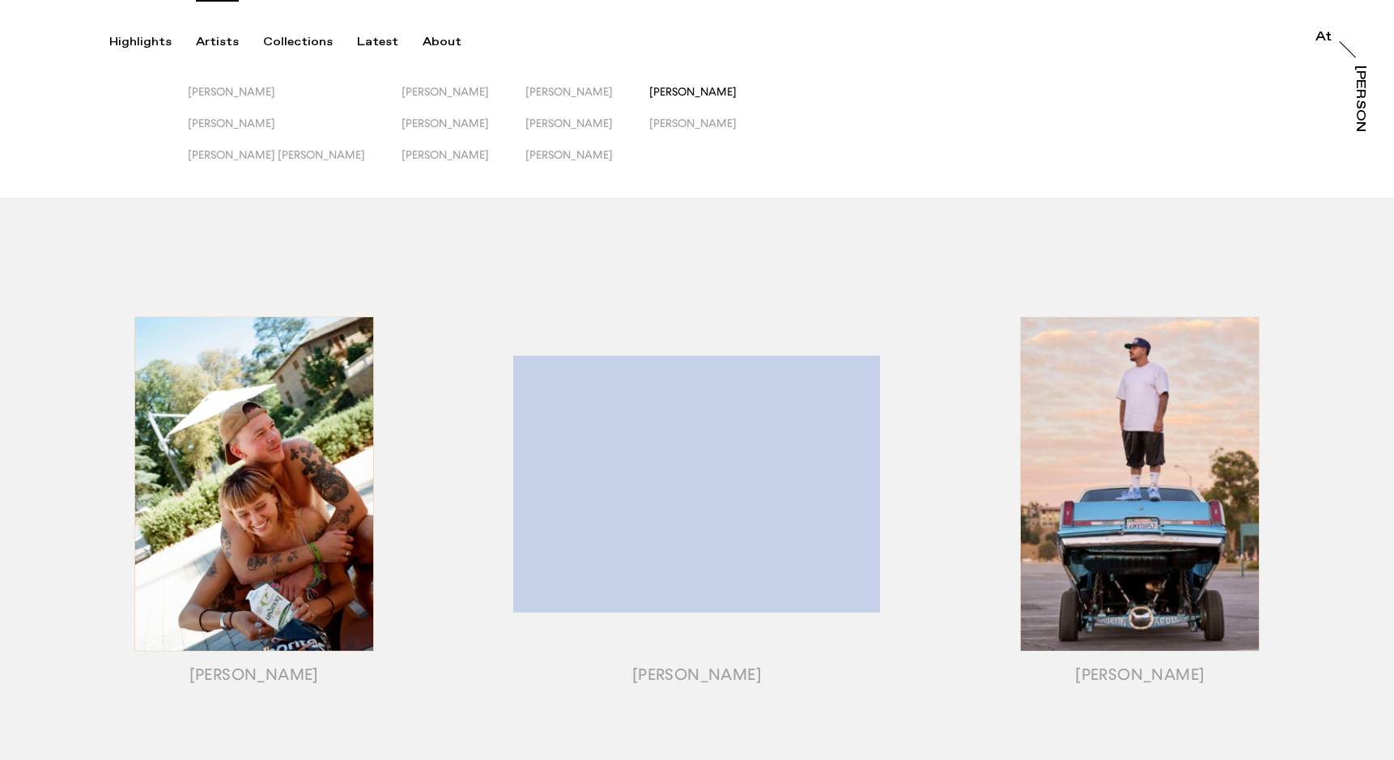
click at [649, 90] on span "[PERSON_NAME]" at bounding box center [692, 91] width 87 height 13
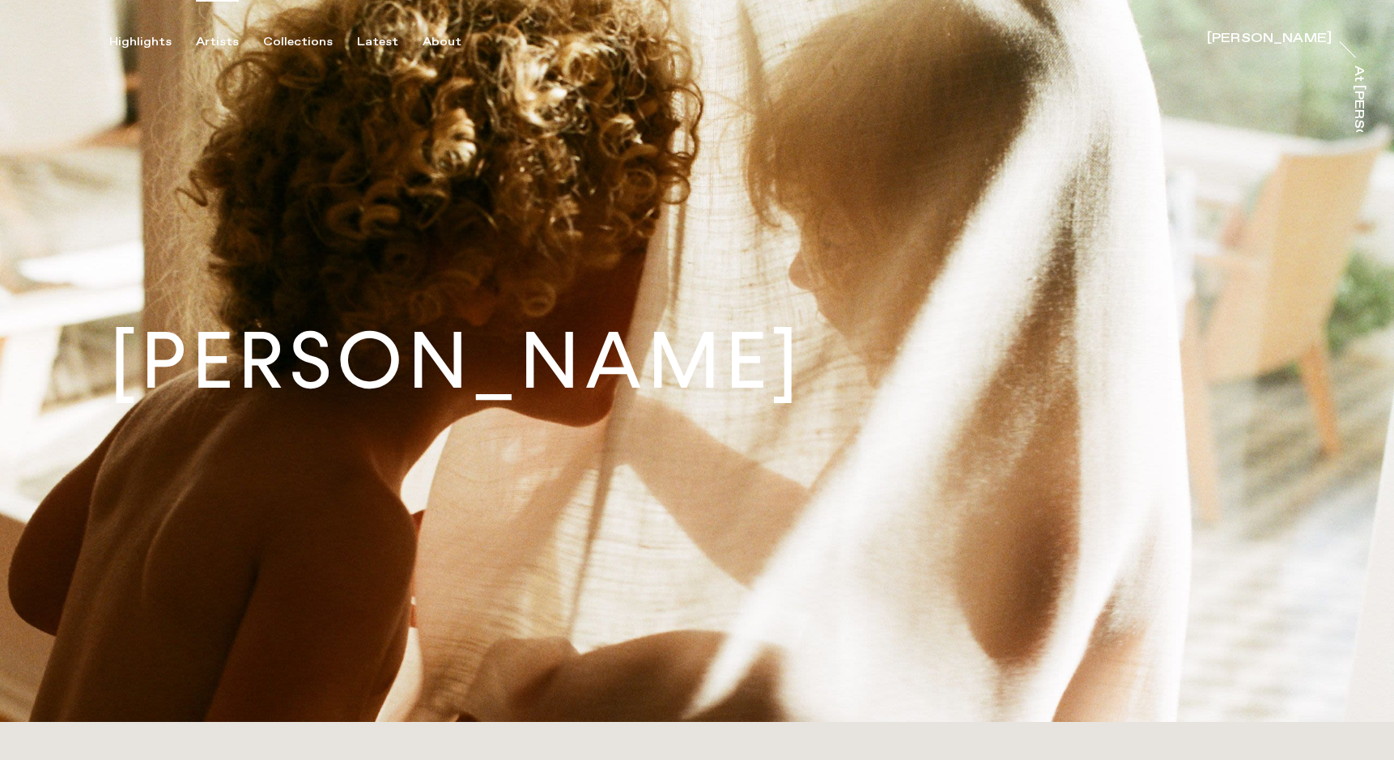
click at [209, 45] on div "Artists" at bounding box center [217, 42] width 43 height 15
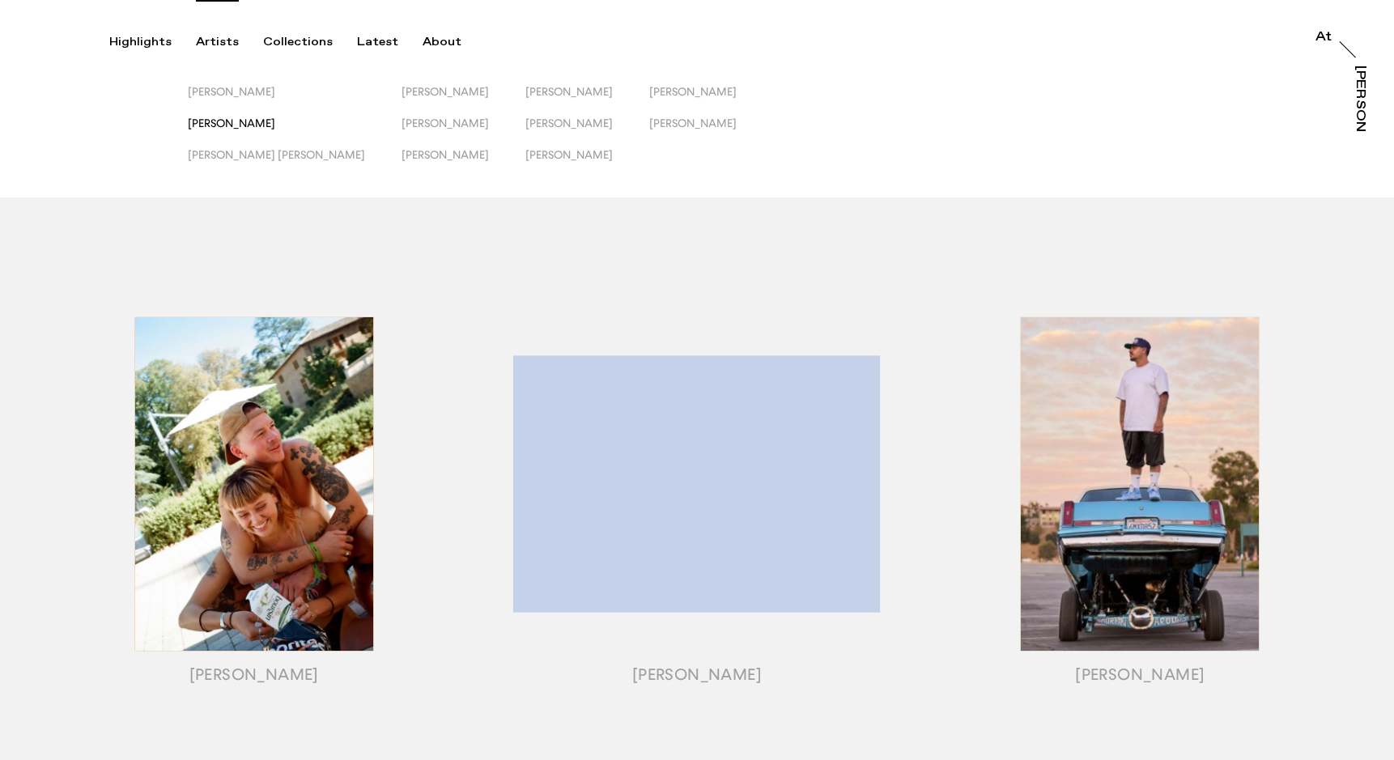
click at [227, 124] on span "[PERSON_NAME]" at bounding box center [231, 123] width 87 height 13
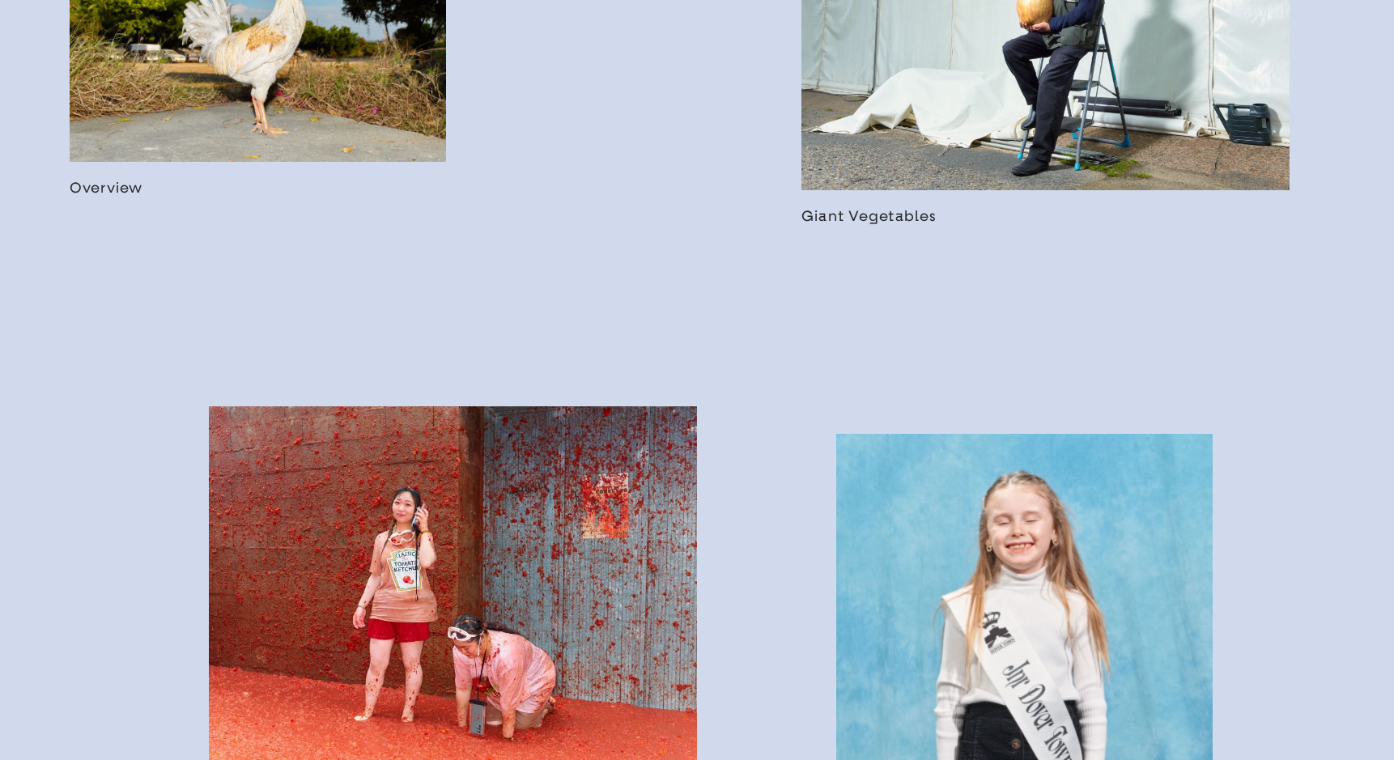
scroll to position [1262, 0]
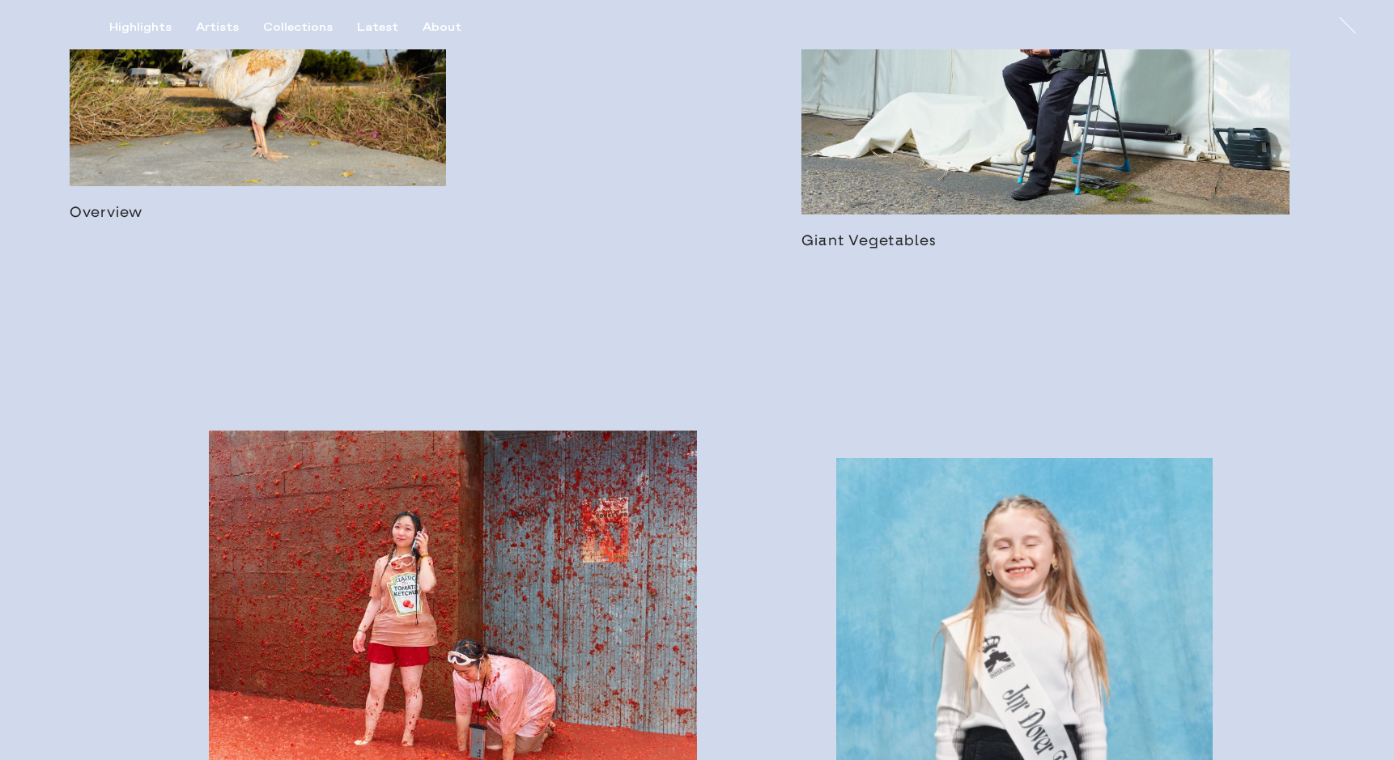
click at [306, 178] on link at bounding box center [258, 62] width 376 height 317
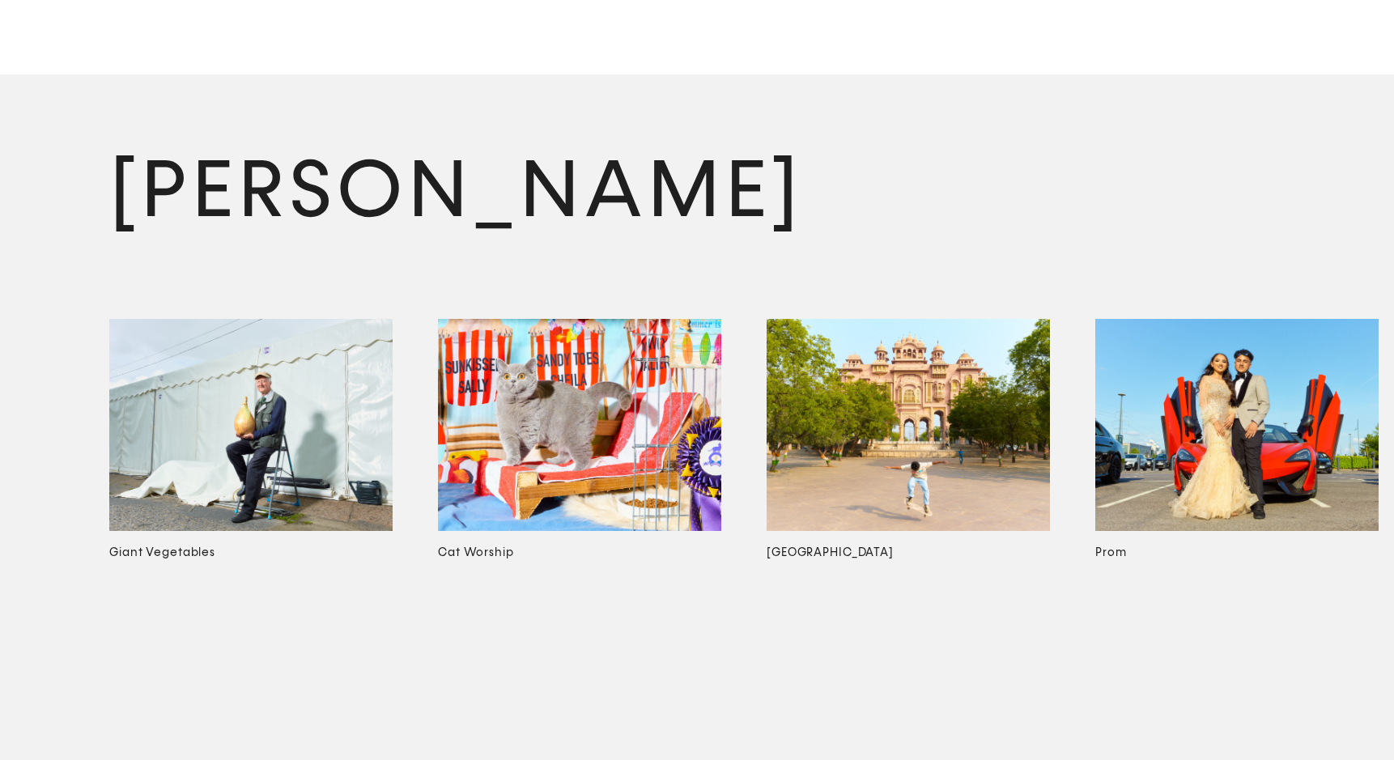
scroll to position [8426, 0]
click at [1178, 529] on img at bounding box center [1236, 426] width 283 height 213
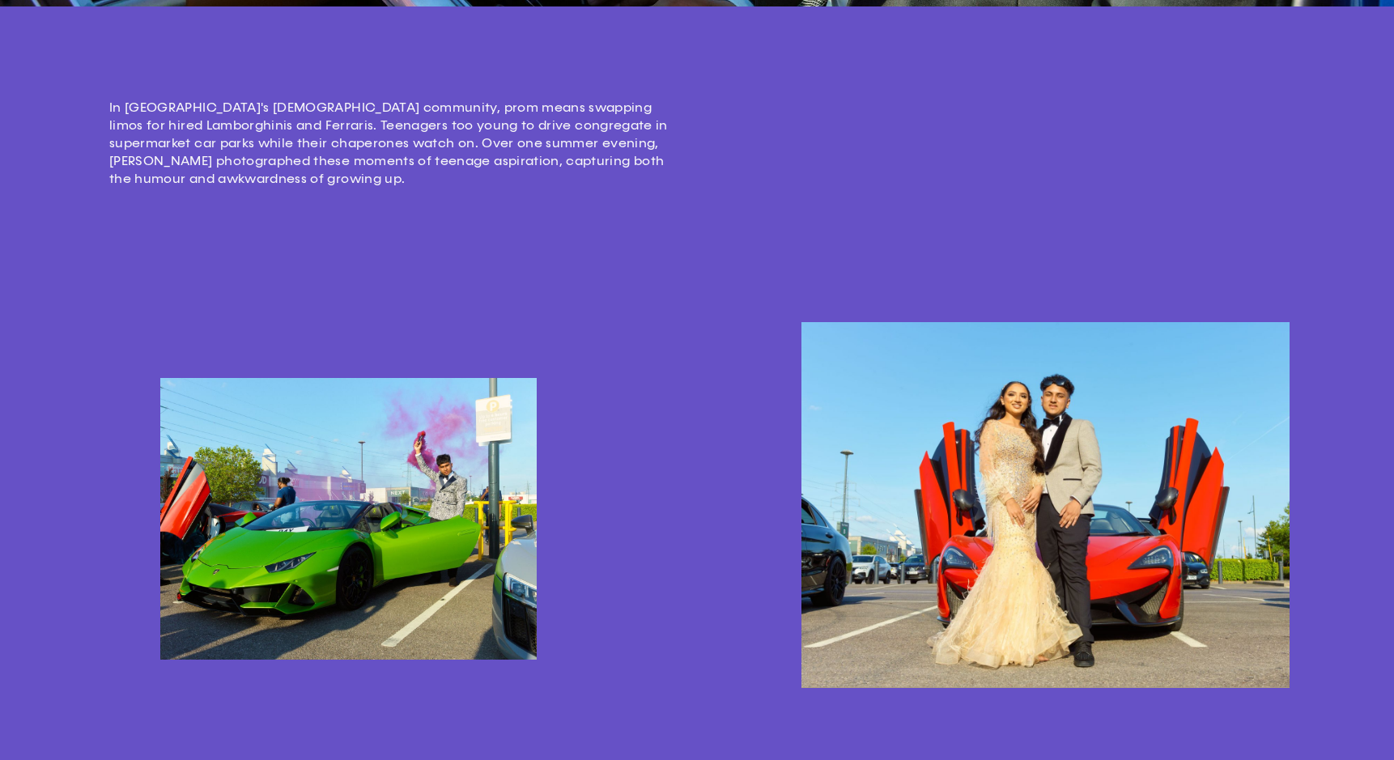
scroll to position [677, 0]
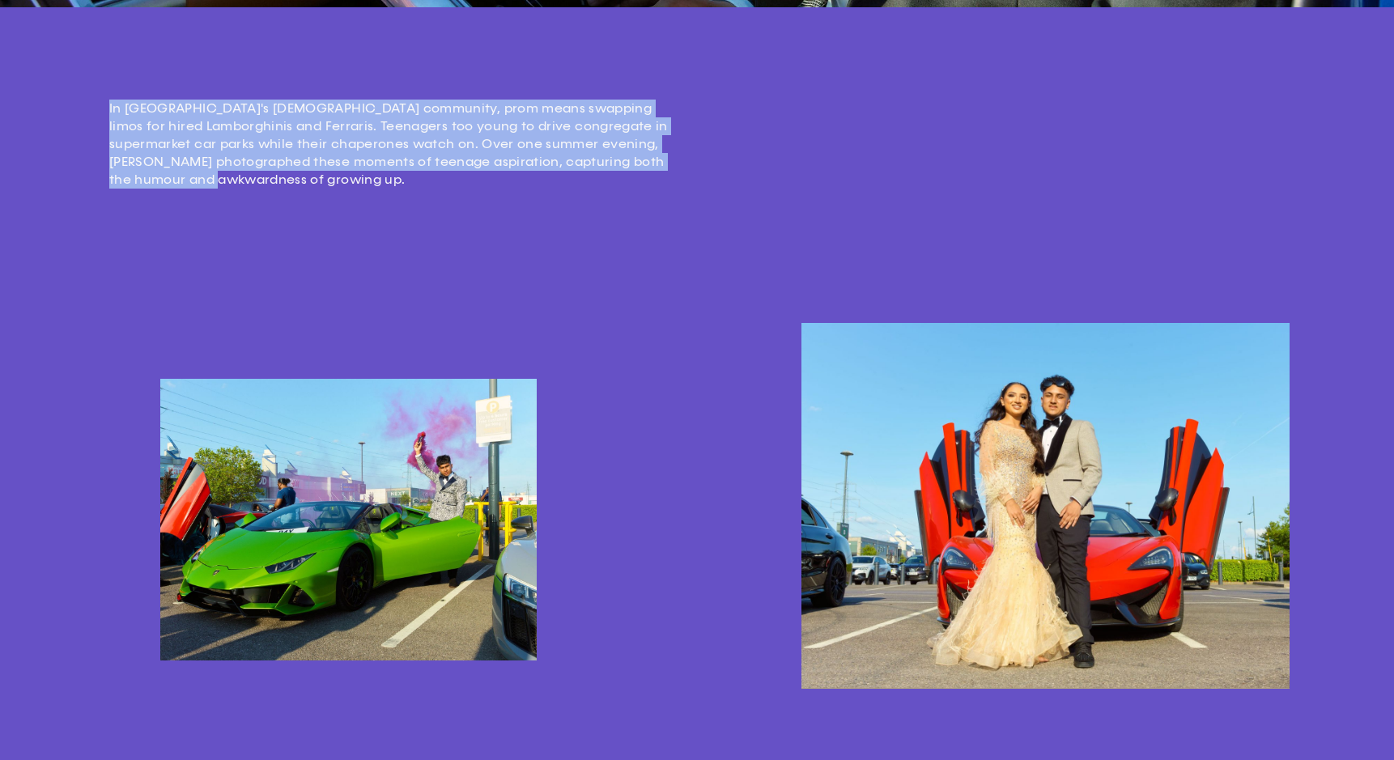
drag, startPoint x: 376, startPoint y: 183, endPoint x: 177, endPoint y: 97, distance: 216.8
click at [177, 97] on div "In [GEOGRAPHIC_DATA]'s [DEMOGRAPHIC_DATA] community, prom means swapping limos …" at bounding box center [697, 163] width 1394 height 236
drag, startPoint x: 210, startPoint y: 87, endPoint x: 351, endPoint y: 216, distance: 190.8
click at [350, 216] on div "In [GEOGRAPHIC_DATA]'s [DEMOGRAPHIC_DATA] community, prom means swapping limos …" at bounding box center [697, 163] width 1394 height 236
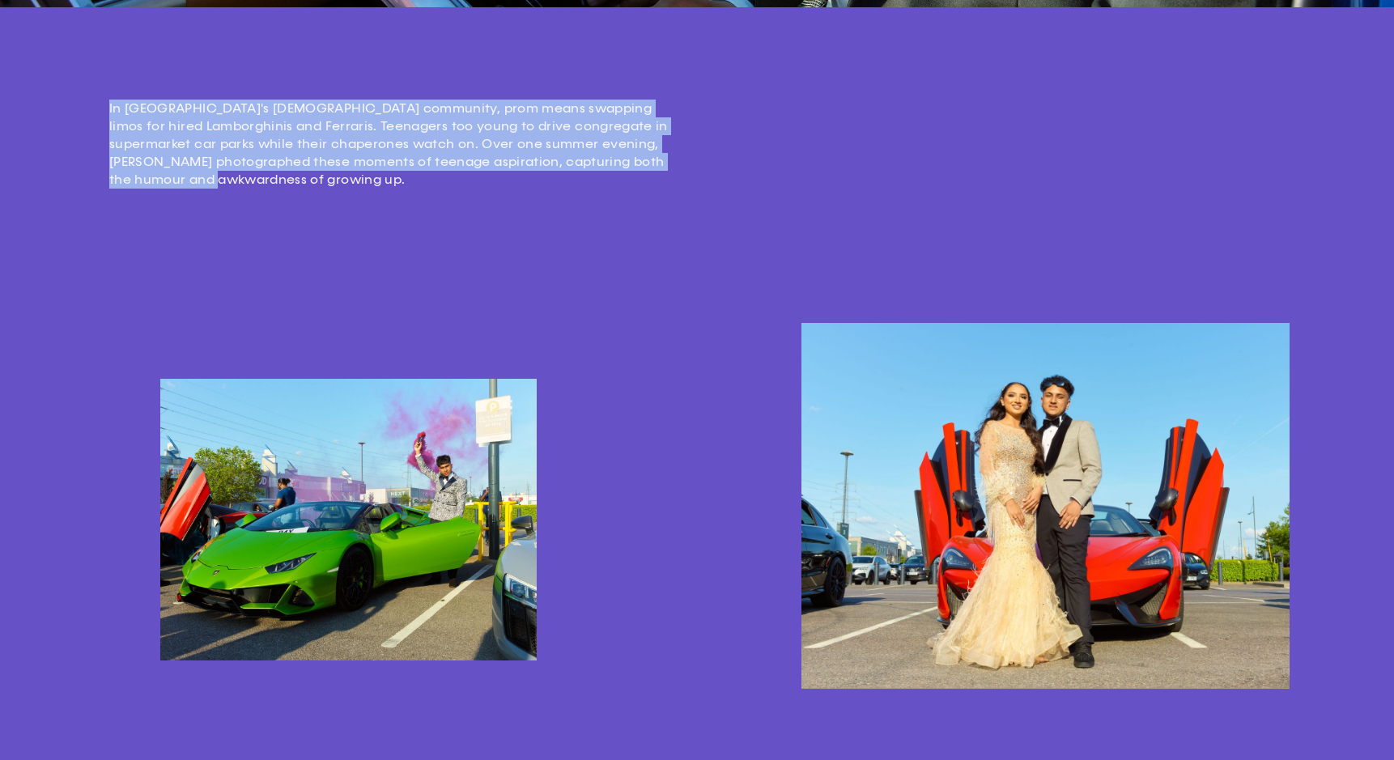
click at [351, 216] on div "In [GEOGRAPHIC_DATA]'s [DEMOGRAPHIC_DATA] community, prom means swapping limos …" at bounding box center [697, 163] width 1394 height 236
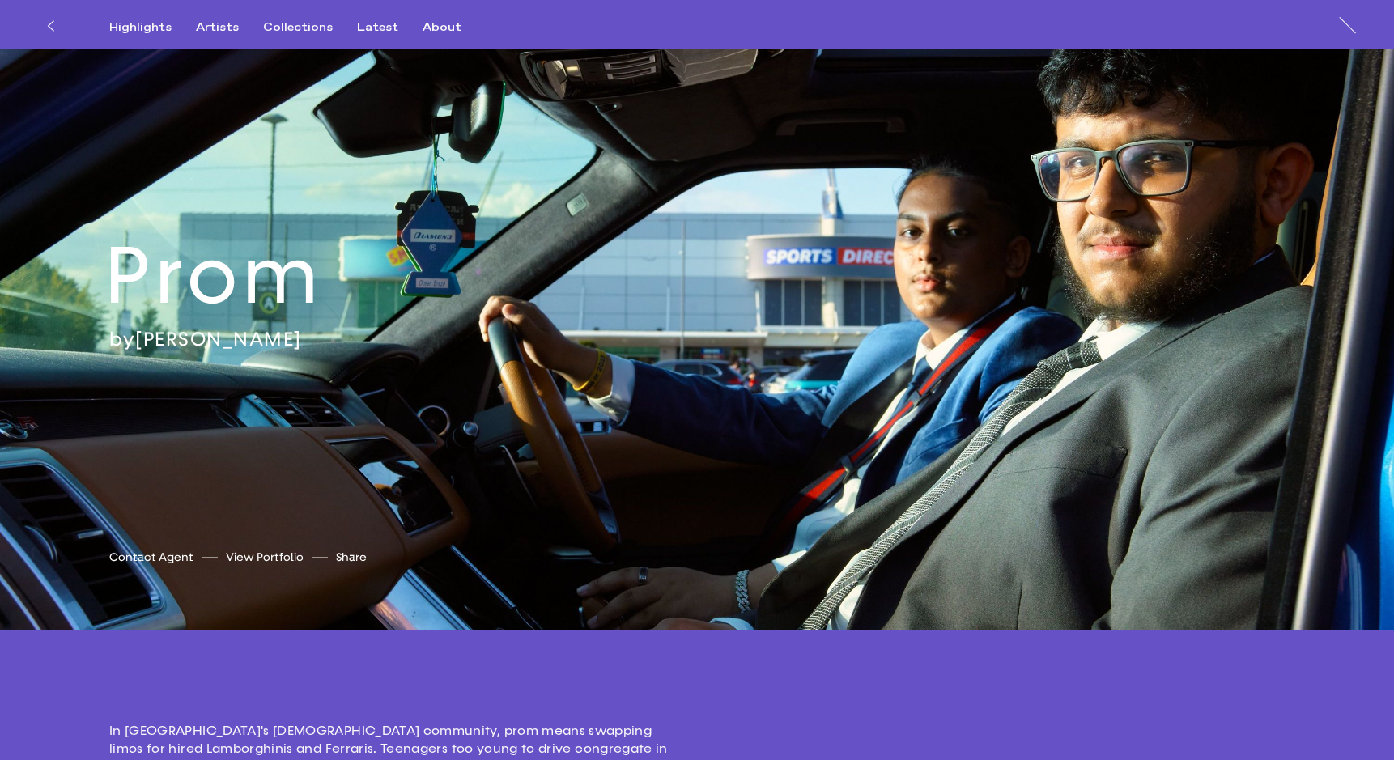
scroll to position [0, 0]
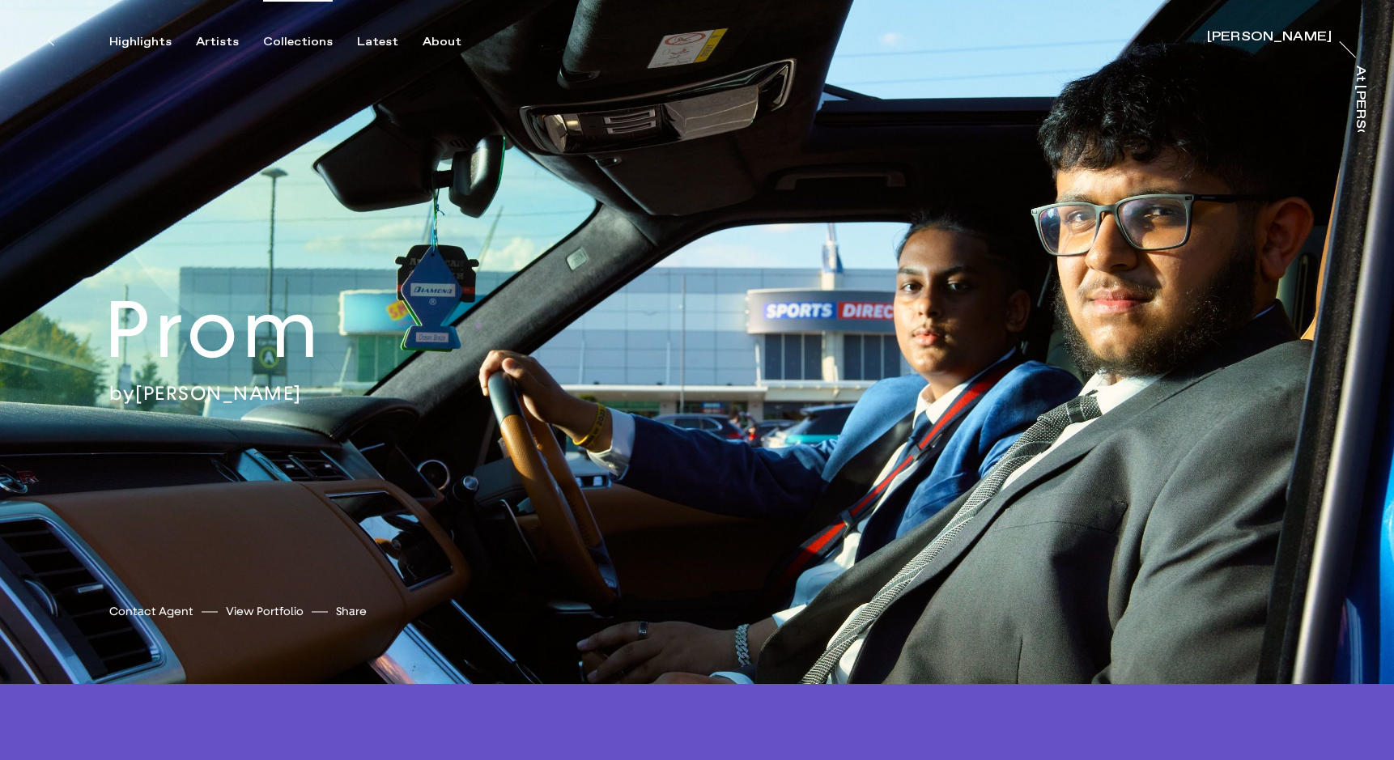
click at [289, 43] on div "Collections" at bounding box center [298, 42] width 70 height 15
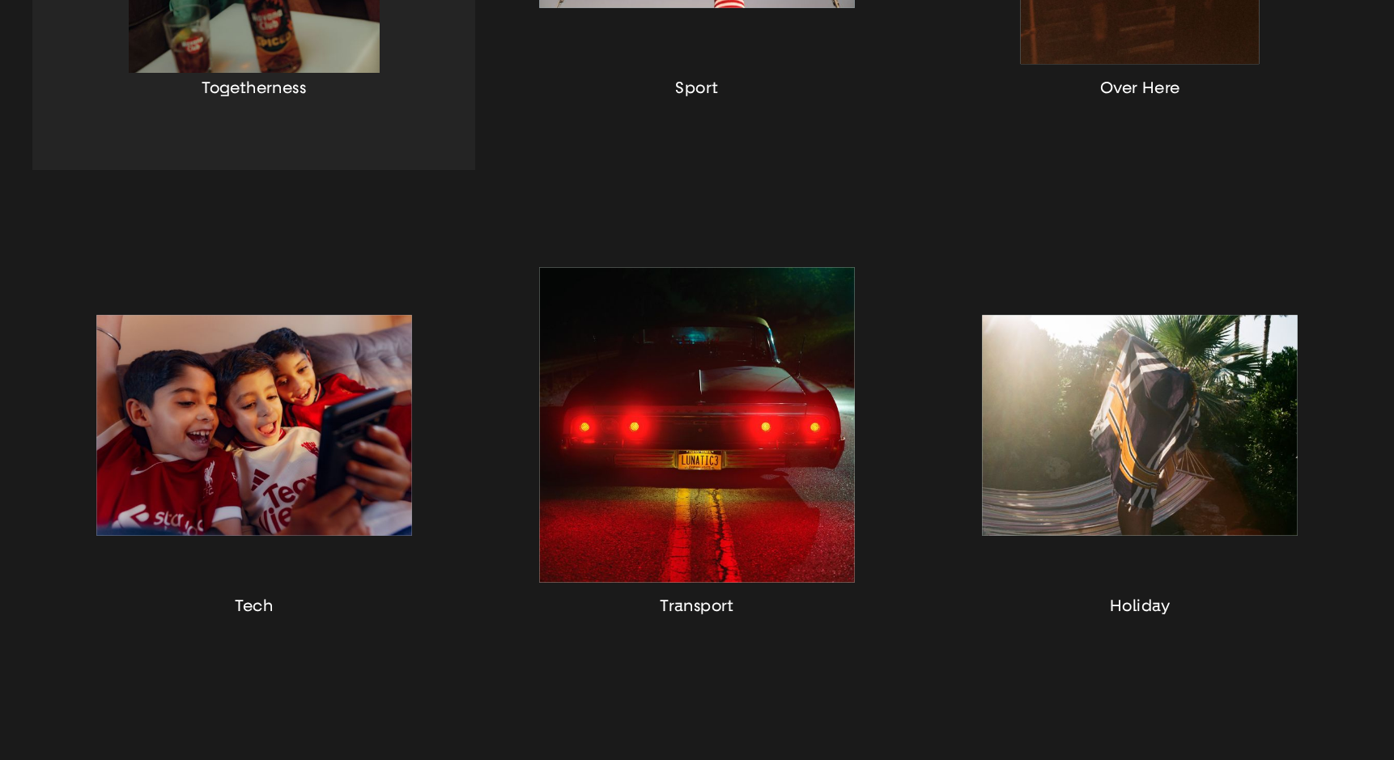
scroll to position [777, 0]
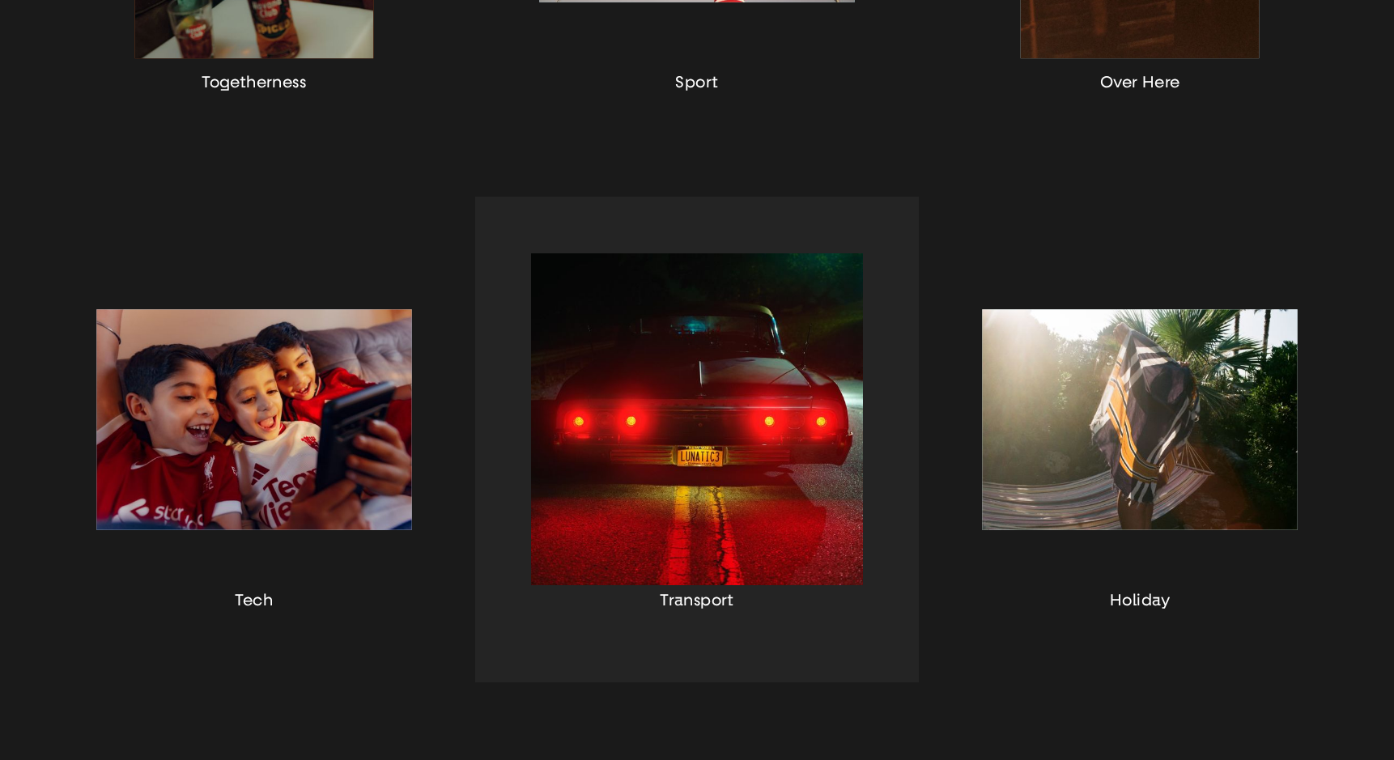
click at [577, 516] on div "button" at bounding box center [696, 440] width 443 height 486
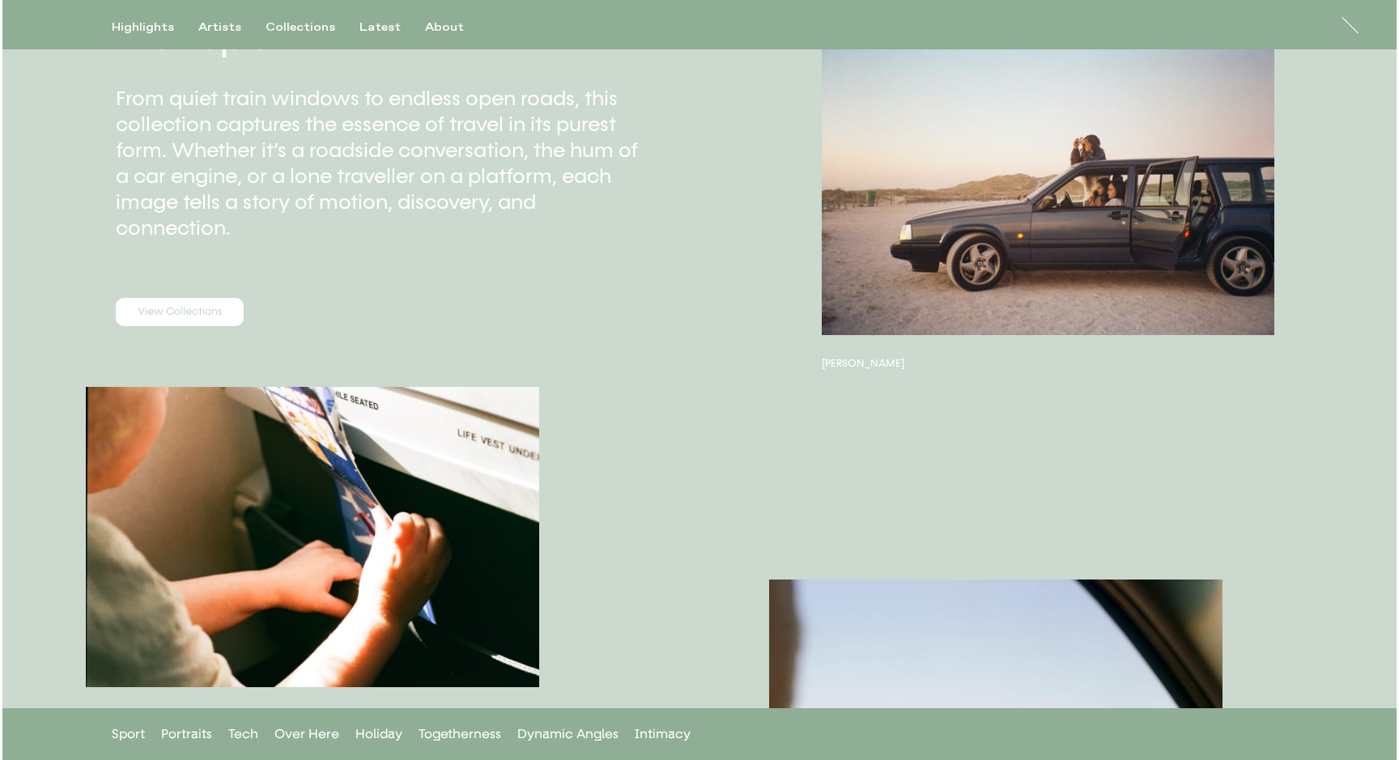
scroll to position [138, 0]
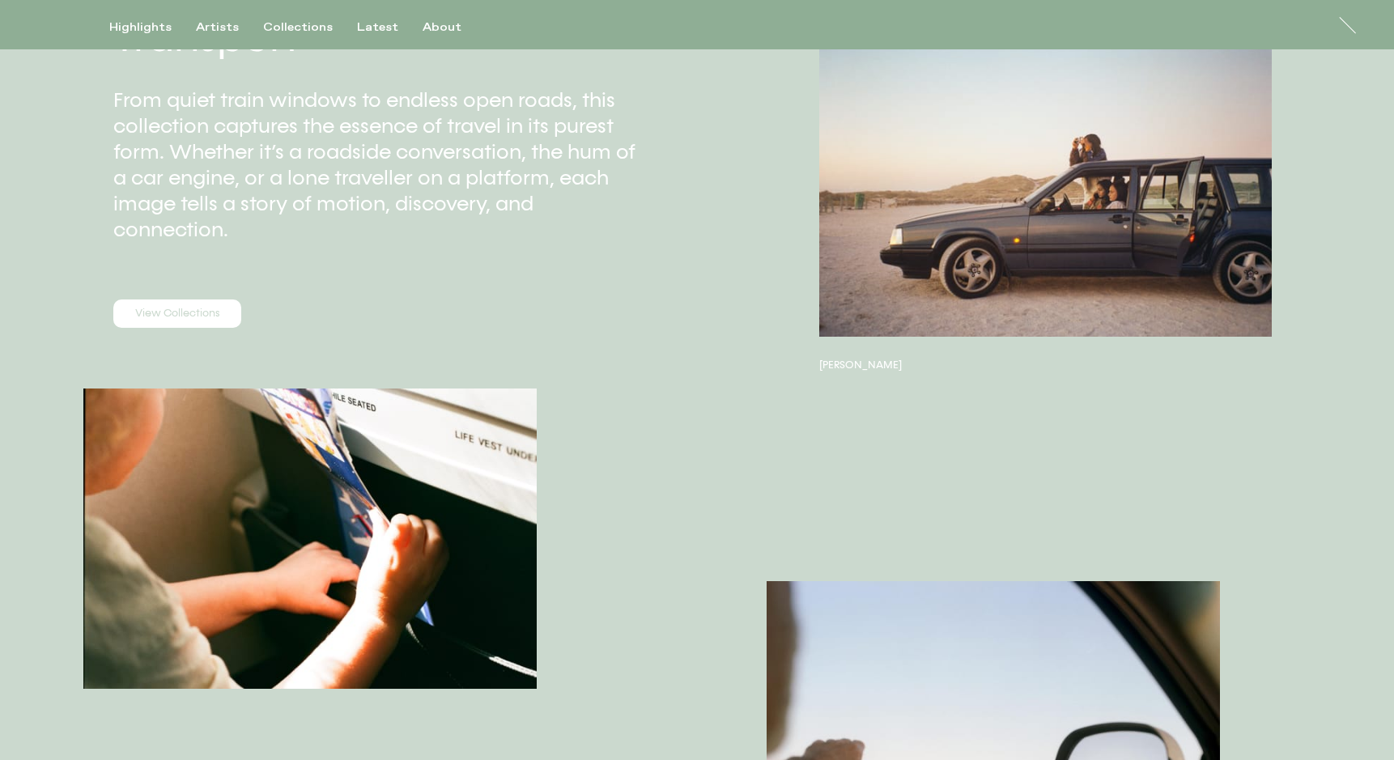
click at [924, 244] on button "button" at bounding box center [1045, 189] width 453 height 296
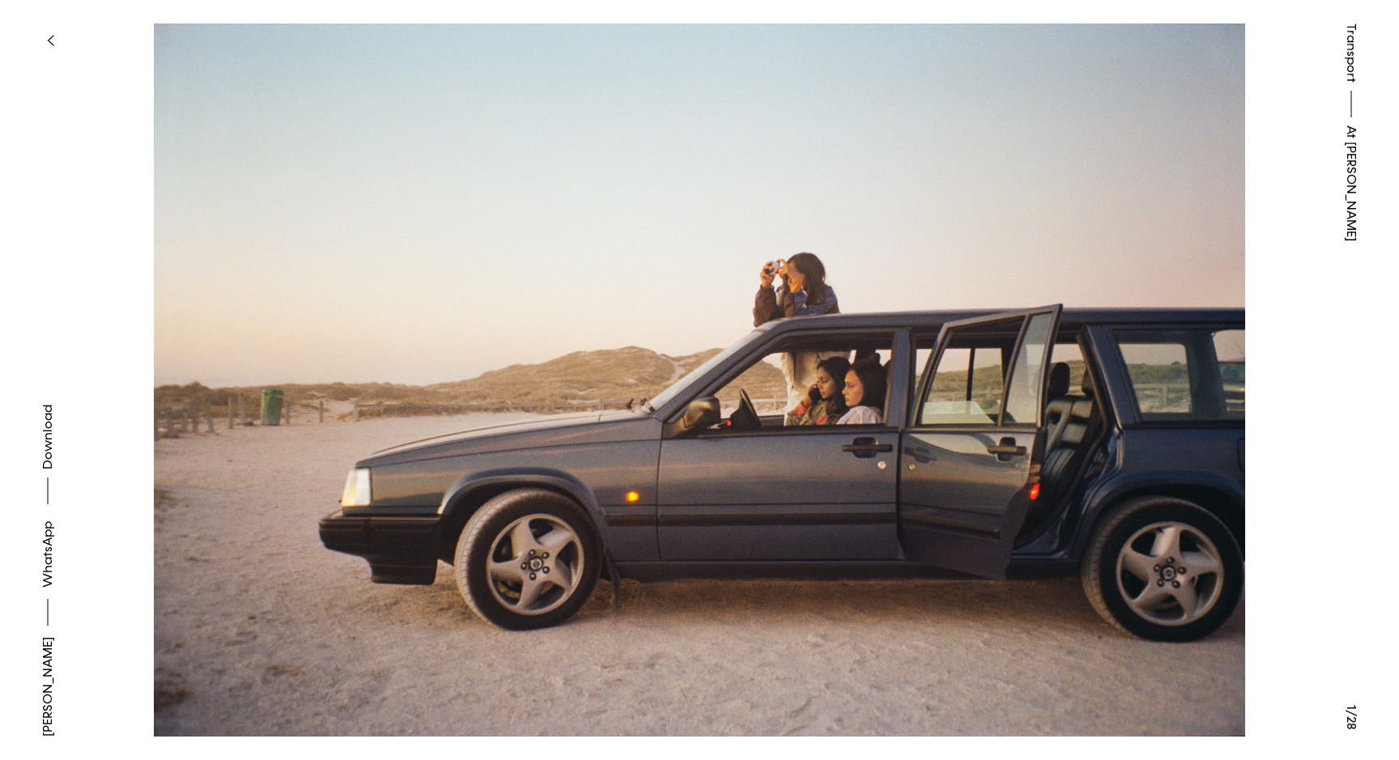
click at [1194, 356] on button at bounding box center [1048, 190] width 699 height 380
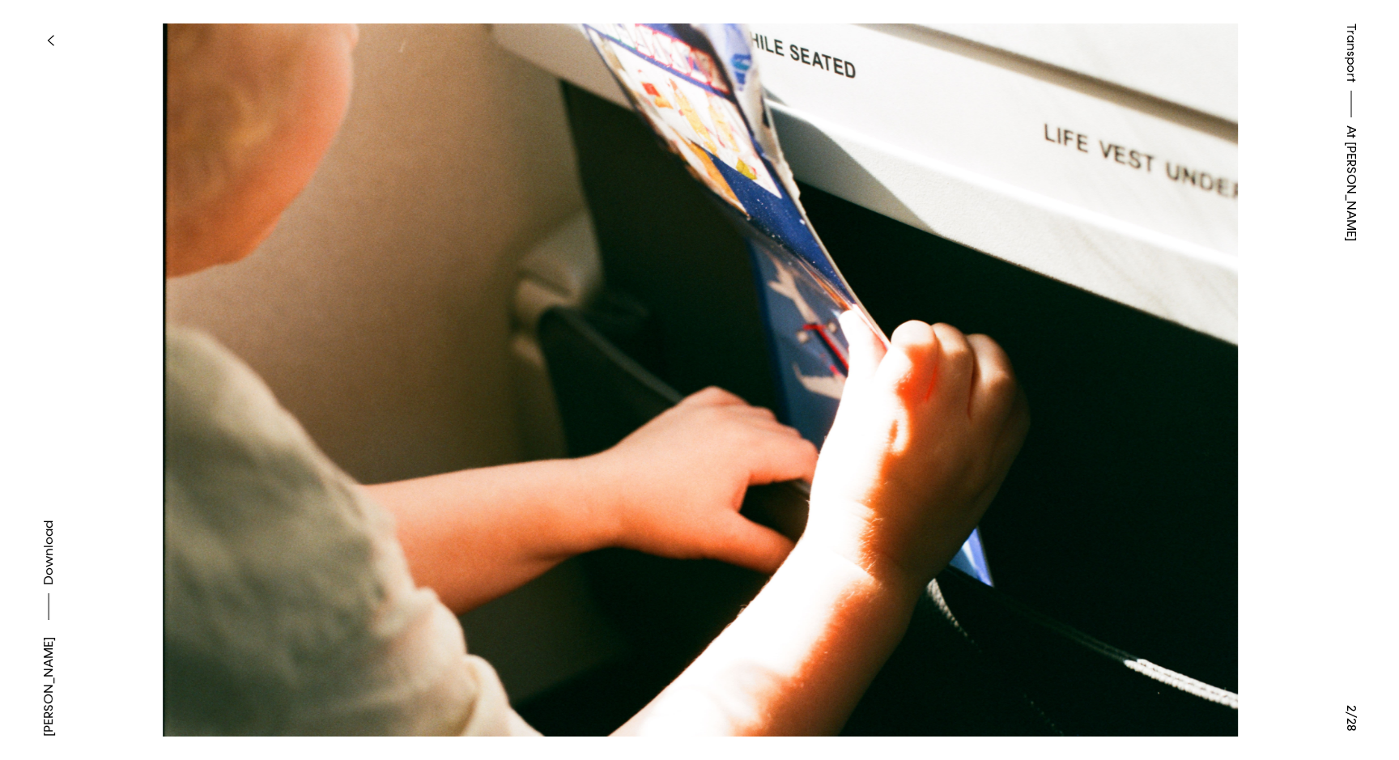
click at [1188, 363] on button at bounding box center [1048, 190] width 699 height 380
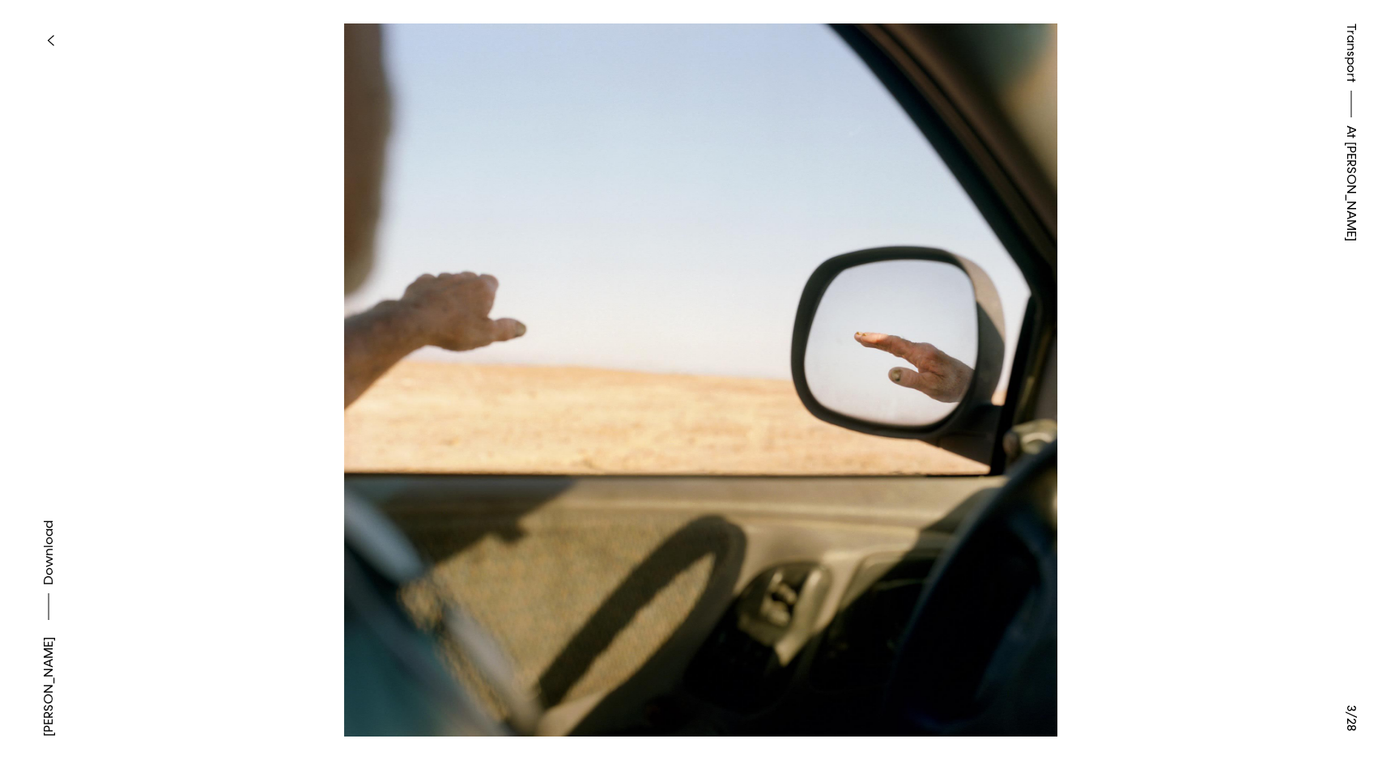
click at [1172, 363] on button at bounding box center [1048, 190] width 699 height 380
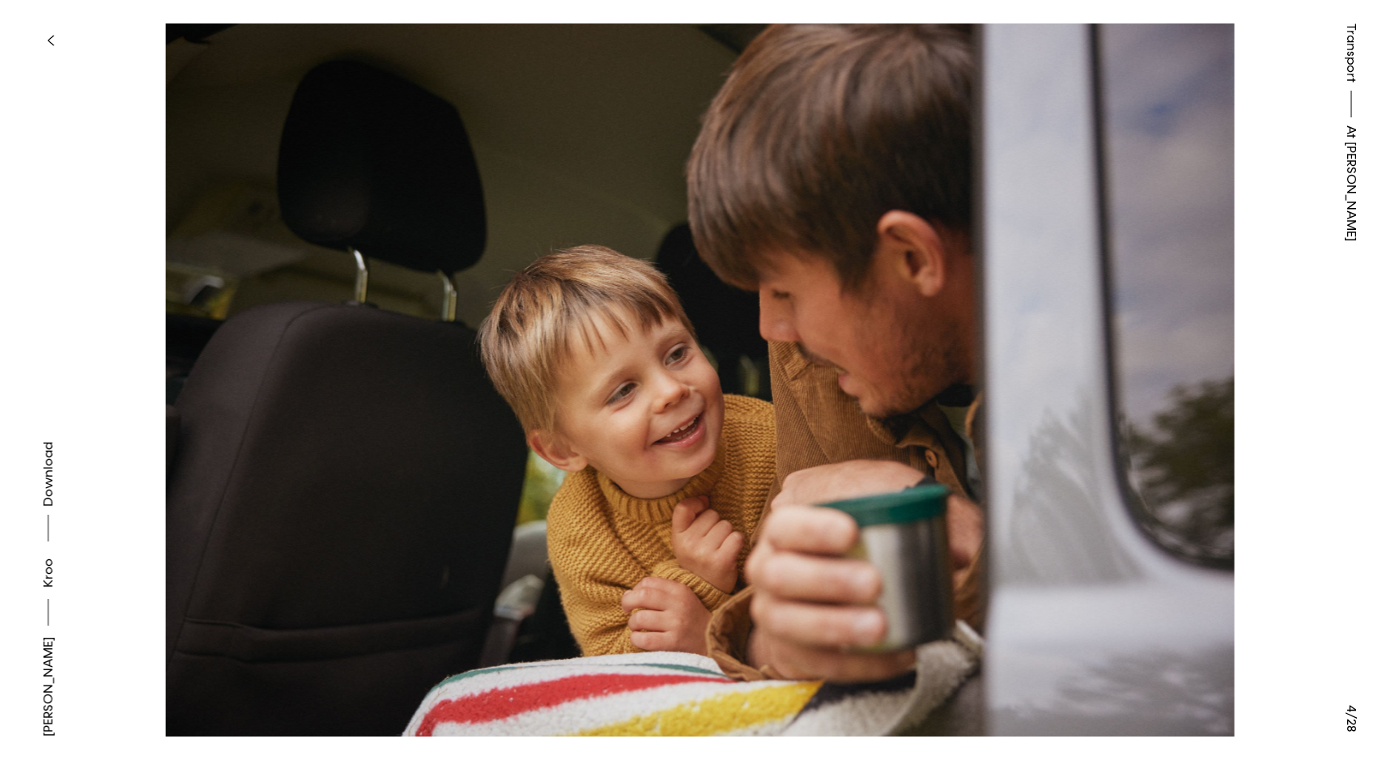
click at [1172, 364] on button at bounding box center [1048, 190] width 699 height 380
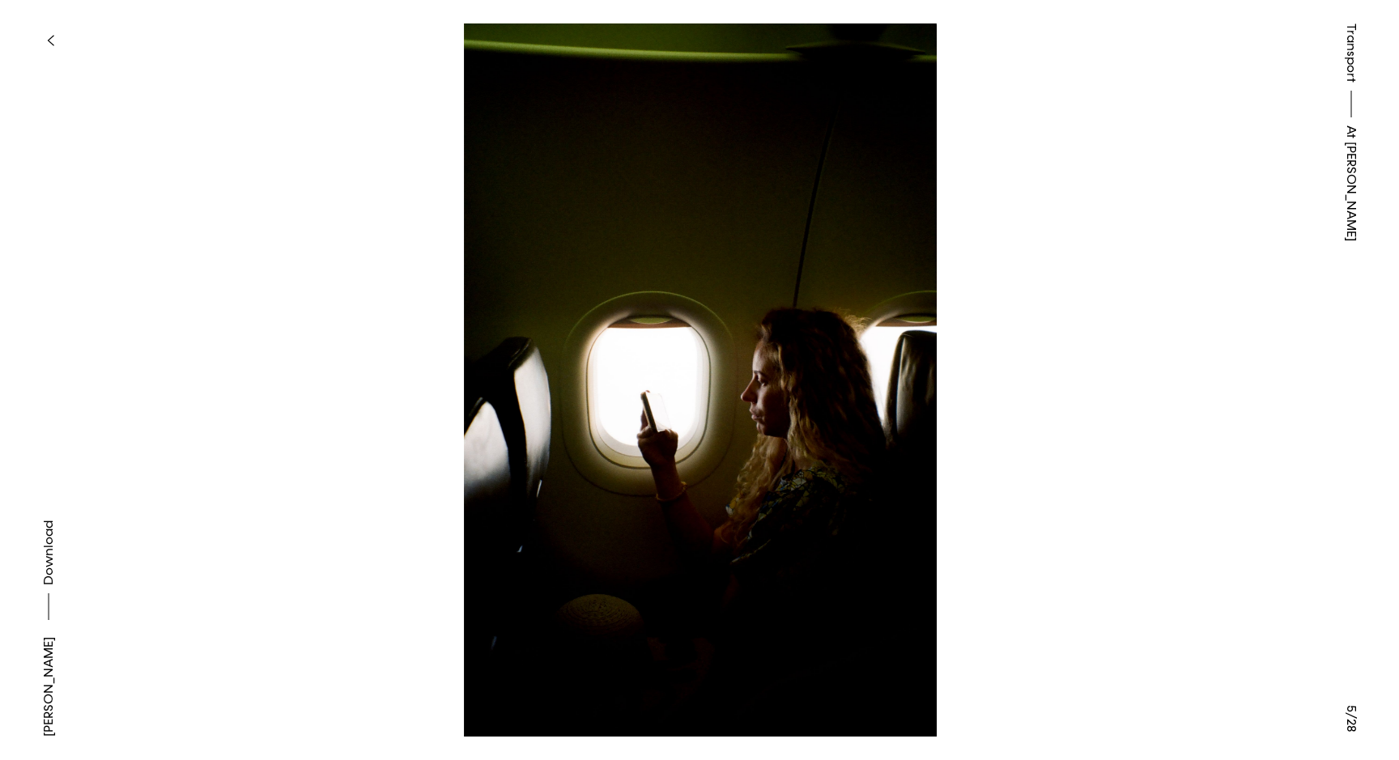
click at [1172, 364] on button at bounding box center [1048, 190] width 699 height 380
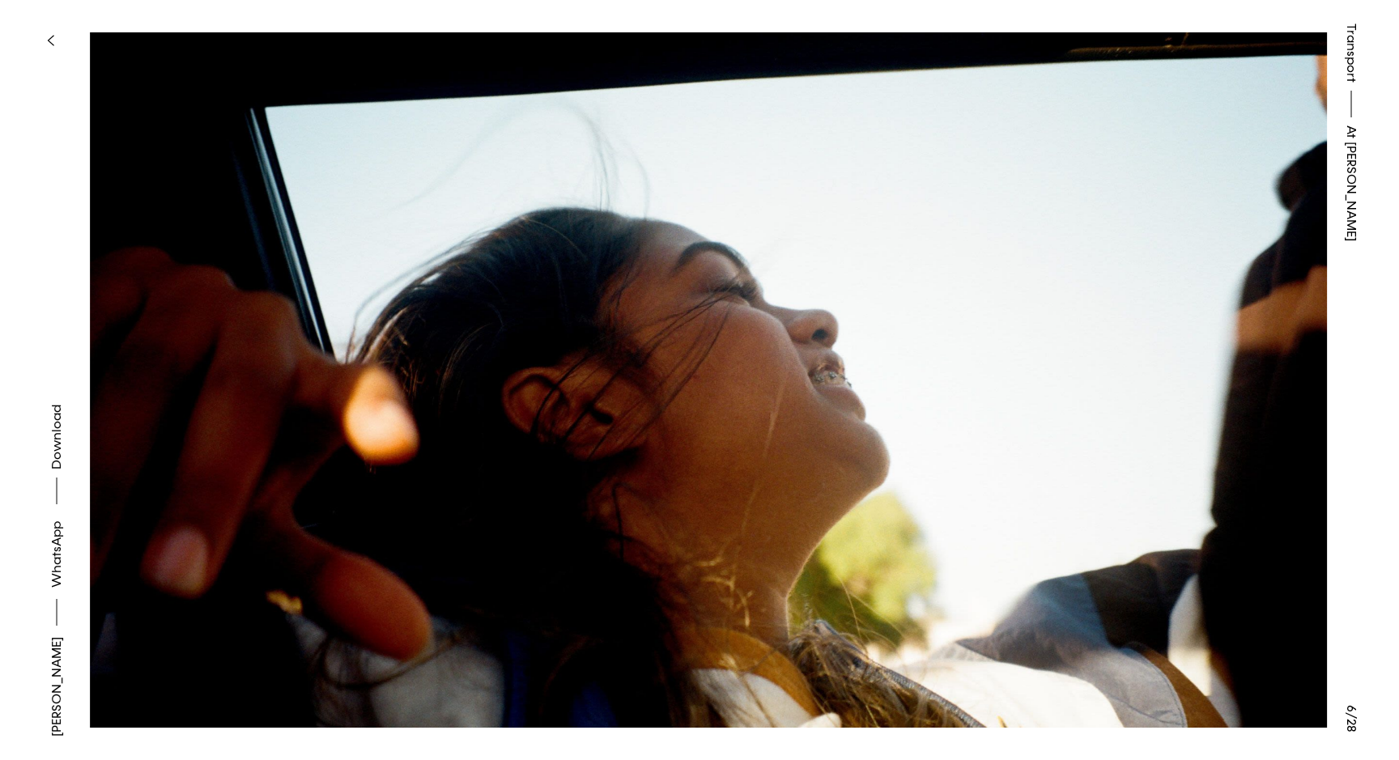
click at [1172, 364] on button at bounding box center [1048, 190] width 699 height 380
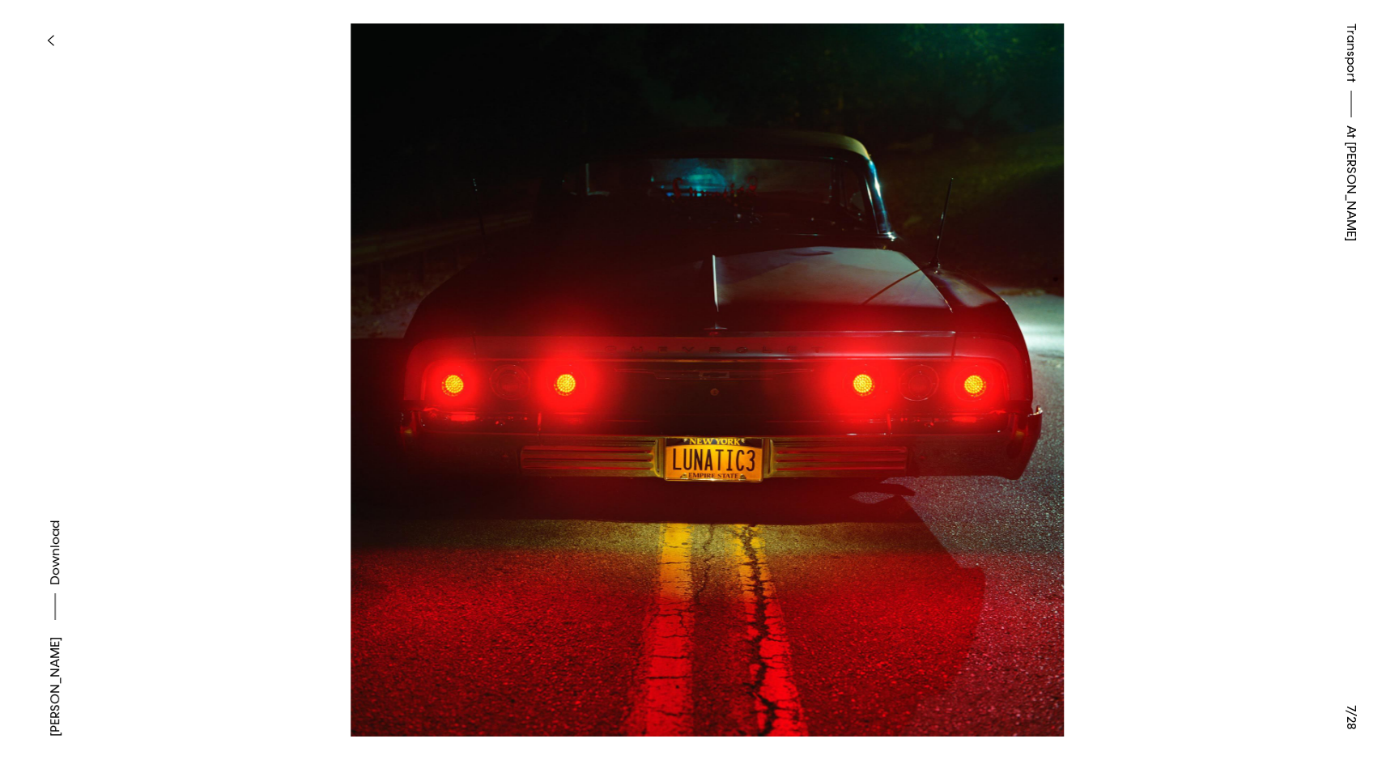
click at [1172, 364] on button at bounding box center [1048, 190] width 699 height 380
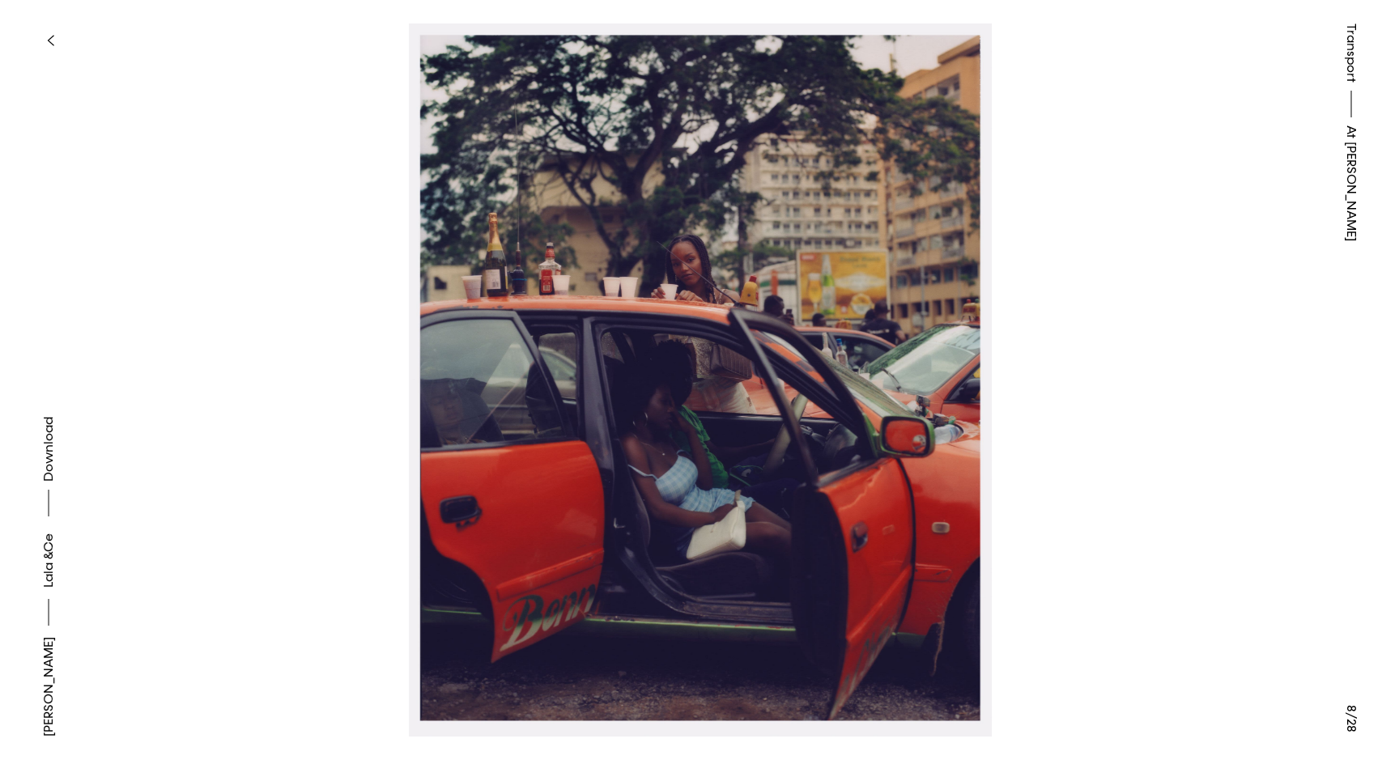
click at [1172, 364] on button at bounding box center [1048, 190] width 699 height 380
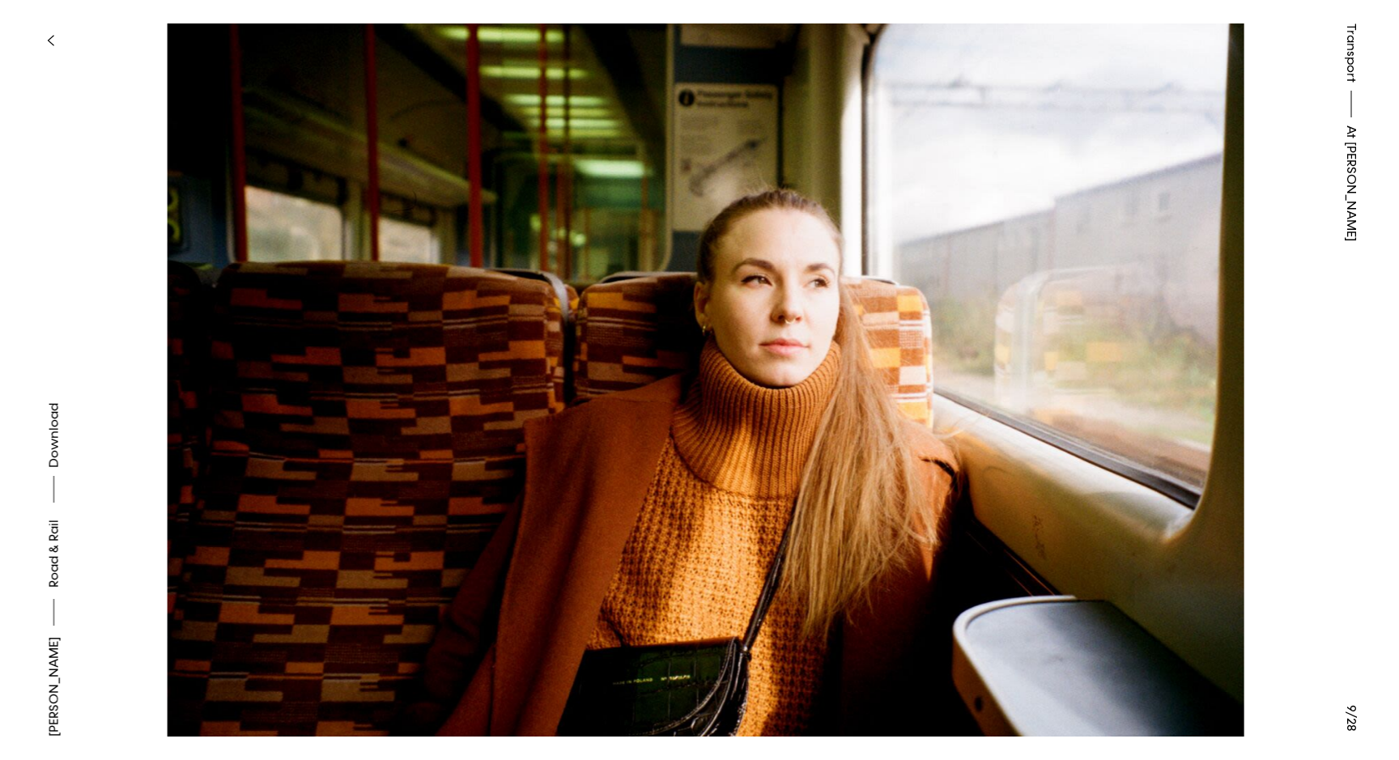
click at [1172, 364] on button at bounding box center [1048, 190] width 699 height 380
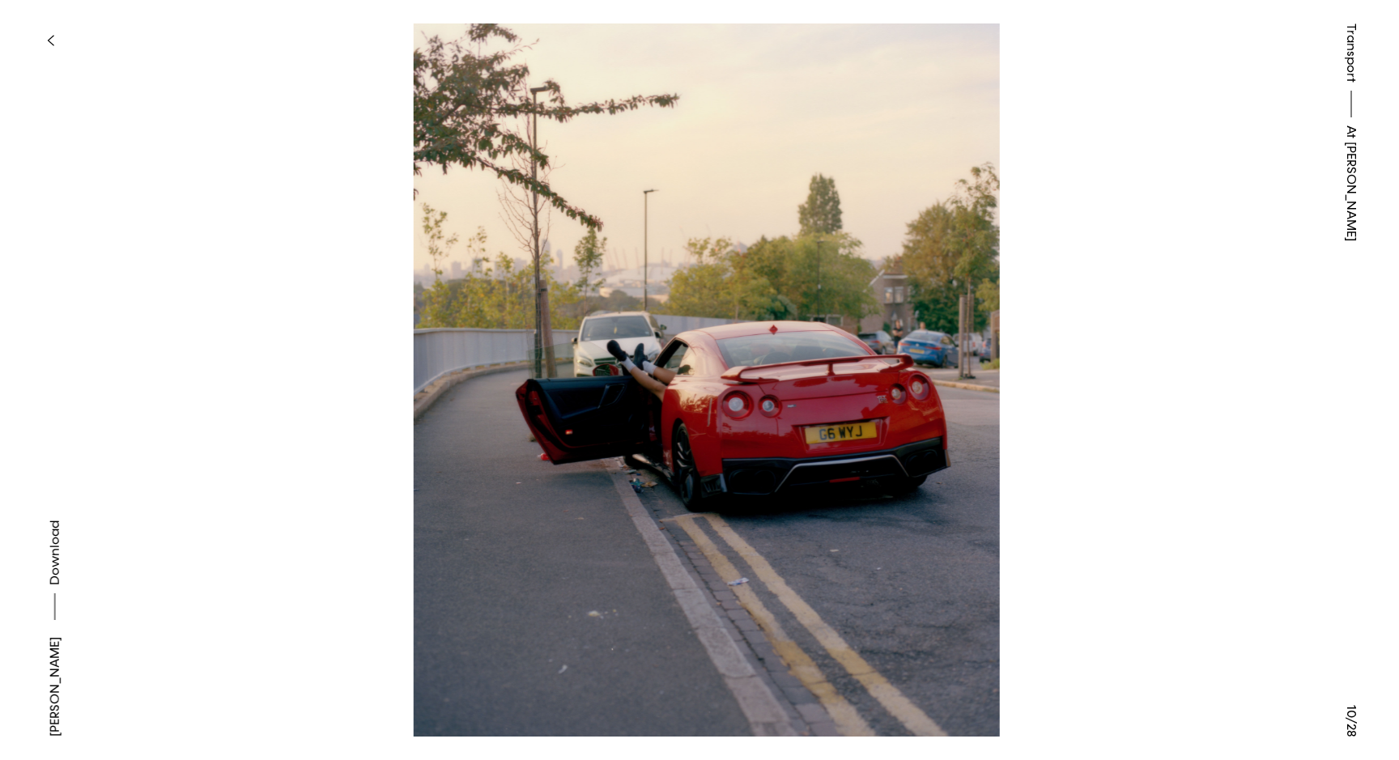
click at [1172, 364] on button at bounding box center [1048, 190] width 699 height 380
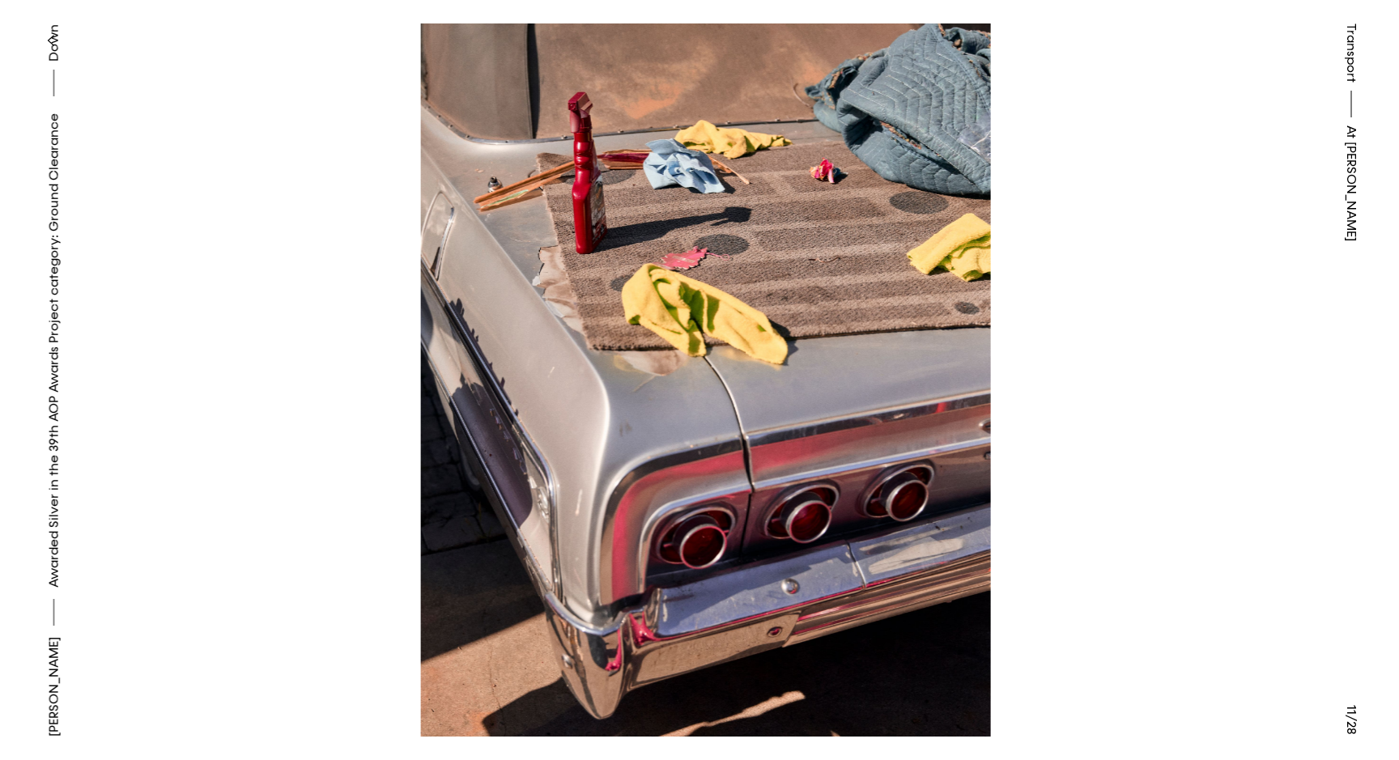
click at [1172, 364] on button at bounding box center [1048, 190] width 699 height 380
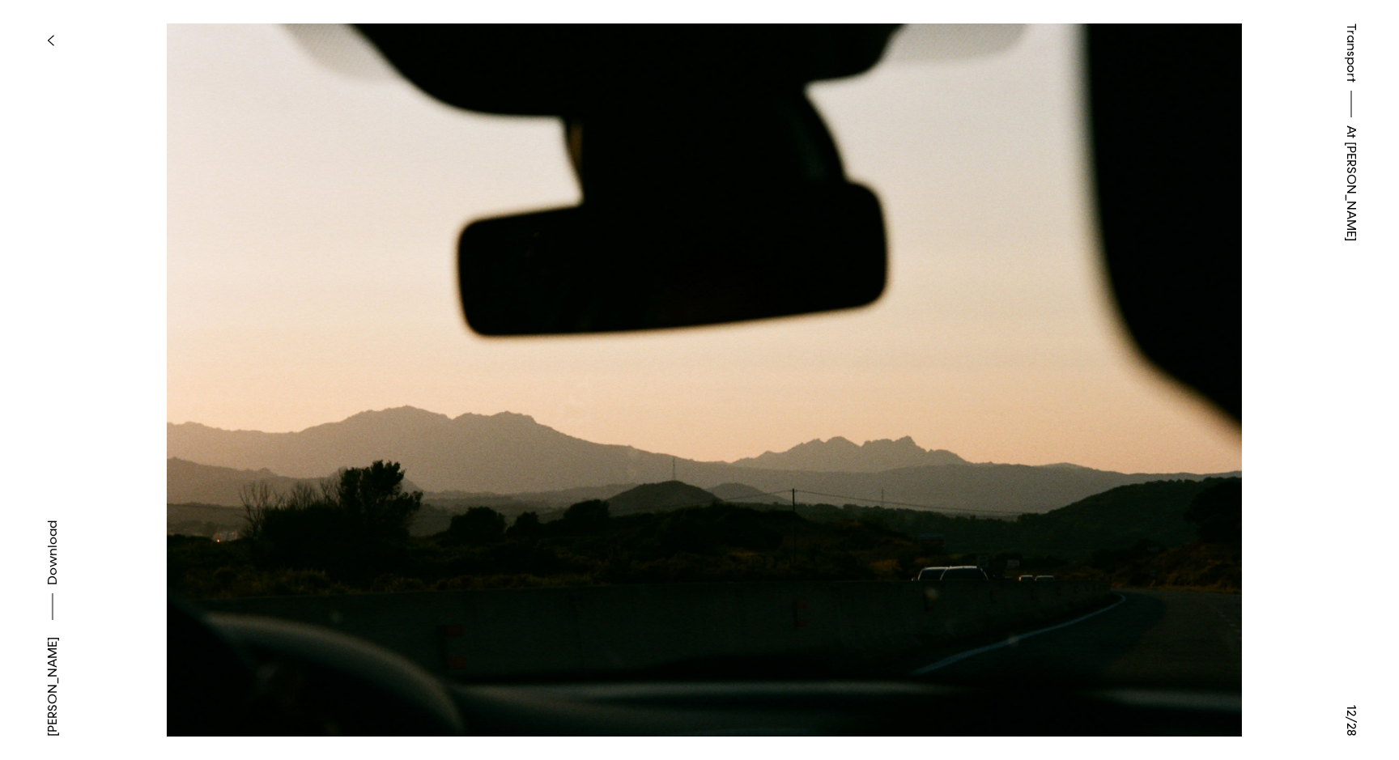
click at [1172, 364] on button at bounding box center [1048, 190] width 699 height 380
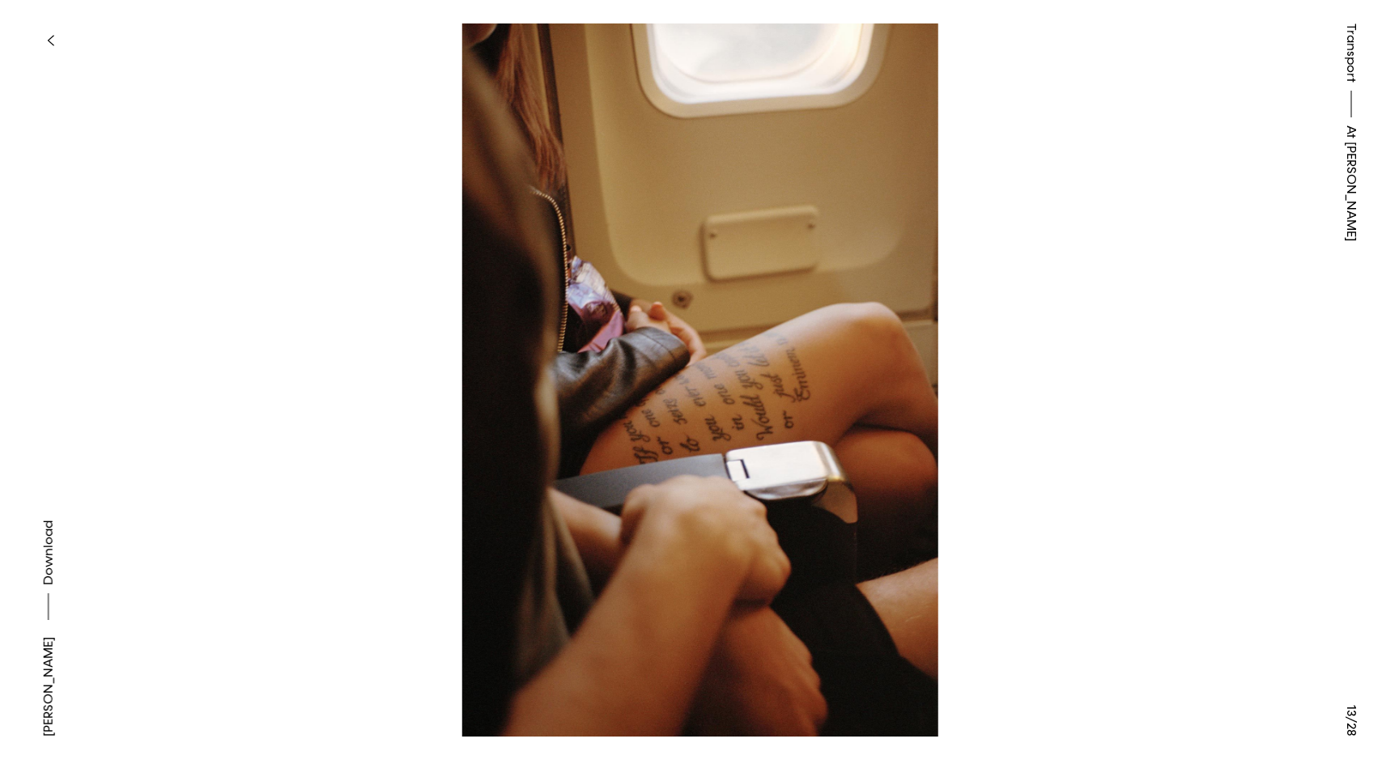
click at [1172, 364] on button at bounding box center [1048, 190] width 699 height 380
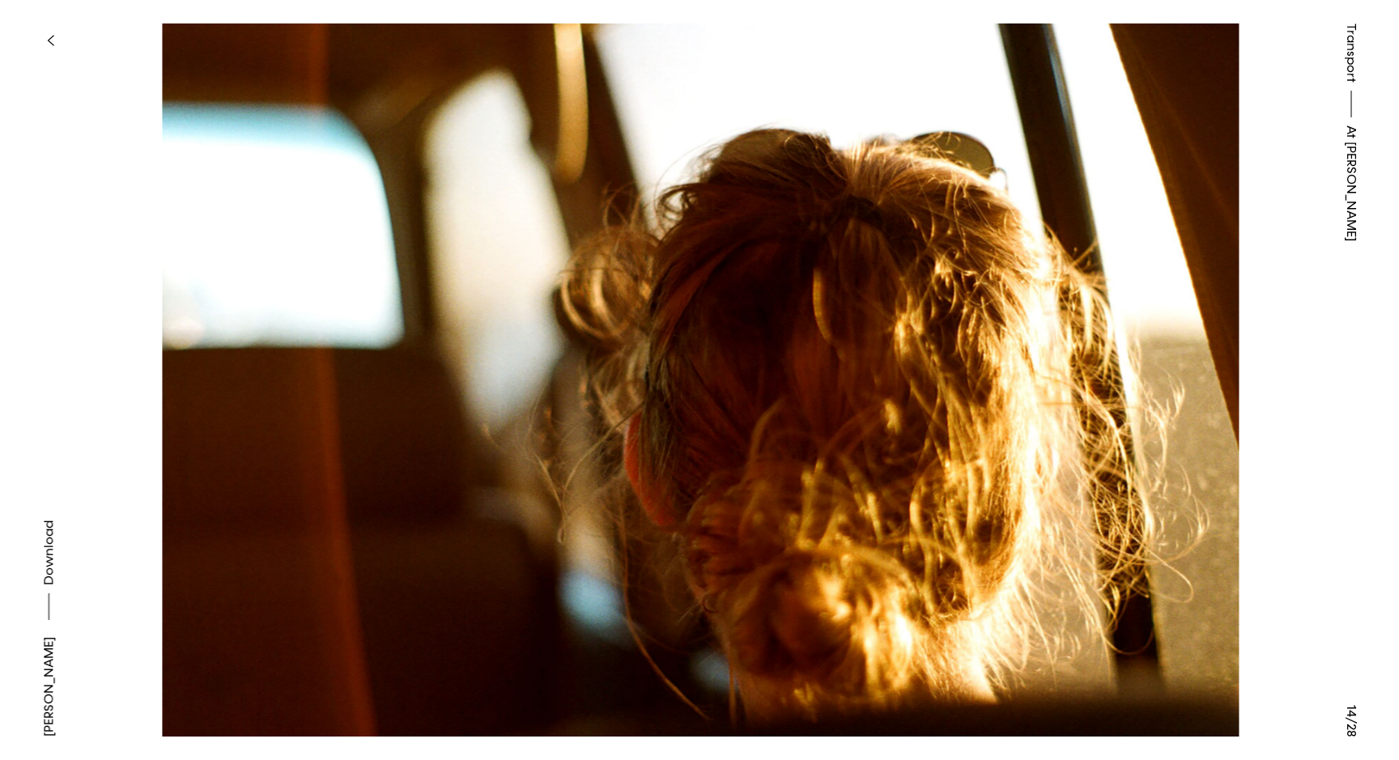
click at [1172, 364] on button at bounding box center [1048, 190] width 699 height 380
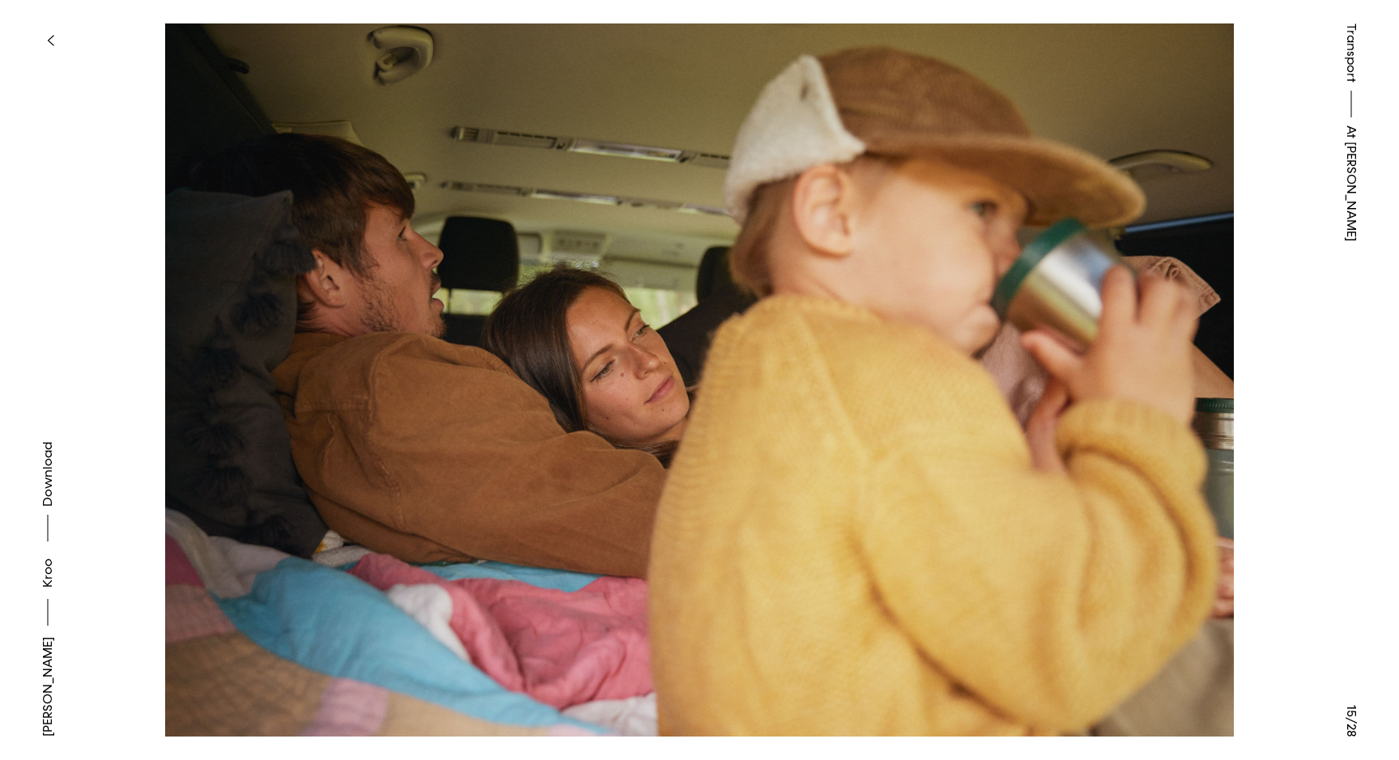
click at [1172, 364] on button at bounding box center [1048, 190] width 699 height 380
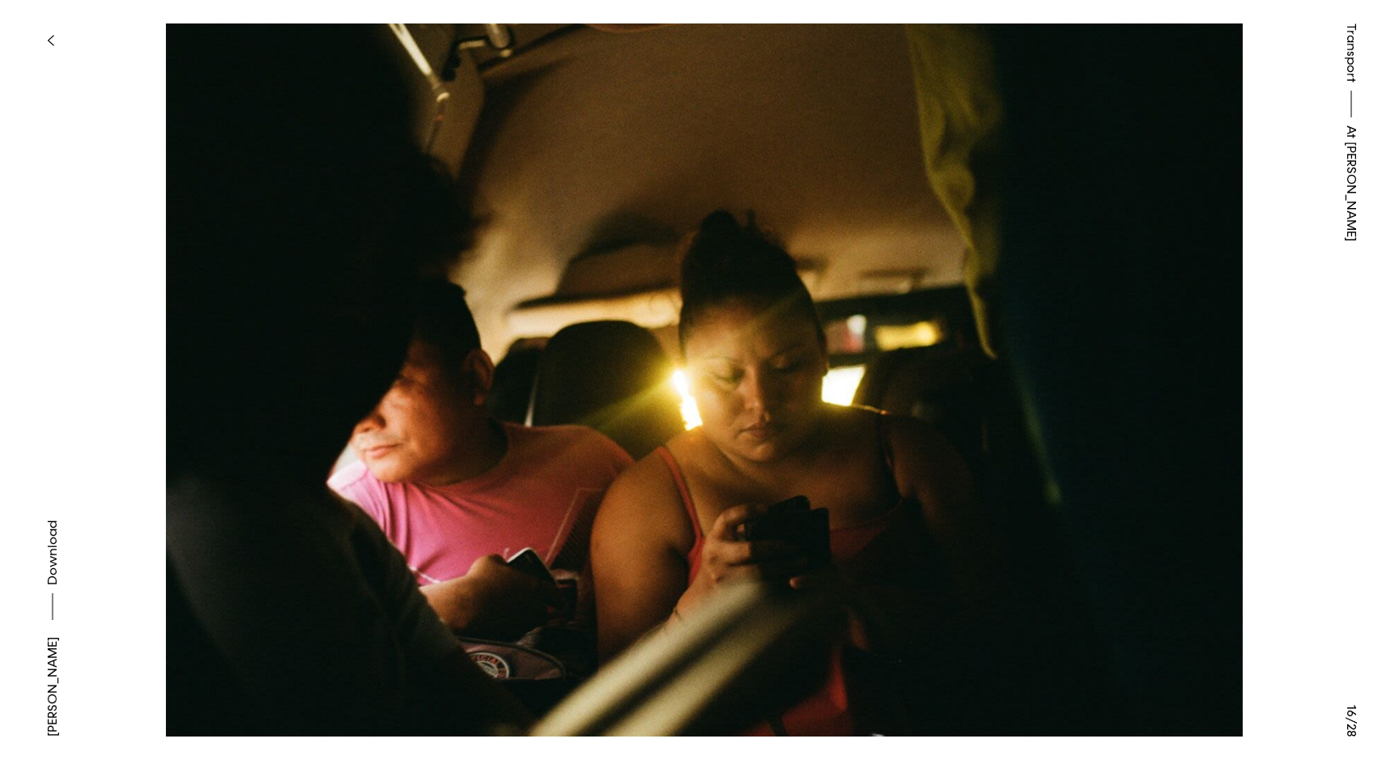
click at [1172, 364] on button at bounding box center [1048, 190] width 699 height 380
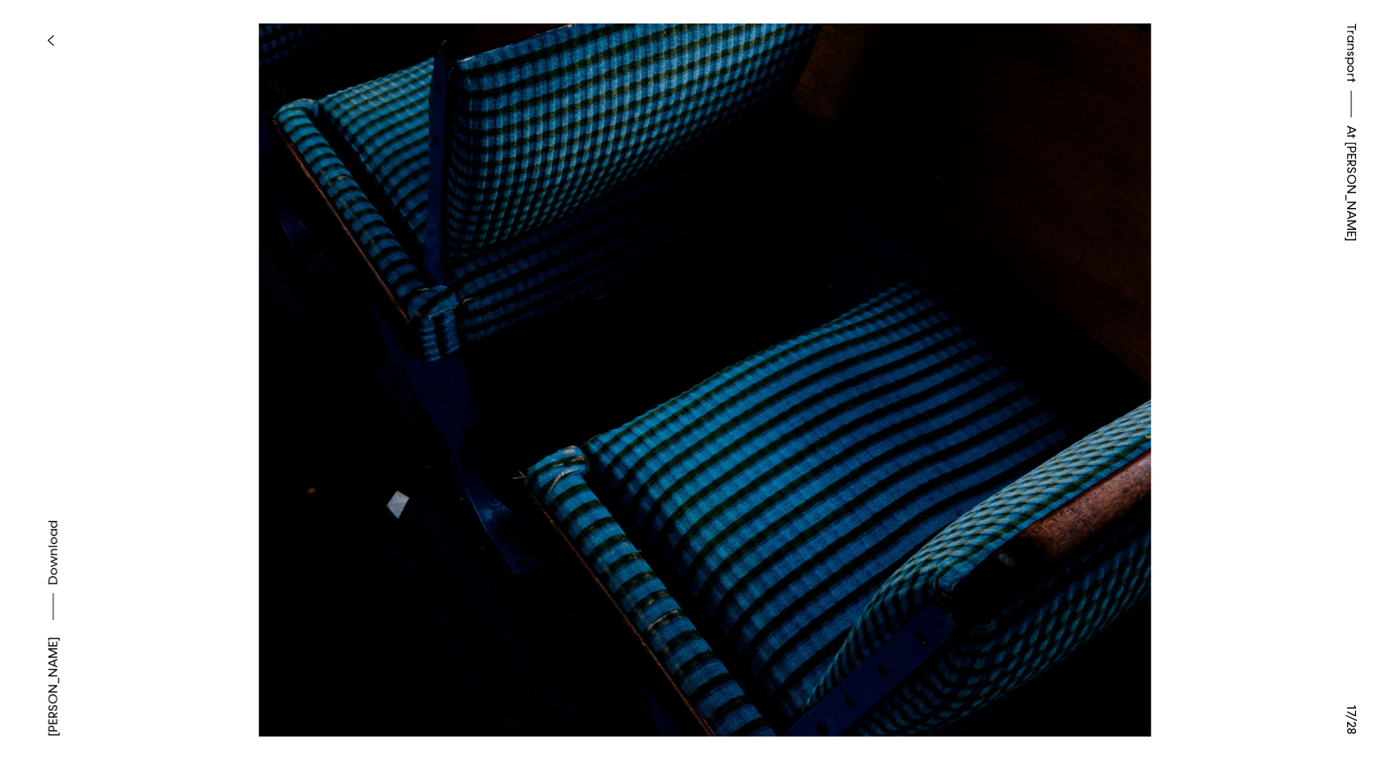
click at [1172, 364] on button at bounding box center [1048, 190] width 699 height 380
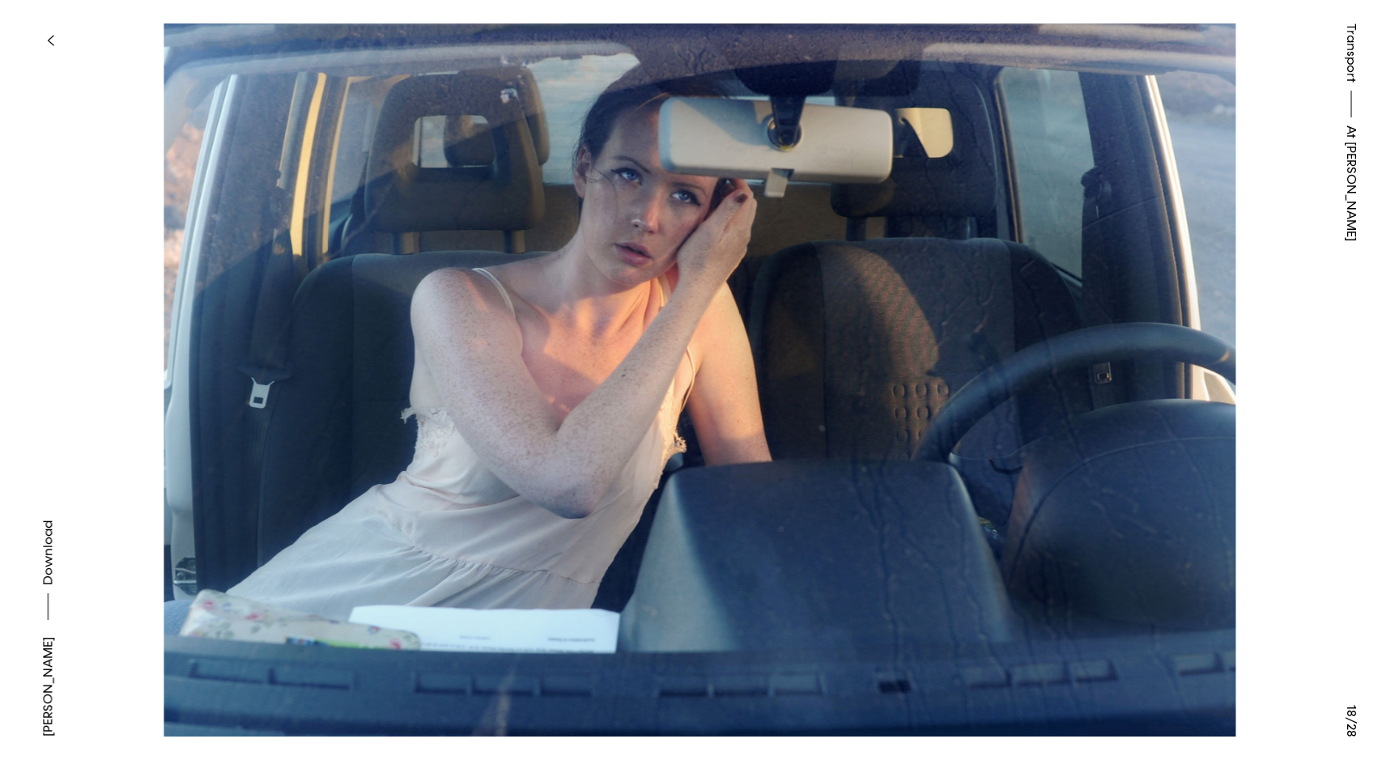
click at [1172, 364] on button at bounding box center [1048, 190] width 699 height 380
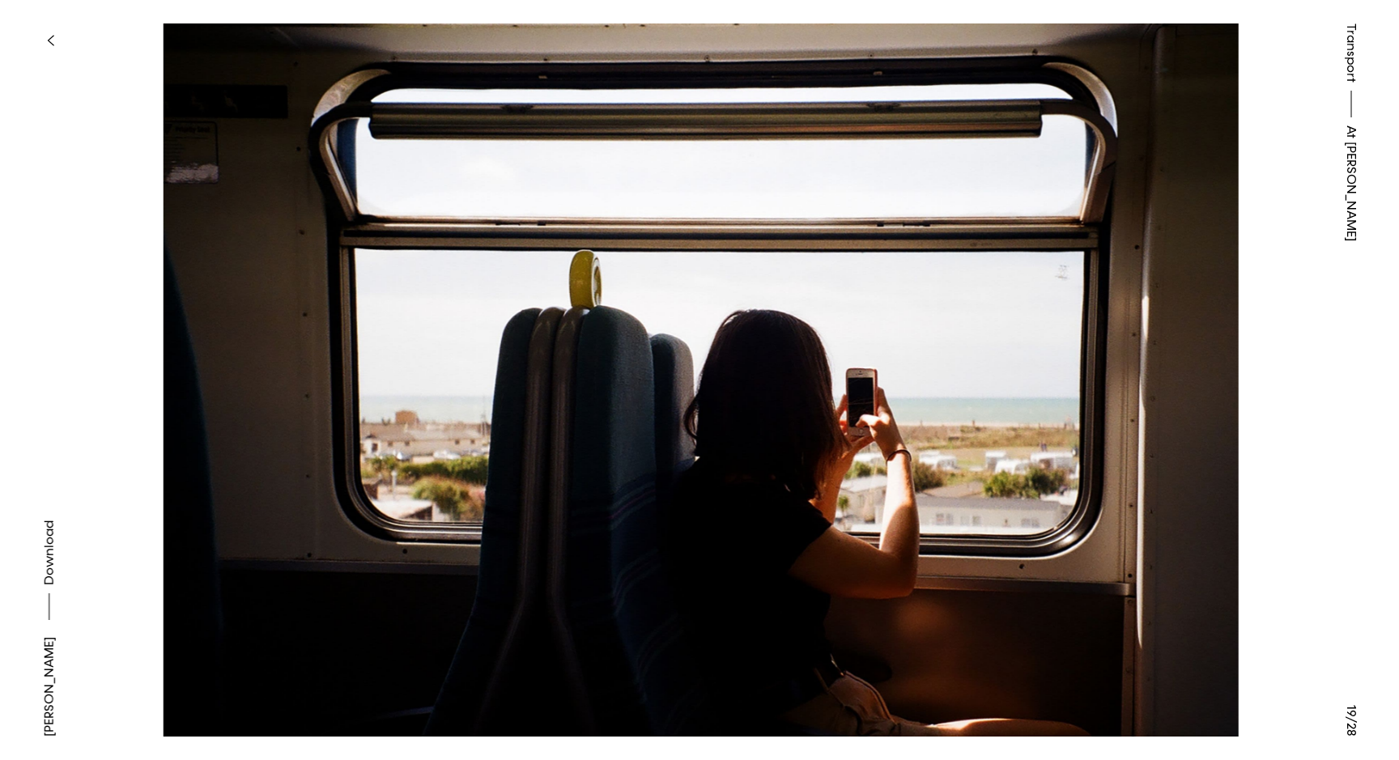
click at [1172, 364] on button at bounding box center [1048, 190] width 699 height 380
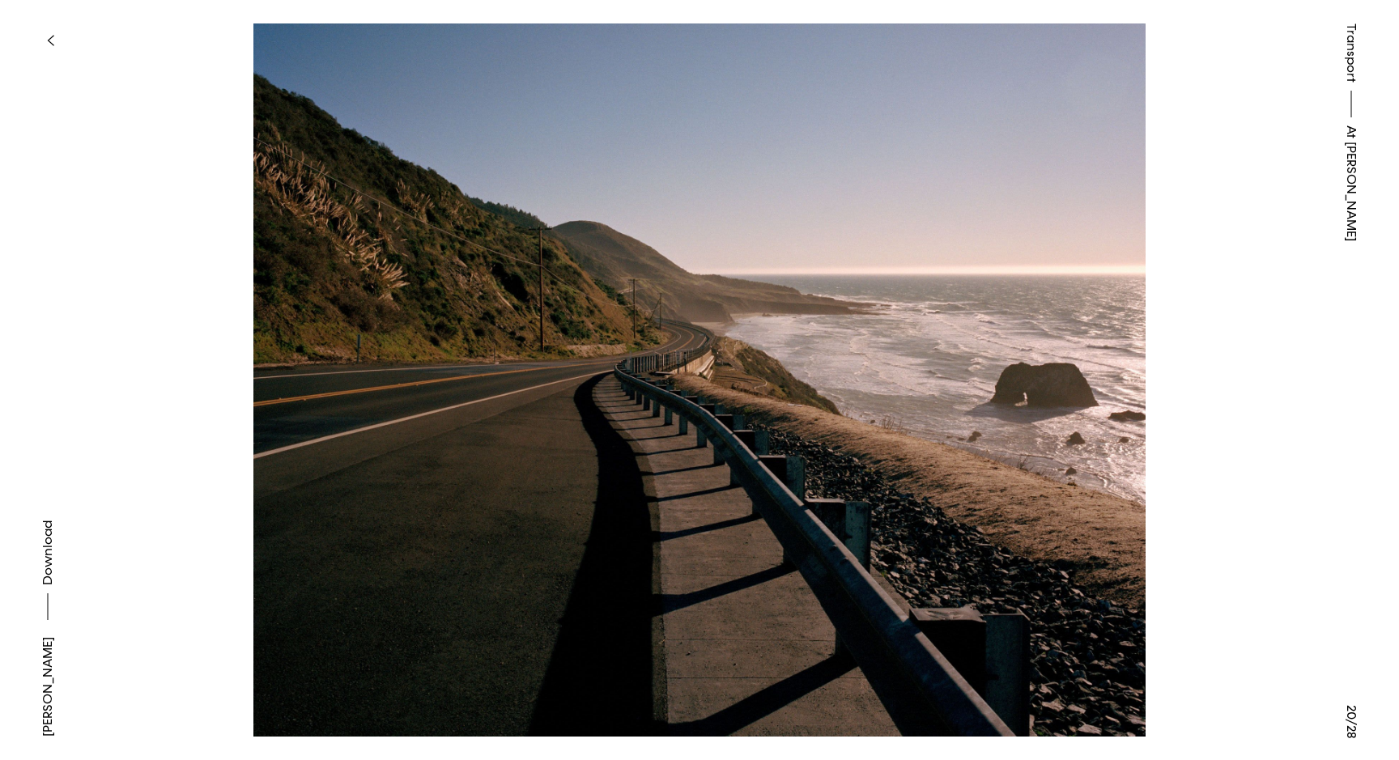
click at [1172, 364] on button at bounding box center [1048, 190] width 699 height 380
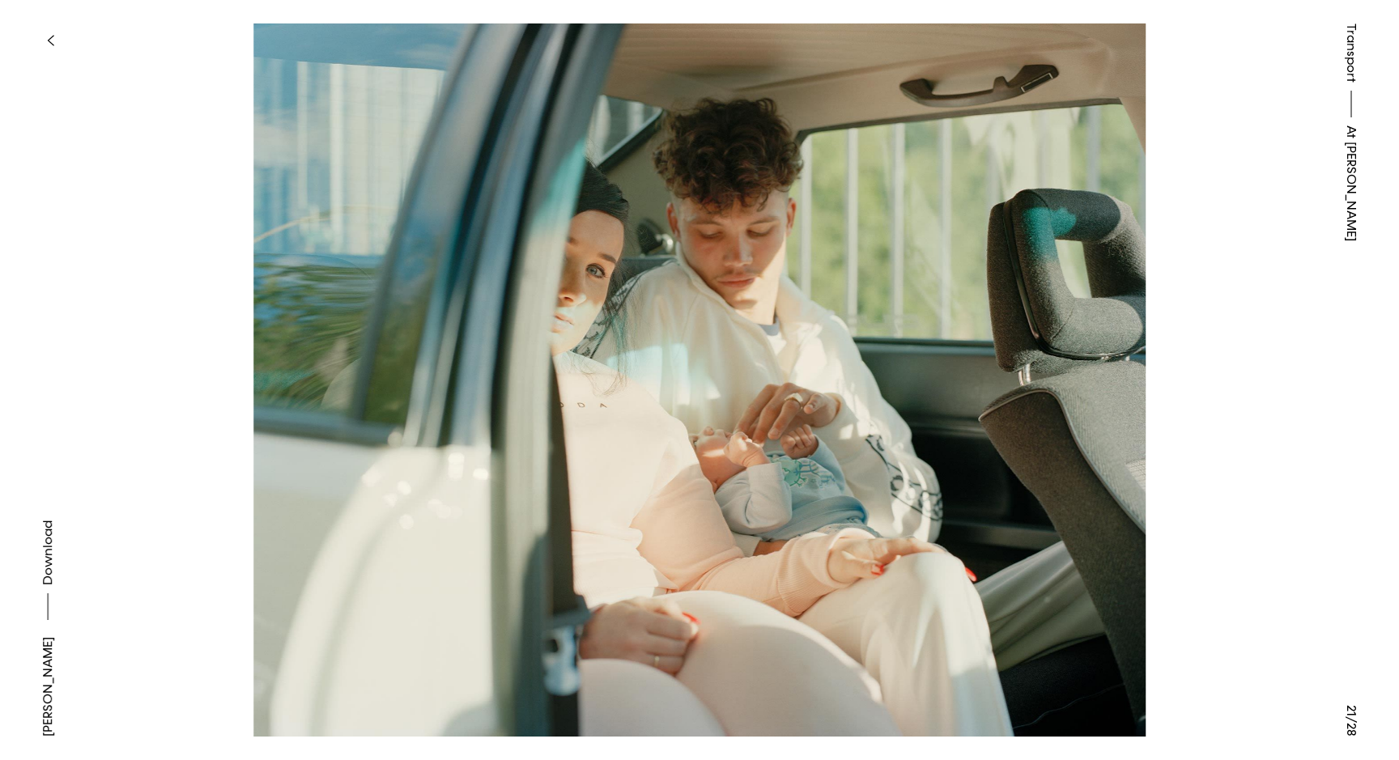
click at [1172, 364] on button at bounding box center [1048, 190] width 699 height 380
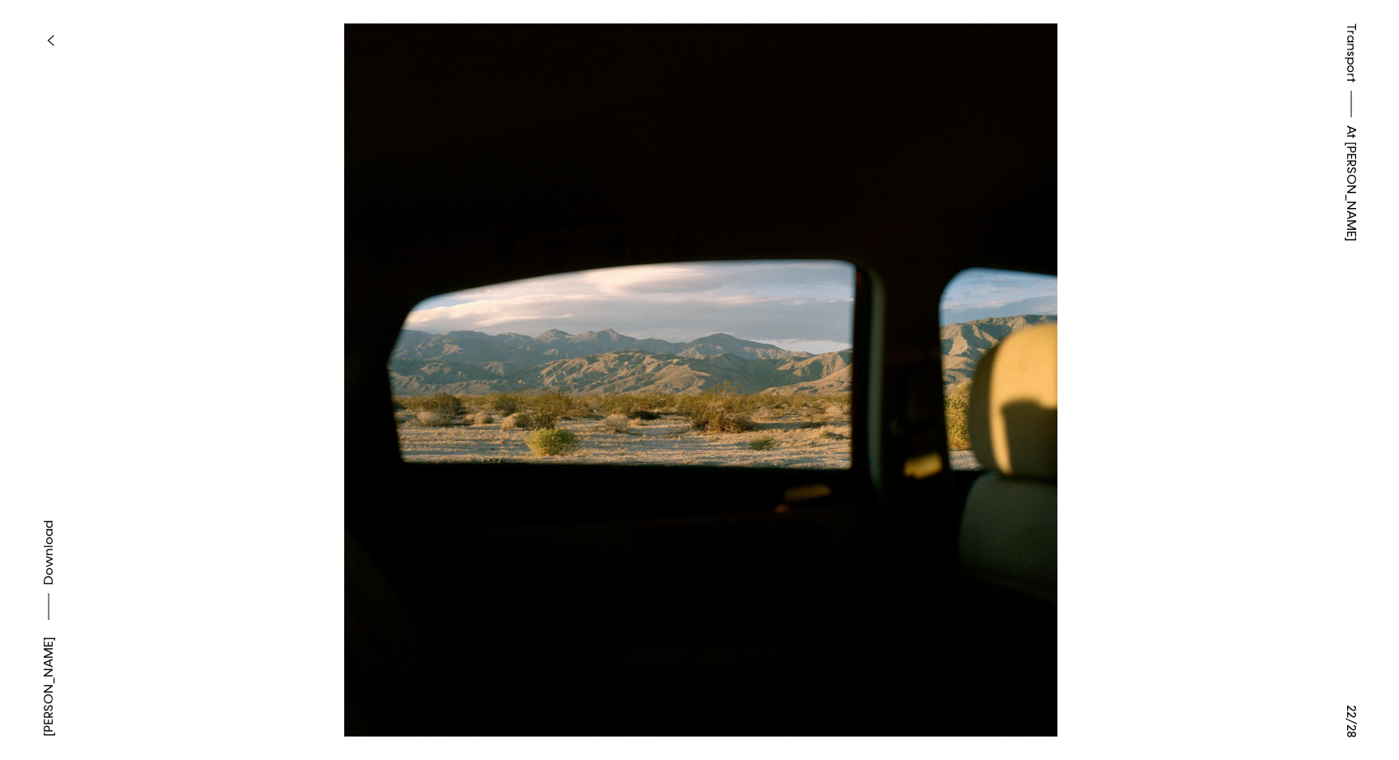
click at [1172, 364] on button at bounding box center [1048, 190] width 699 height 380
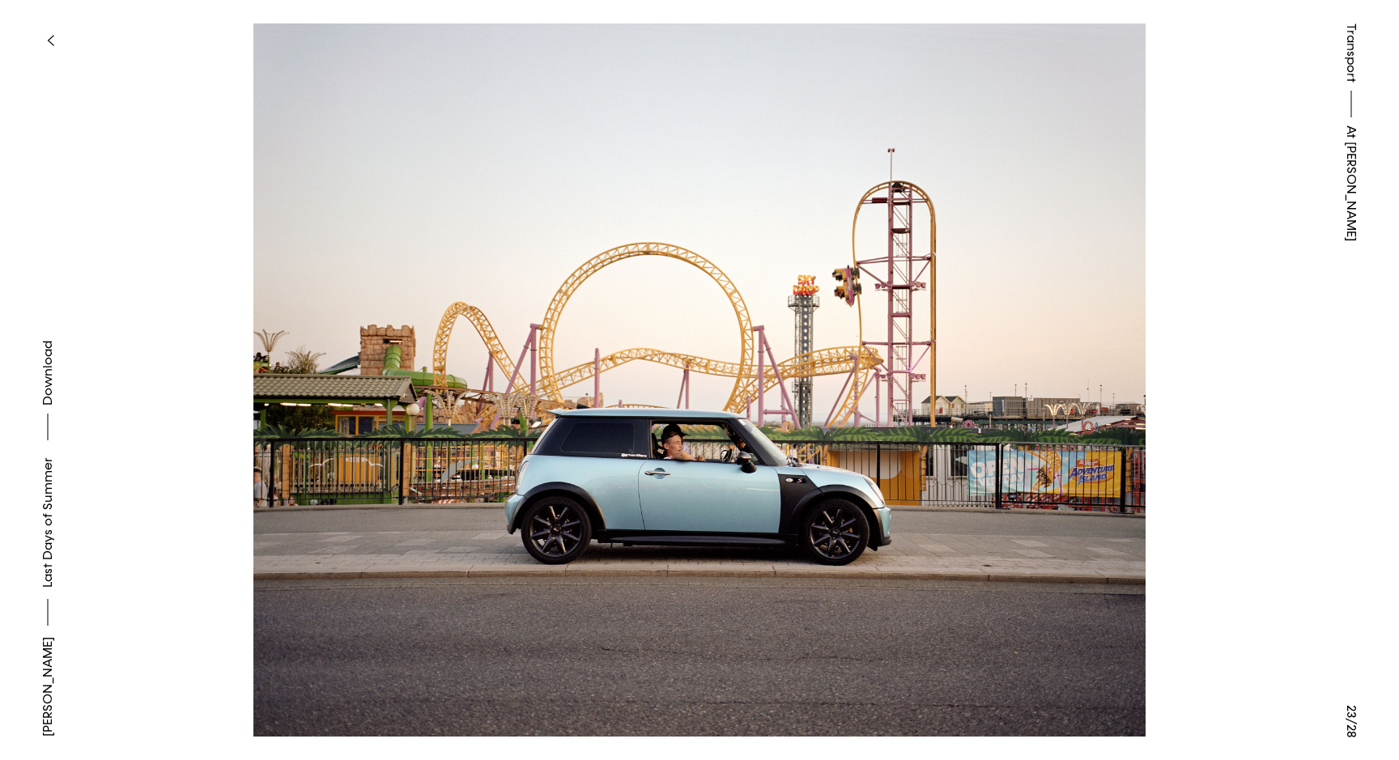
click at [694, 48] on button at bounding box center [349, 190] width 699 height 380
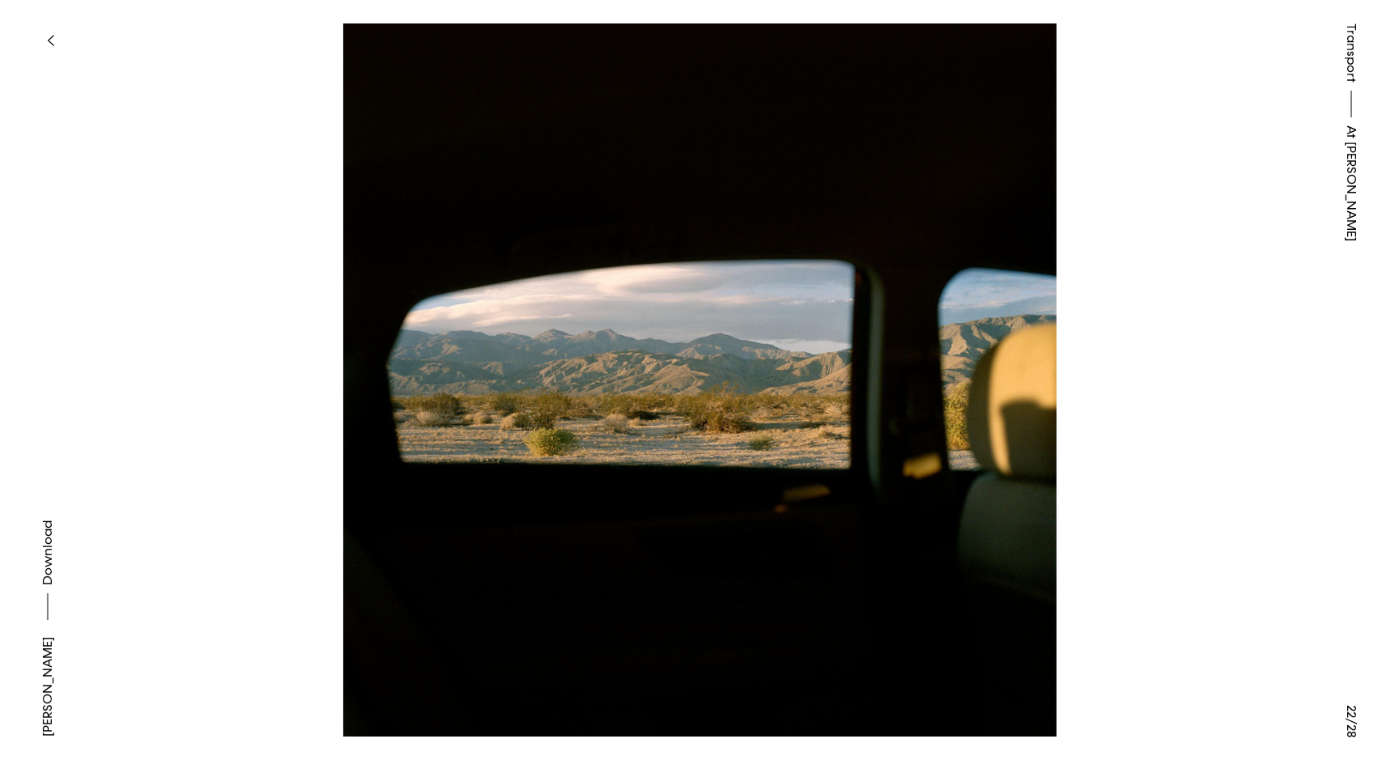
click at [48, 25] on button "button" at bounding box center [50, 41] width 36 height 36
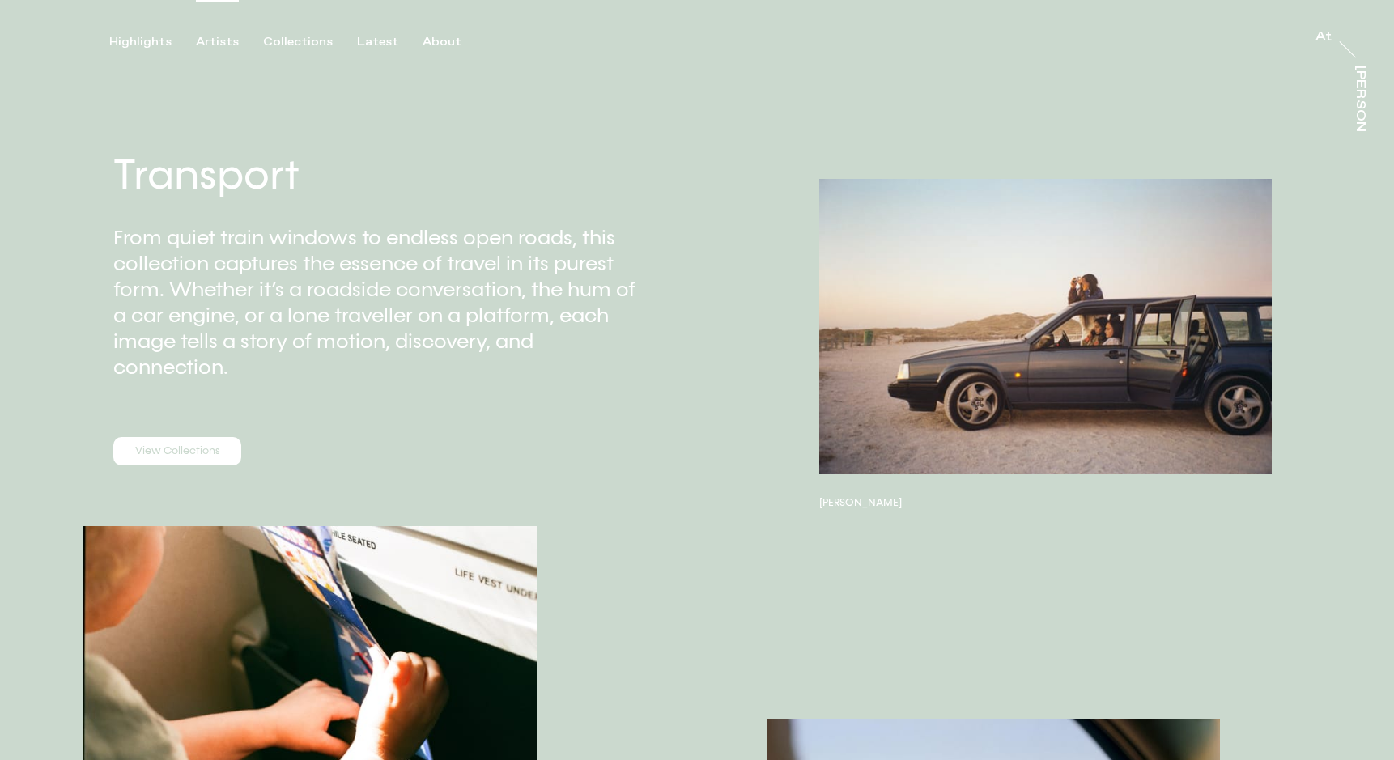
click at [214, 40] on div "Artists" at bounding box center [217, 42] width 43 height 15
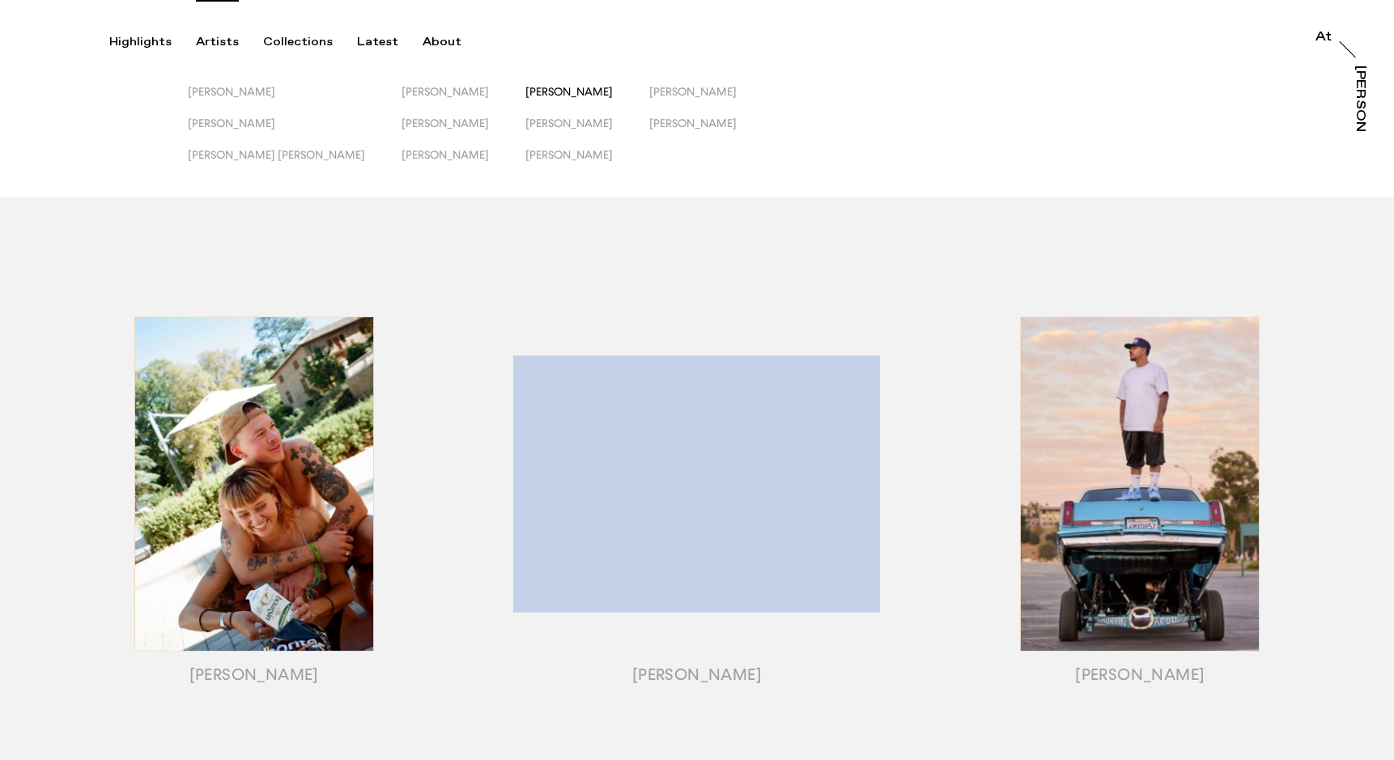
click at [525, 95] on span "[PERSON_NAME]" at bounding box center [568, 91] width 87 height 13
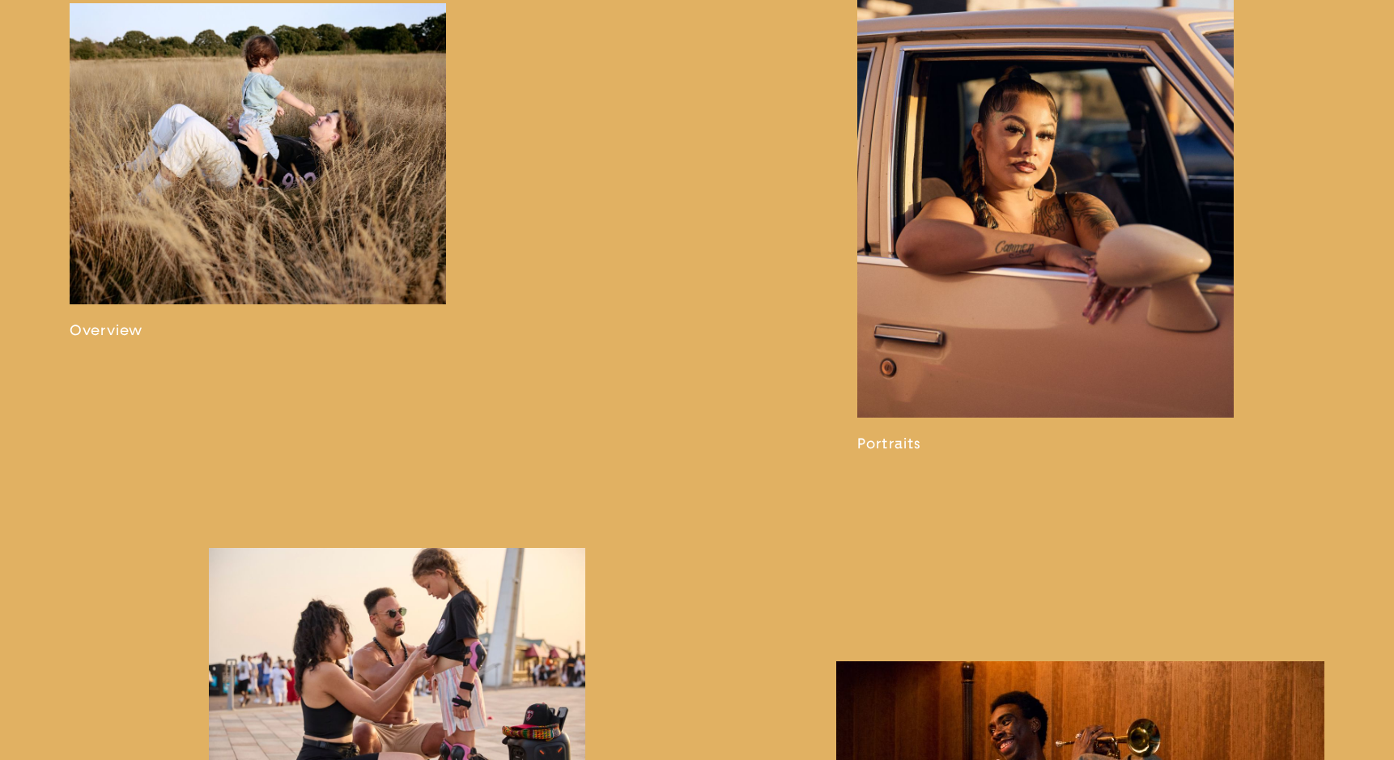
scroll to position [1184, 0]
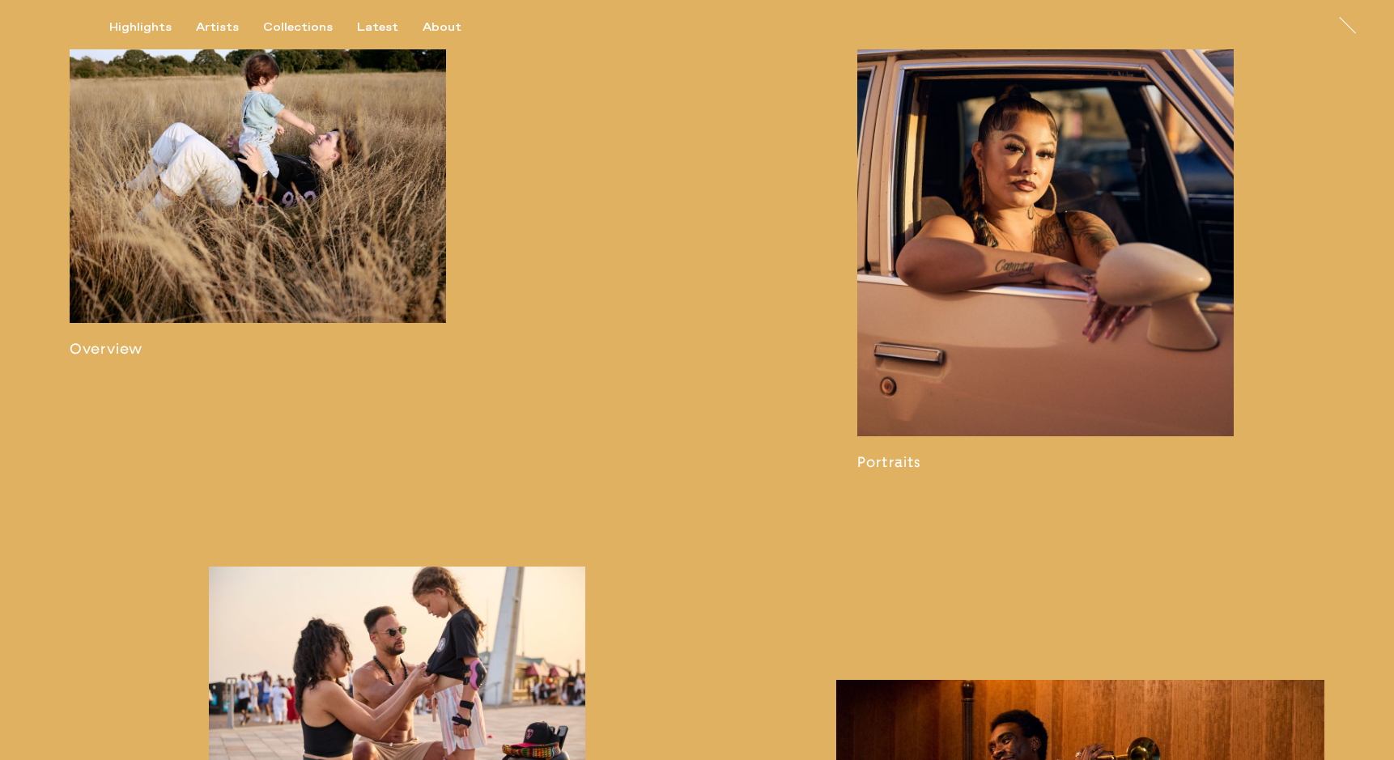
click at [338, 248] on link at bounding box center [258, 190] width 376 height 336
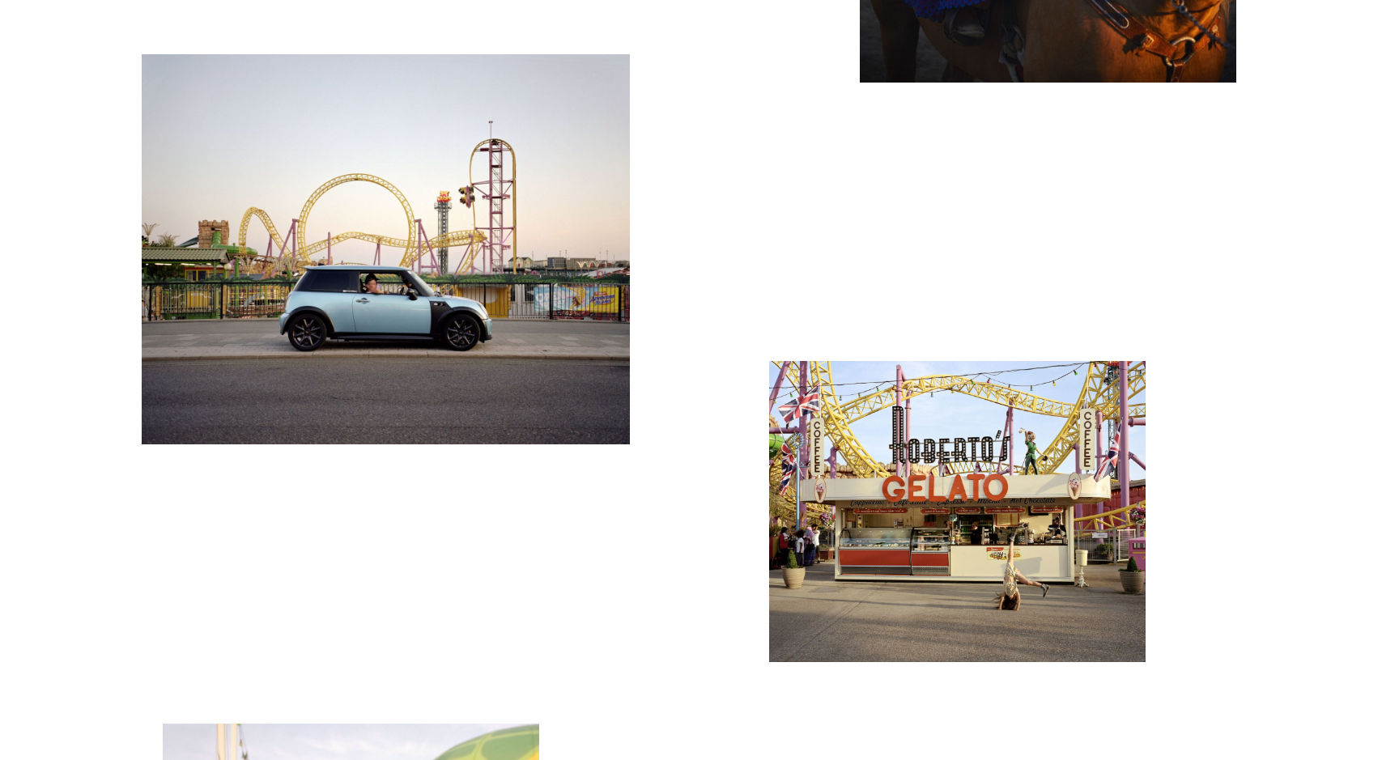
scroll to position [3327, 0]
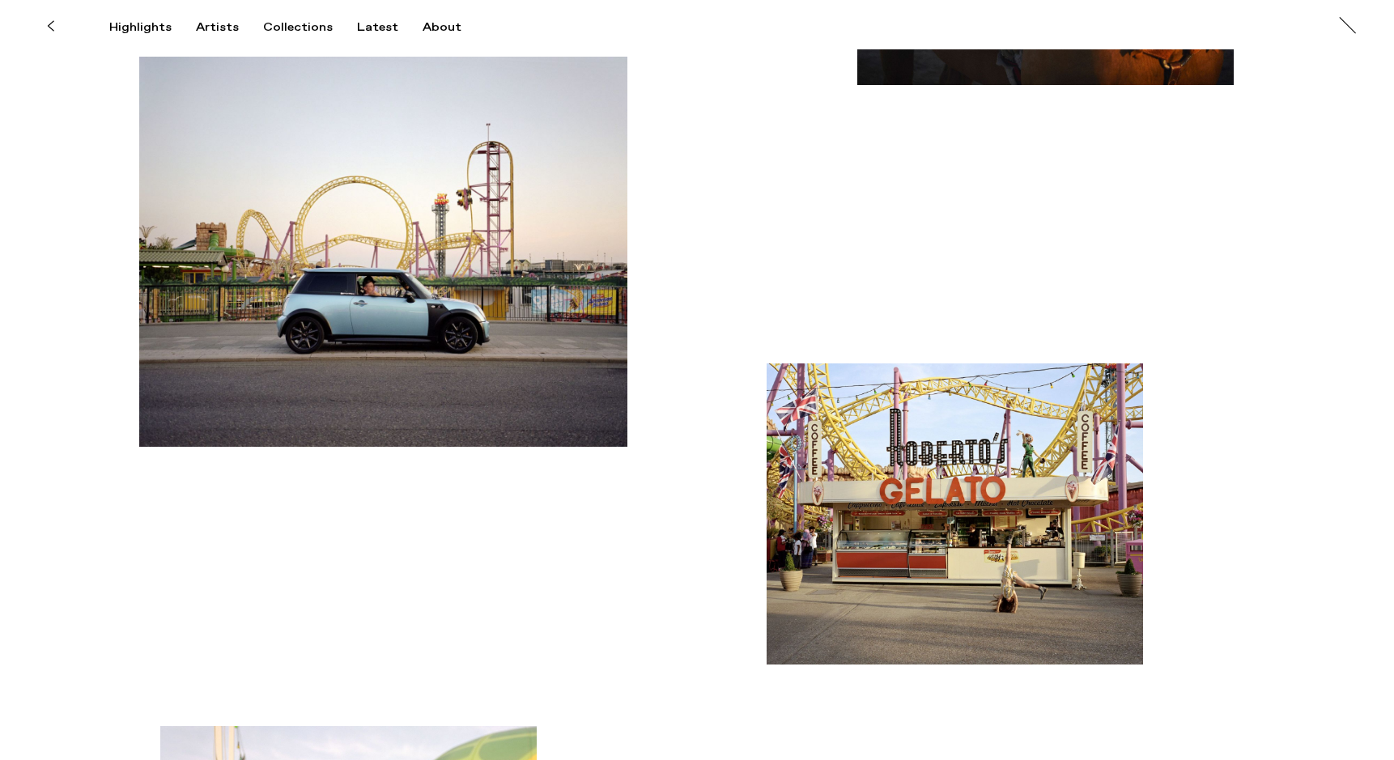
click at [494, 353] on img "button" at bounding box center [383, 252] width 488 height 390
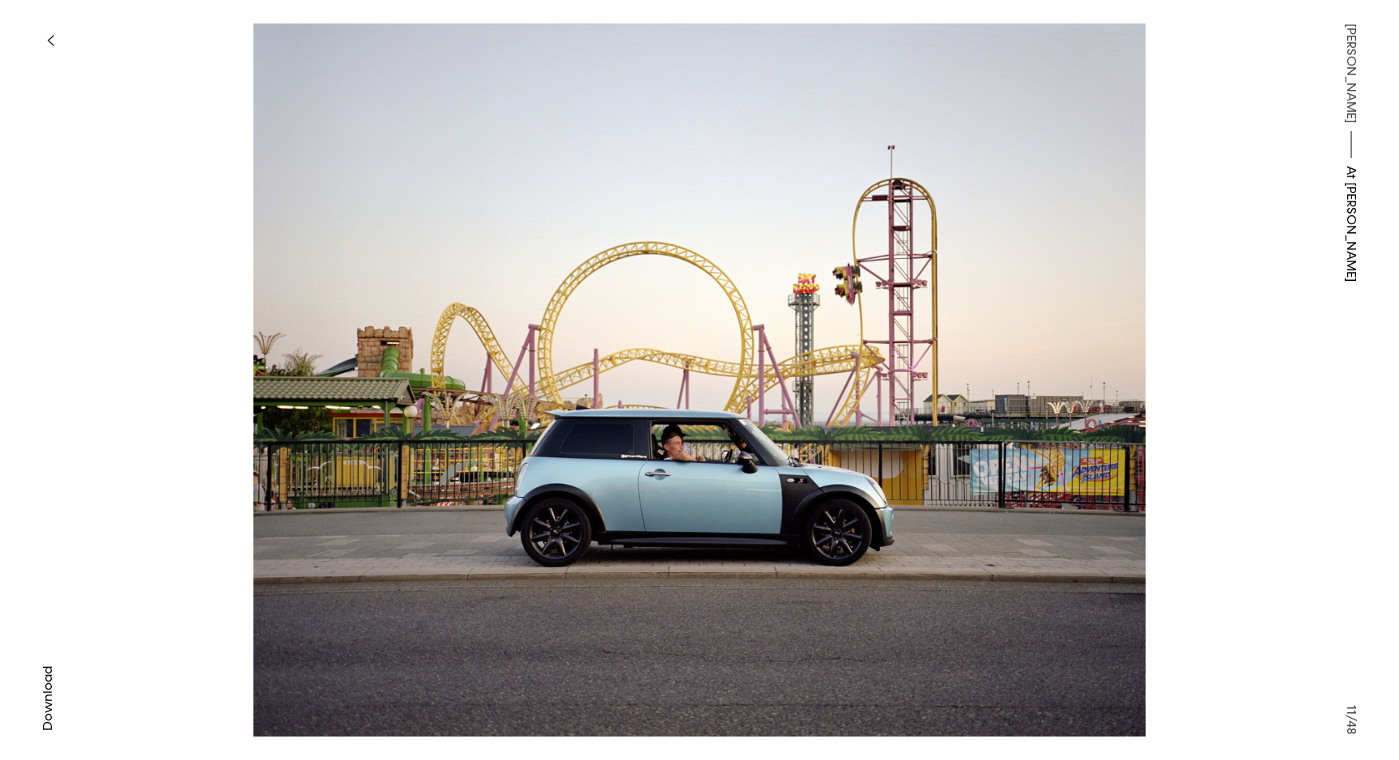
click at [1115, 379] on img at bounding box center [699, 379] width 1046 height 713
click at [1135, 367] on img at bounding box center [699, 379] width 1046 height 713
click at [705, 70] on img at bounding box center [699, 379] width 1046 height 713
click at [50, 37] on icon "button" at bounding box center [51, 41] width 6 height 10
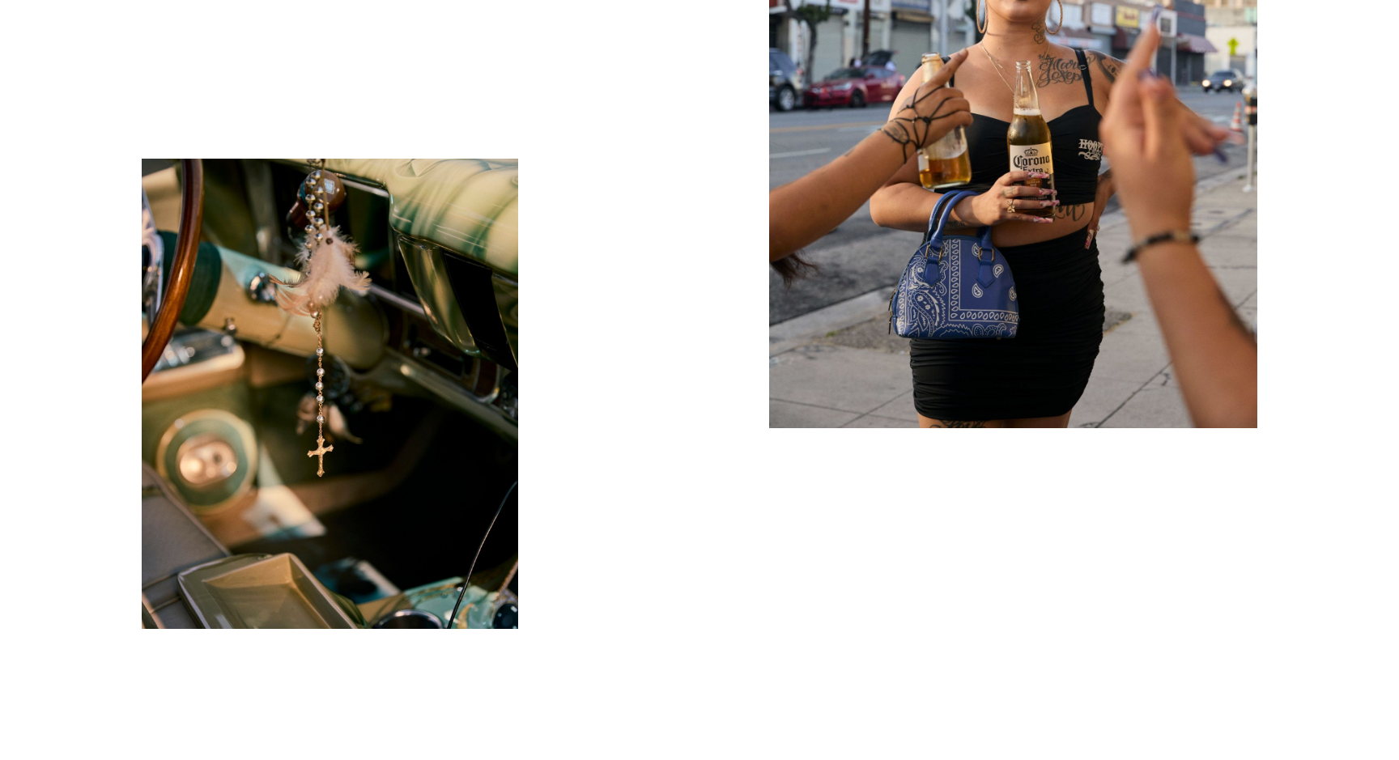
scroll to position [10767, 0]
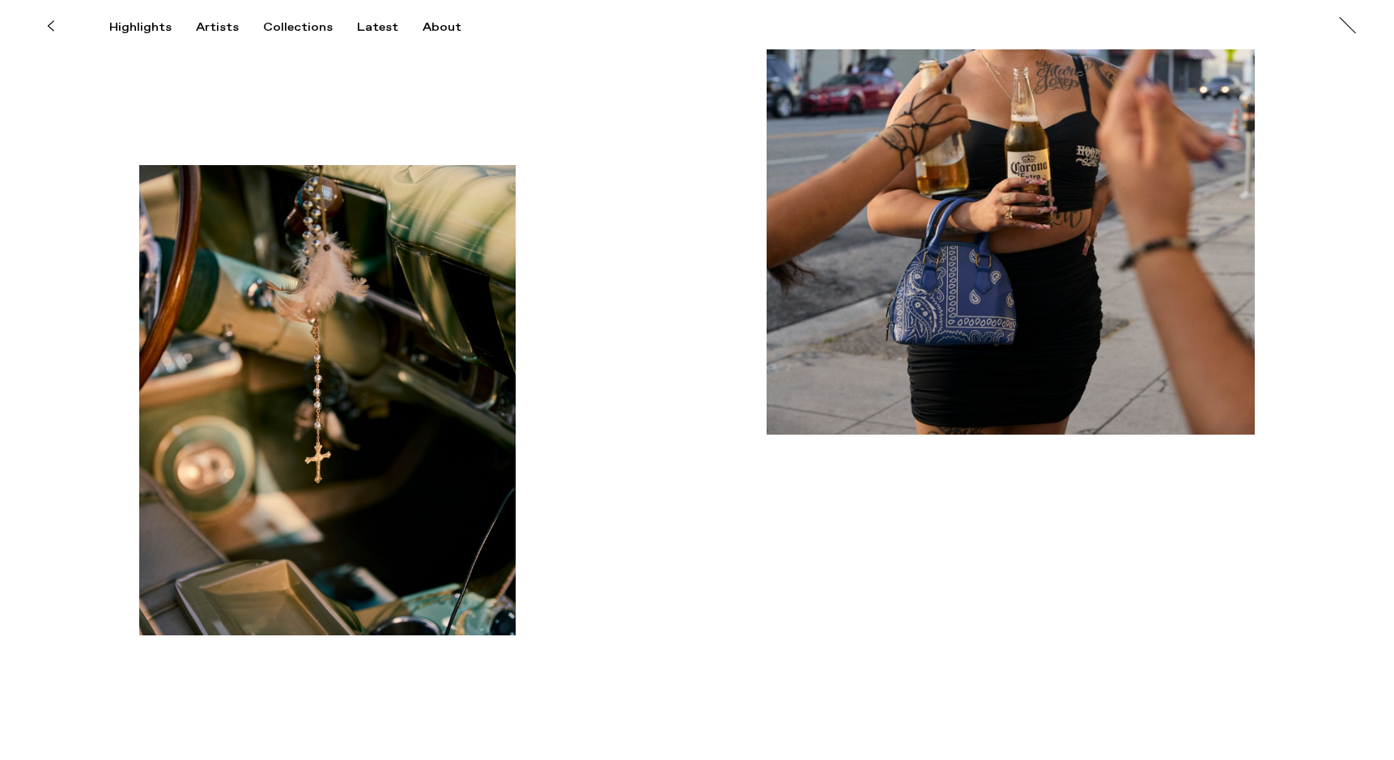
click at [957, 285] on img "button" at bounding box center [1010, 129] width 488 height 609
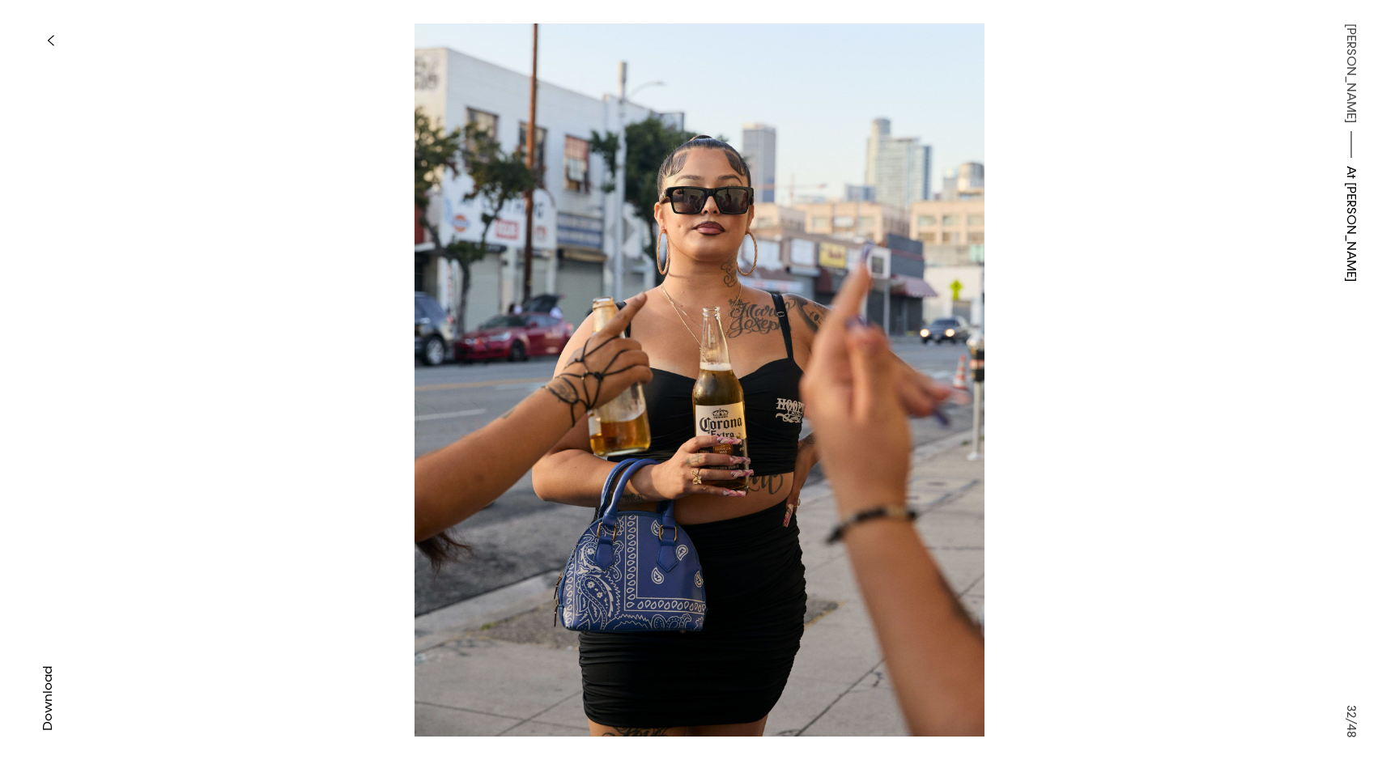
click at [50, 41] on icon "button" at bounding box center [50, 40] width 7 height 13
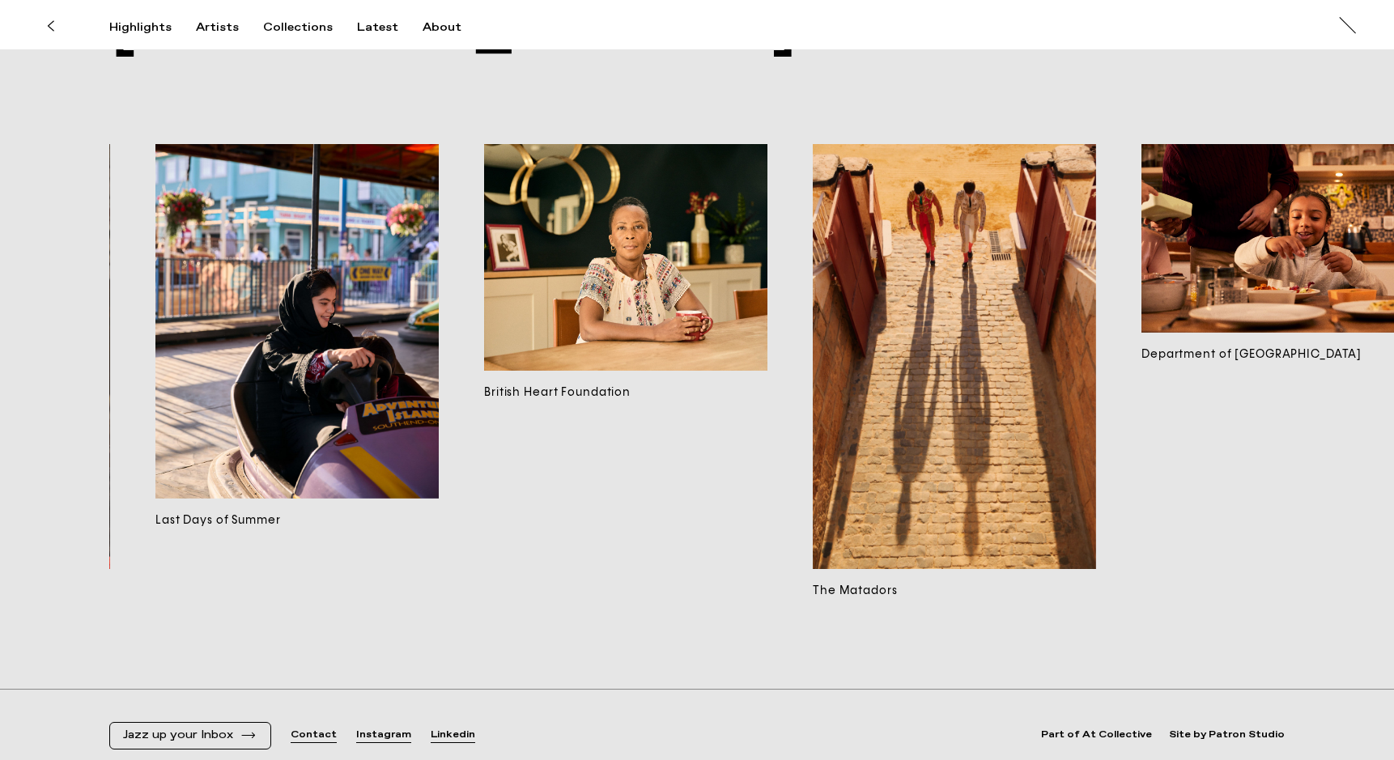
scroll to position [0, 5945]
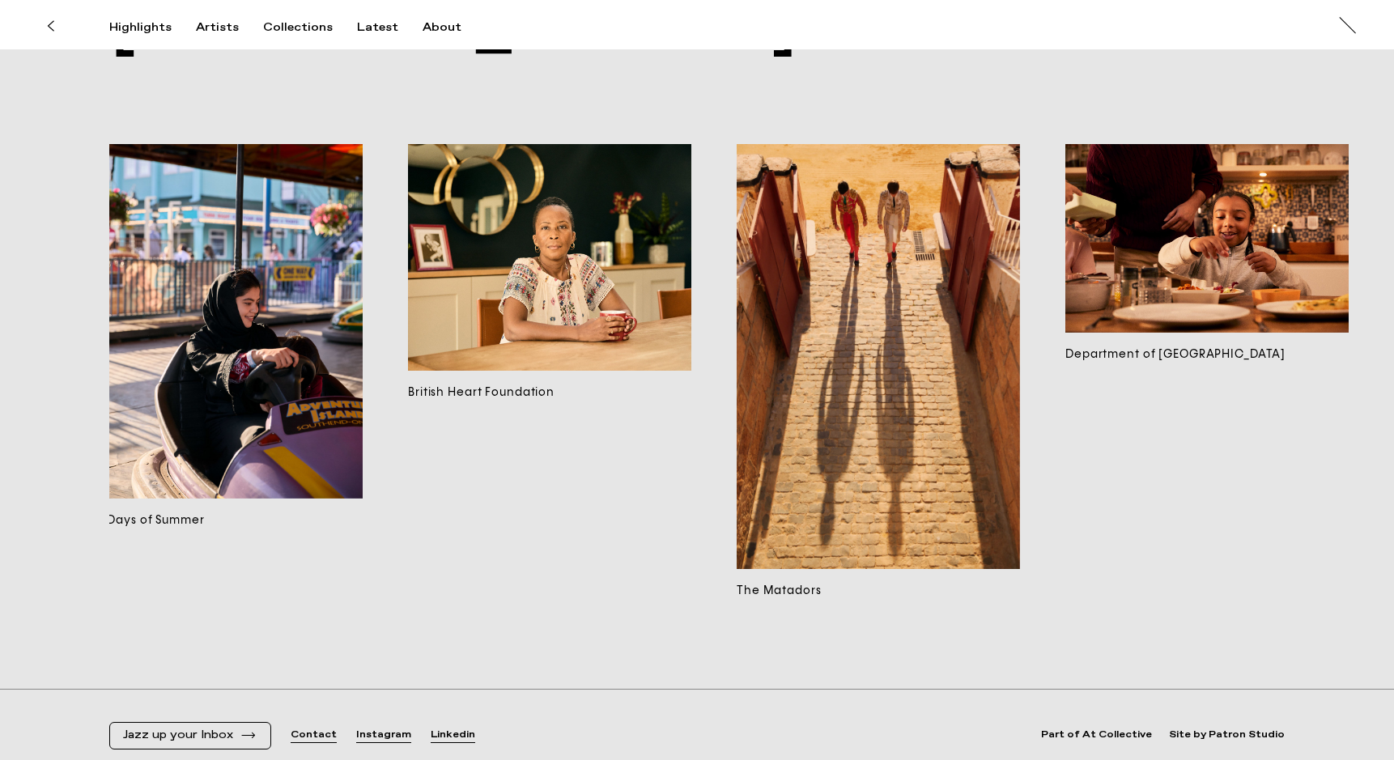
click at [1098, 239] on img at bounding box center [1206, 238] width 283 height 189
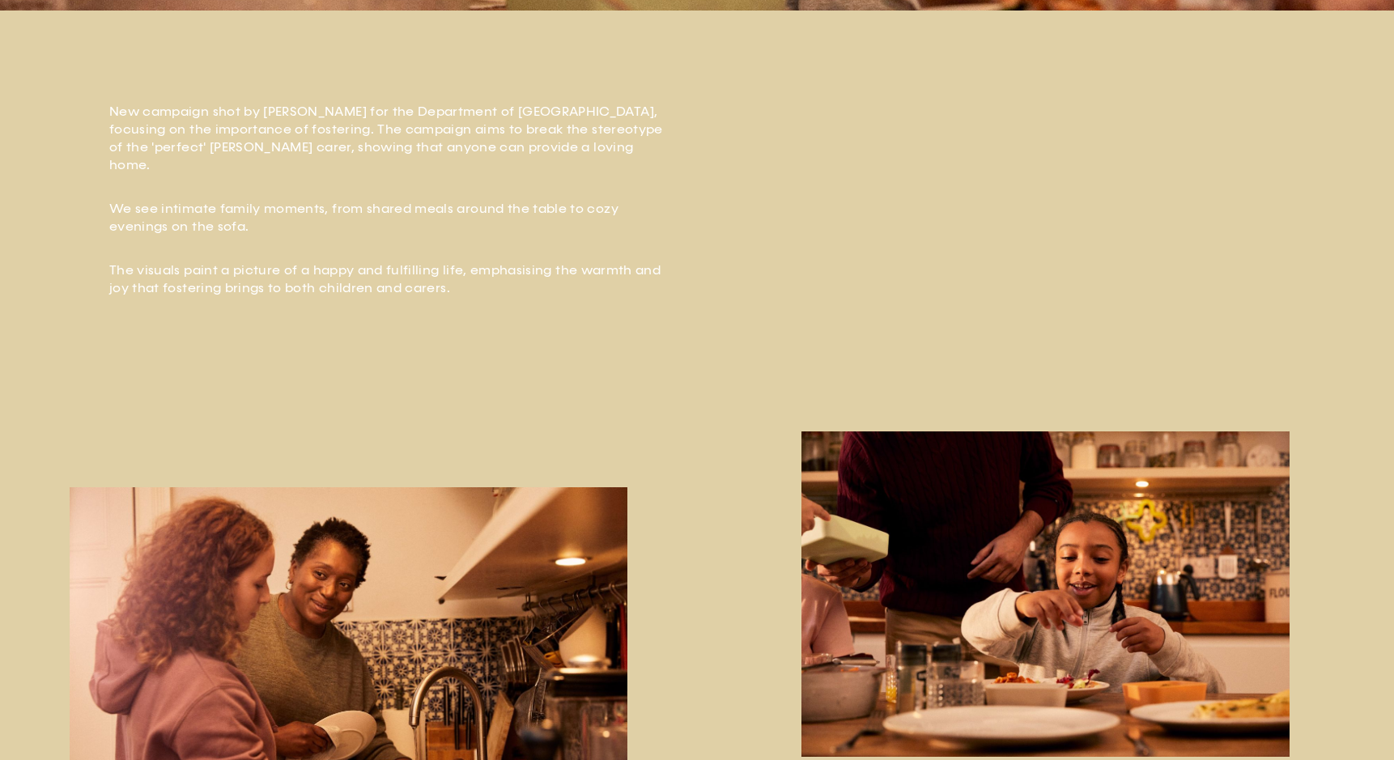
scroll to position [687, 0]
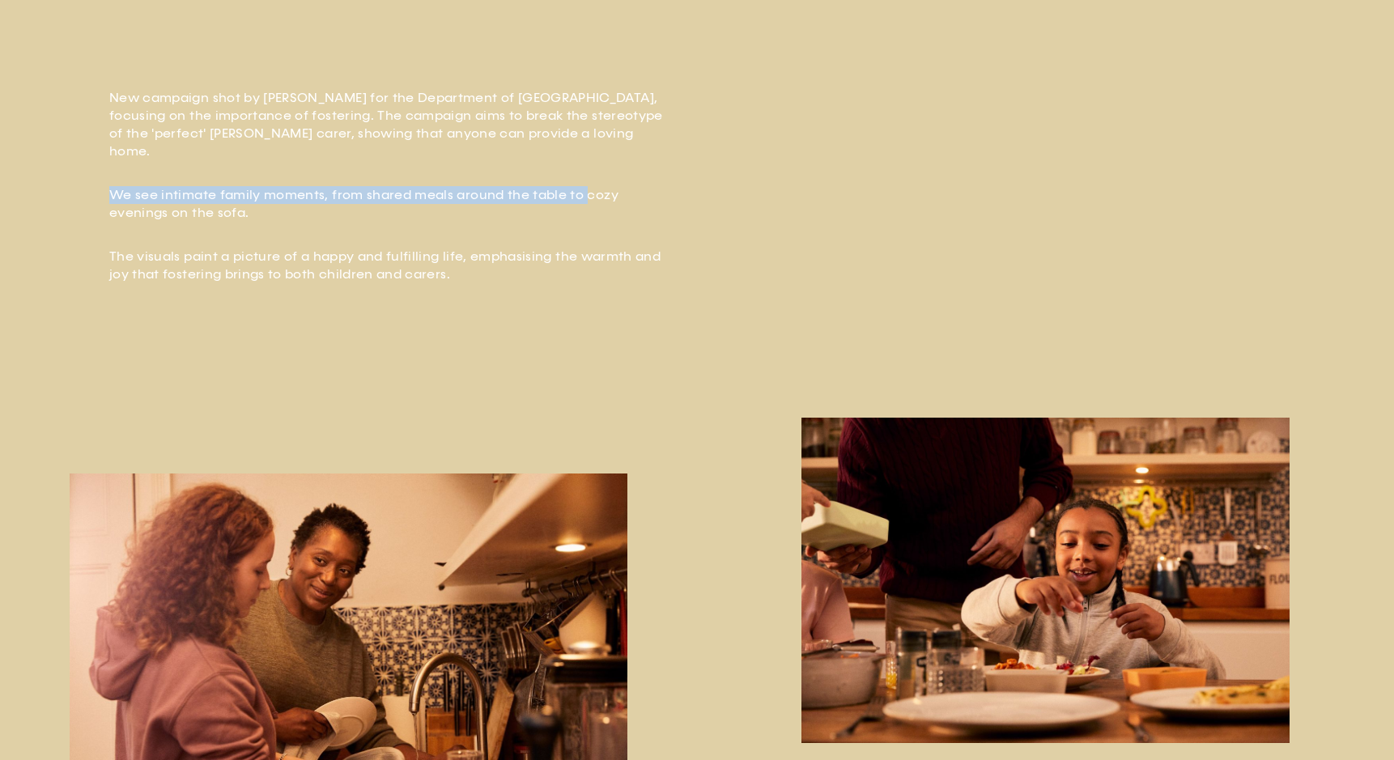
drag, startPoint x: 581, startPoint y: 185, endPoint x: 187, endPoint y: 164, distance: 394.7
click at [187, 164] on div "New campaign shot by [PERSON_NAME] for the Department of [GEOGRAPHIC_DATA], foc…" at bounding box center [392, 186] width 567 height 194
click at [187, 160] on div "New campaign shot by [PERSON_NAME] for the Department of [GEOGRAPHIC_DATA], foc…" at bounding box center [392, 186] width 567 height 194
drag, startPoint x: 364, startPoint y: 158, endPoint x: 363, endPoint y: 198, distance: 40.5
click at [363, 198] on div "New campaign shot by [PERSON_NAME] for the Department of [GEOGRAPHIC_DATA], foc…" at bounding box center [392, 186] width 567 height 194
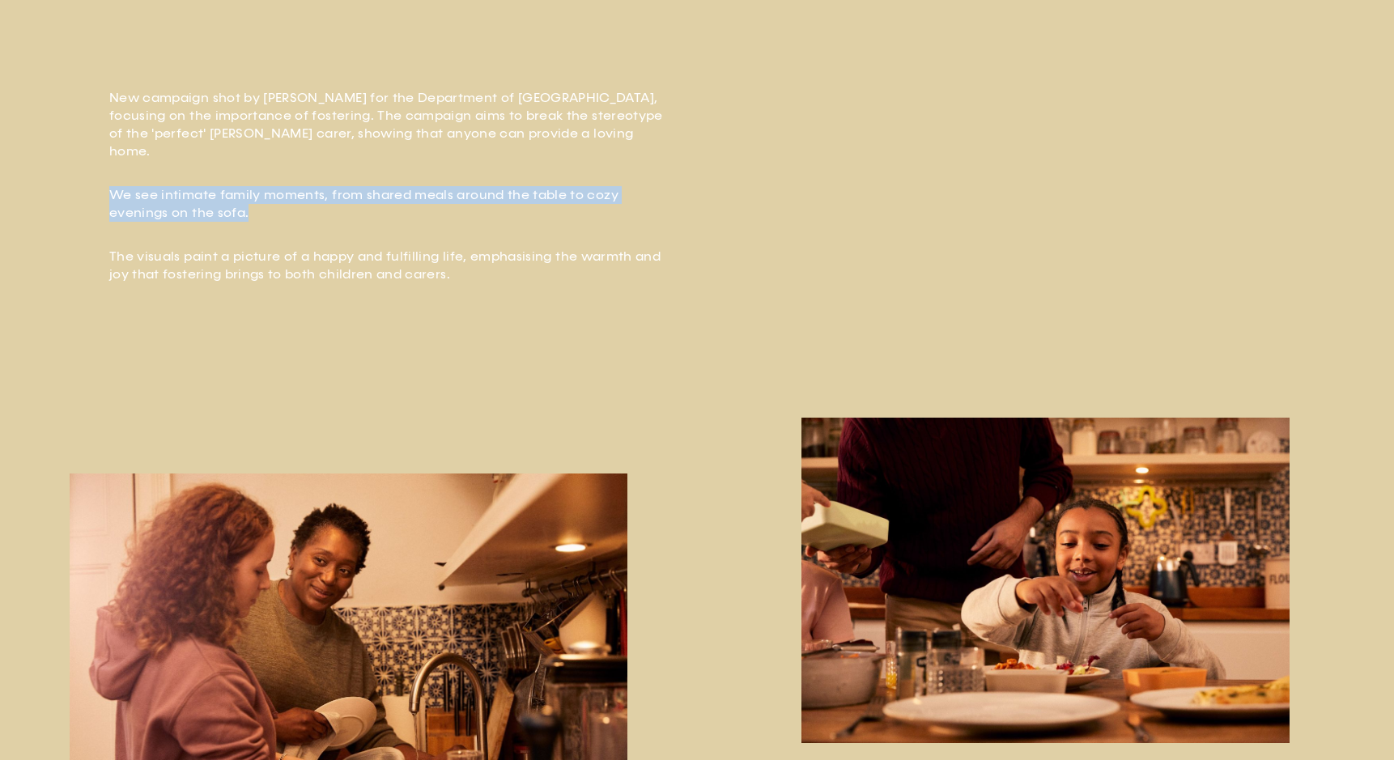
click at [363, 198] on p "We see intimate family moments, from shared meals around the table to cozy even…" at bounding box center [392, 204] width 567 height 36
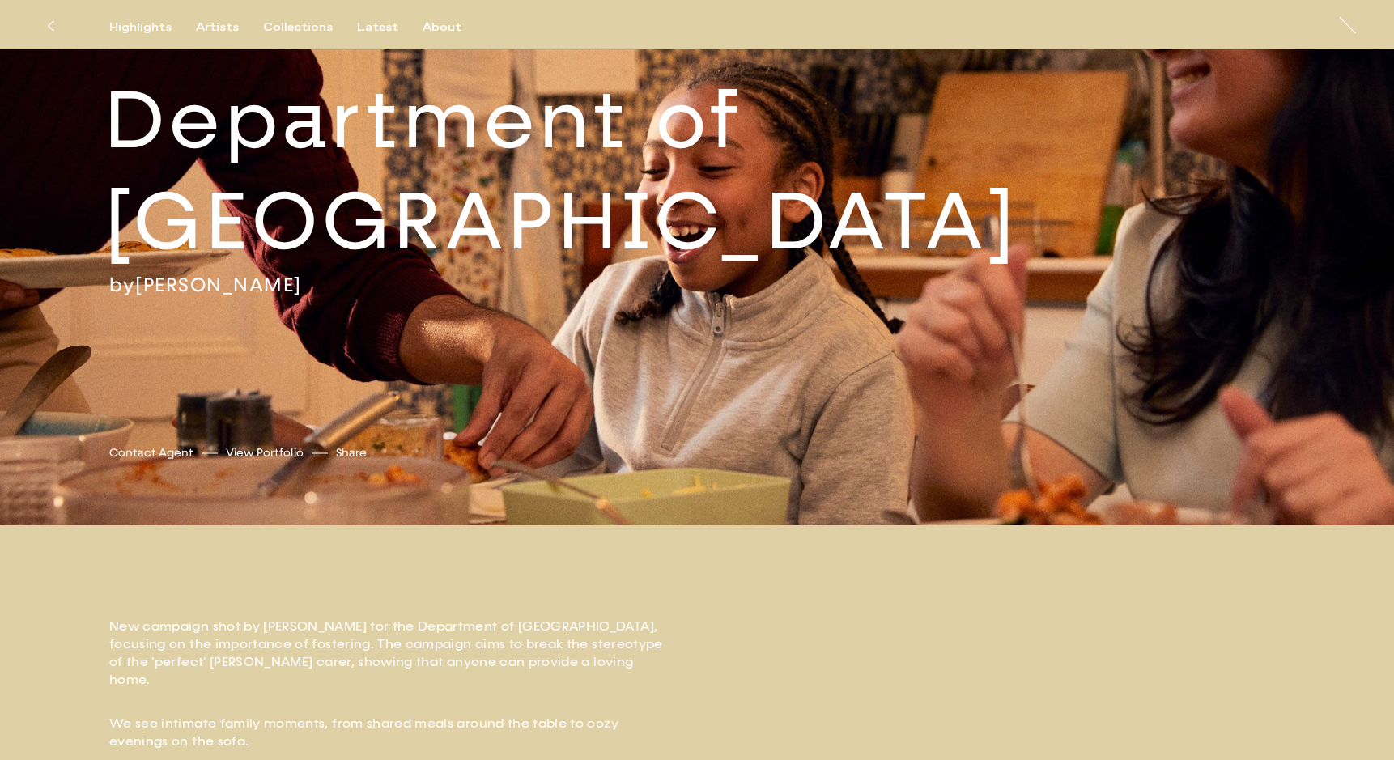
scroll to position [0, 0]
